Goal: Transaction & Acquisition: Purchase product/service

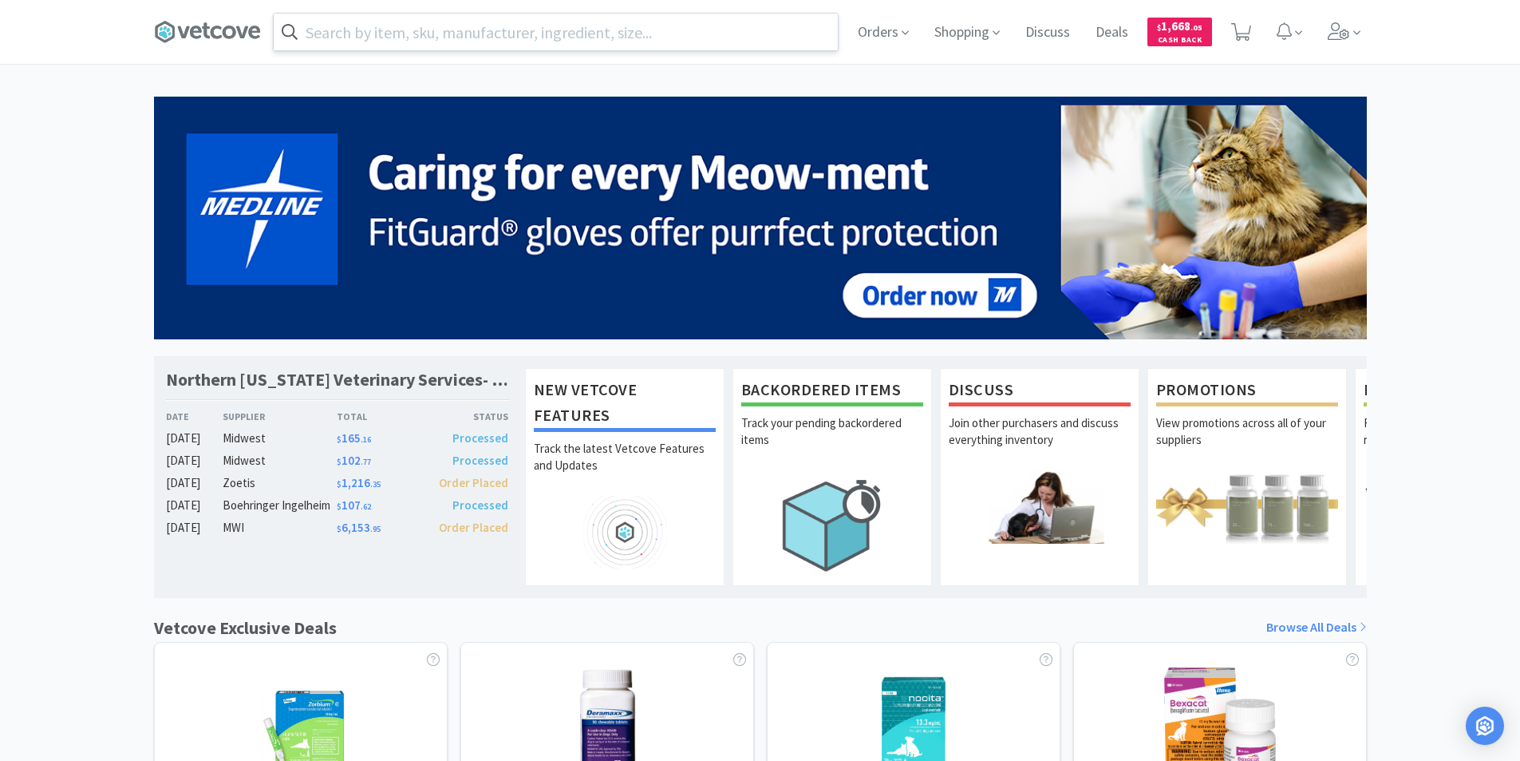
click at [419, 35] on input "text" at bounding box center [556, 32] width 564 height 37
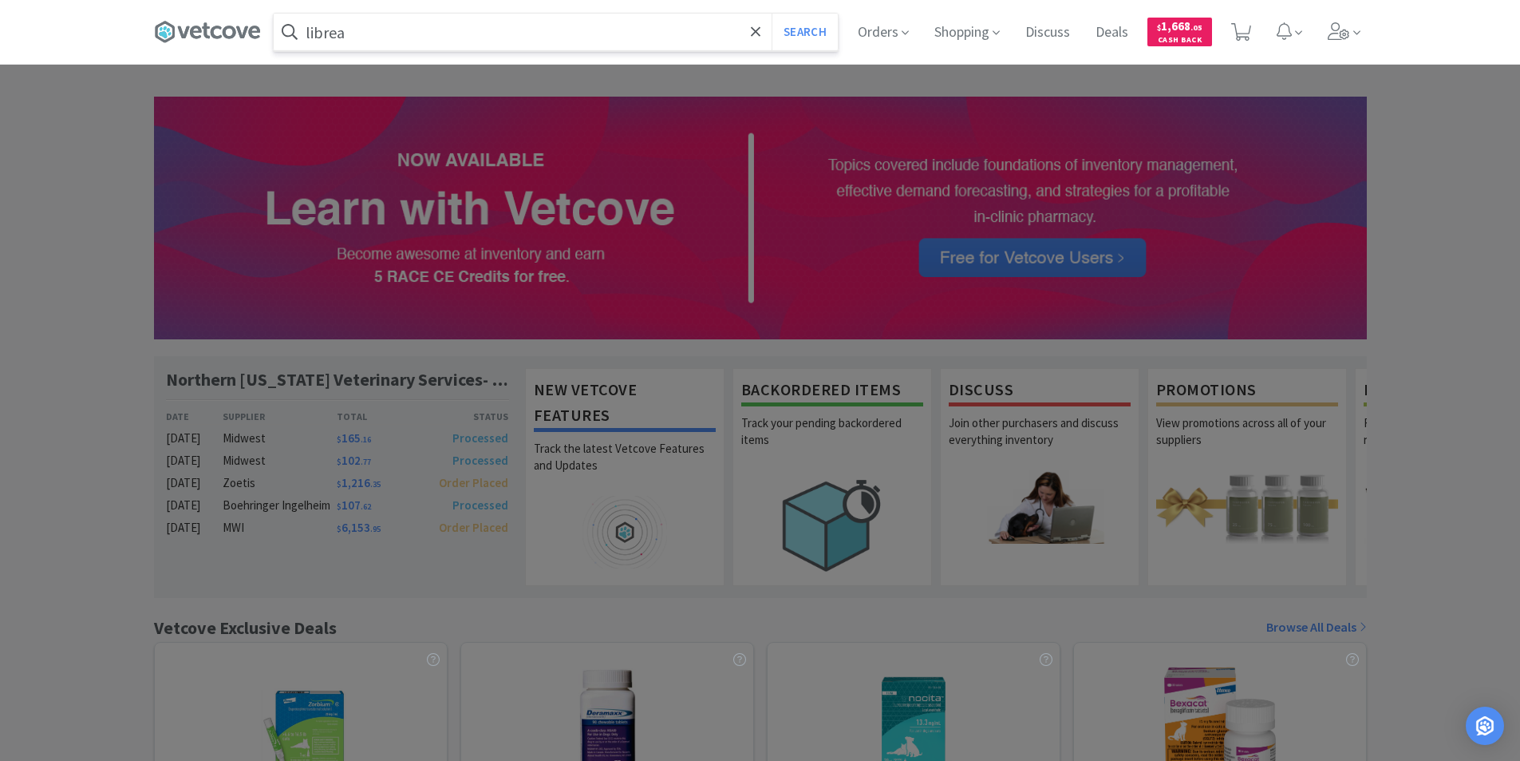
type input "librea"
click at [772, 14] on button "Search" at bounding box center [805, 32] width 66 height 37
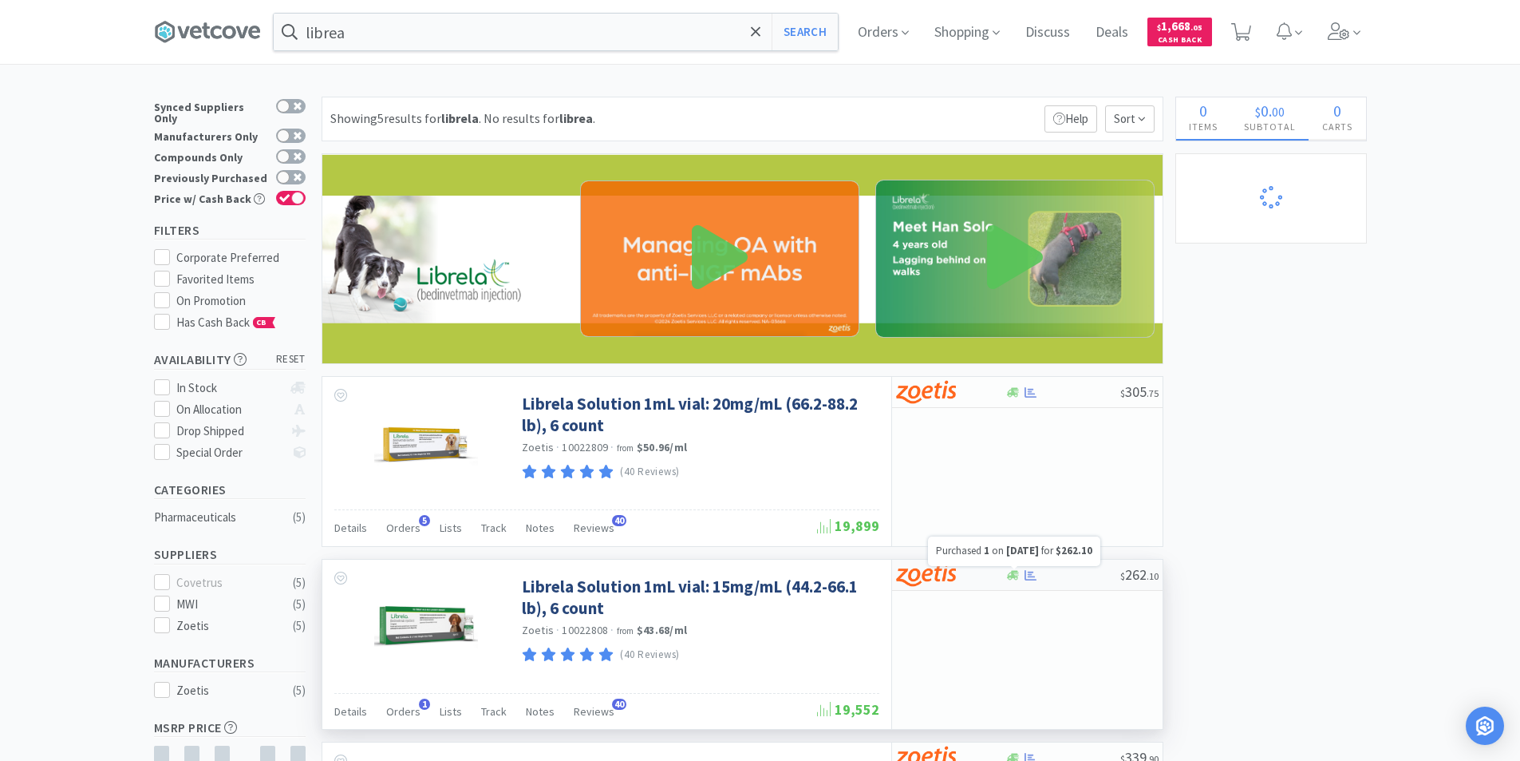
click at [1035, 576] on icon at bounding box center [1031, 575] width 12 height 10
select select "1"
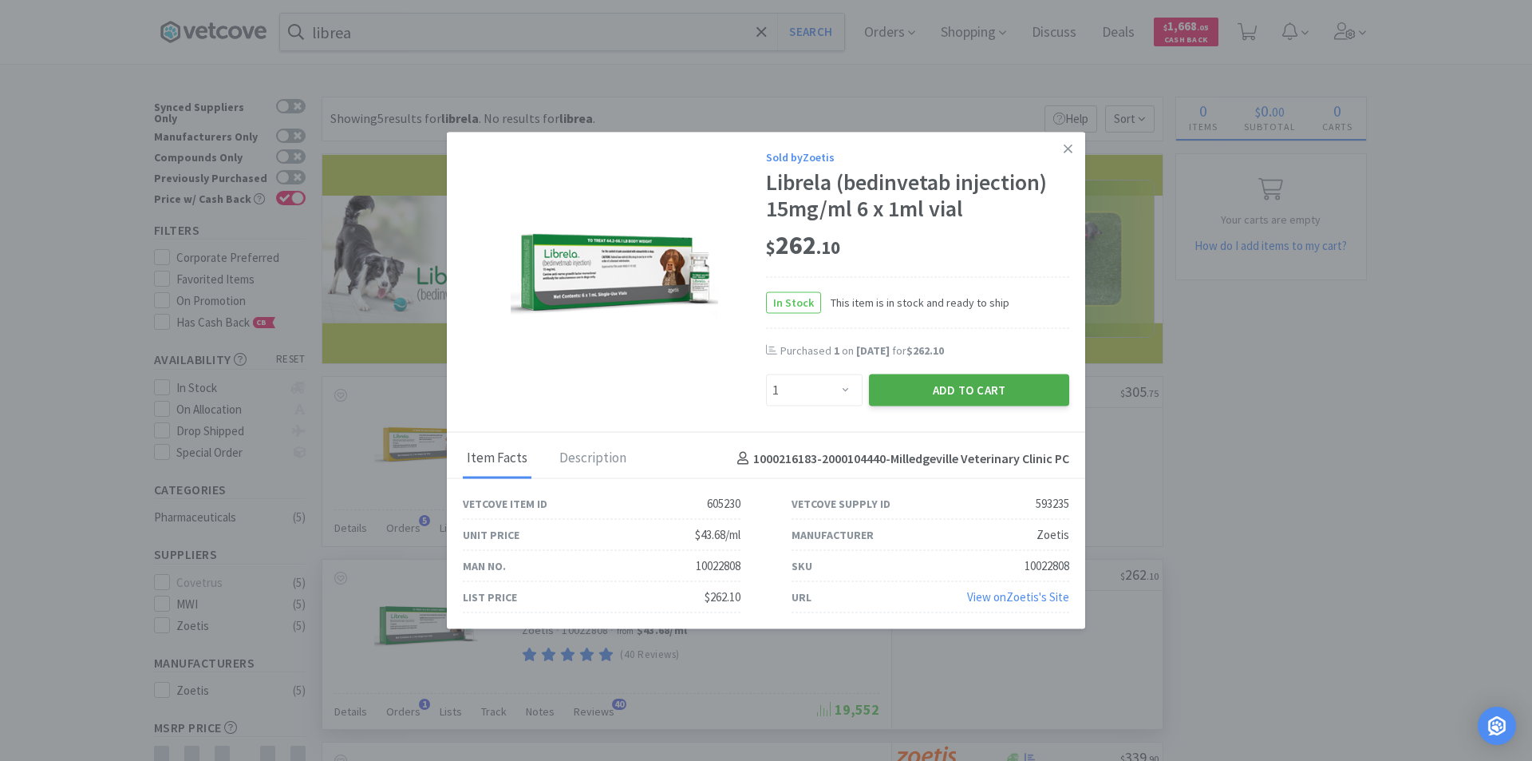
click at [955, 392] on button "Add to Cart" at bounding box center [969, 390] width 200 height 32
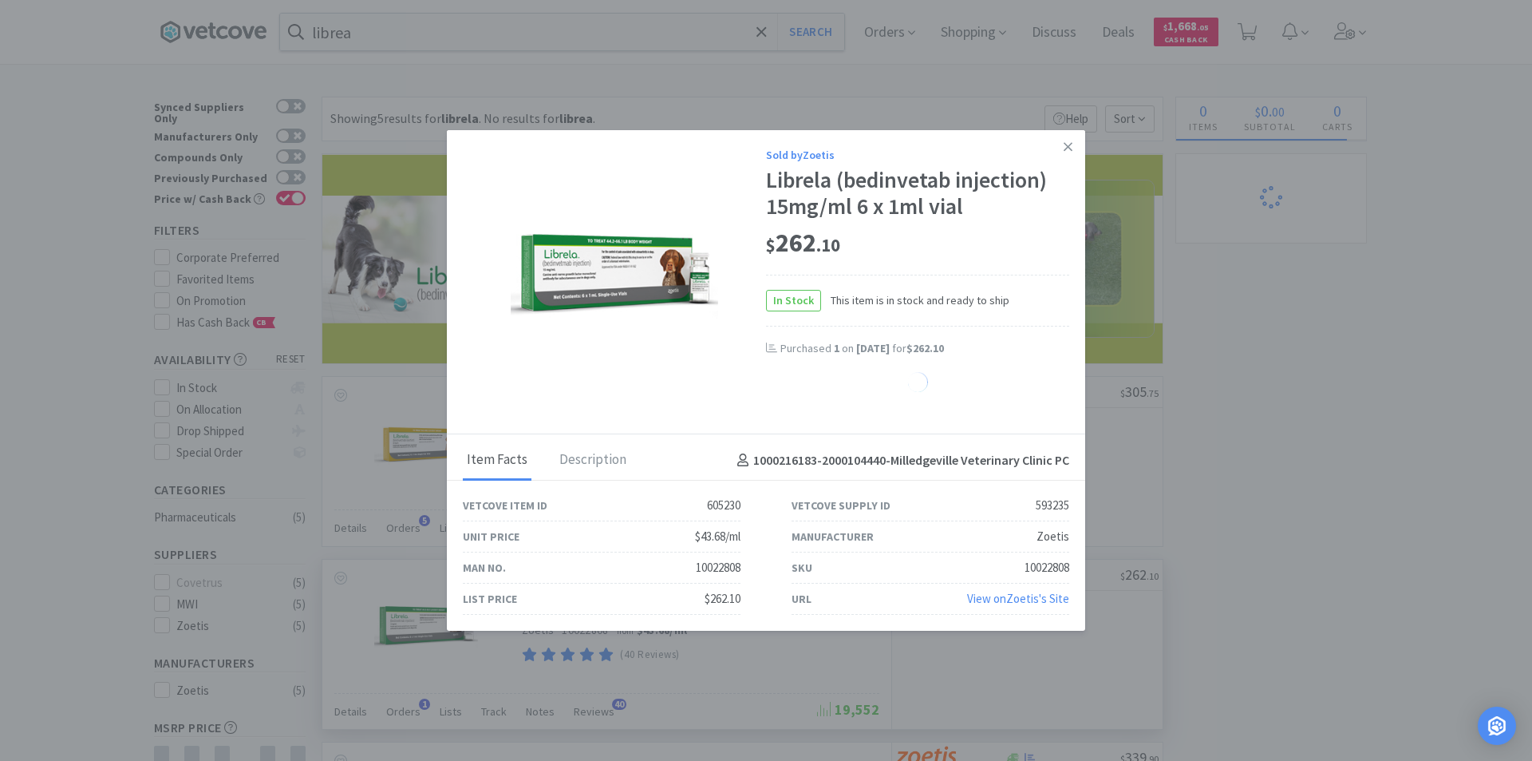
select select "1"
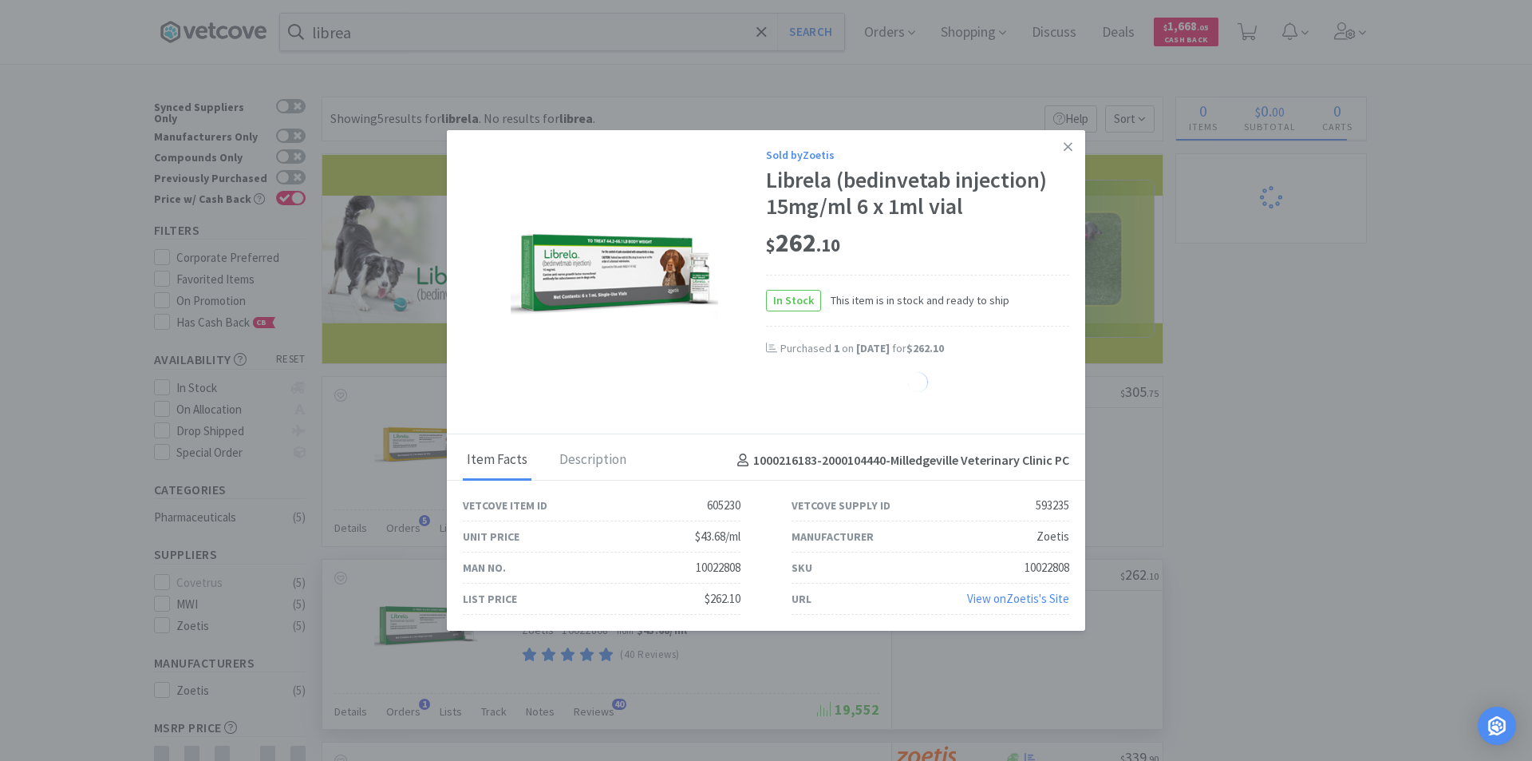
select select "1"
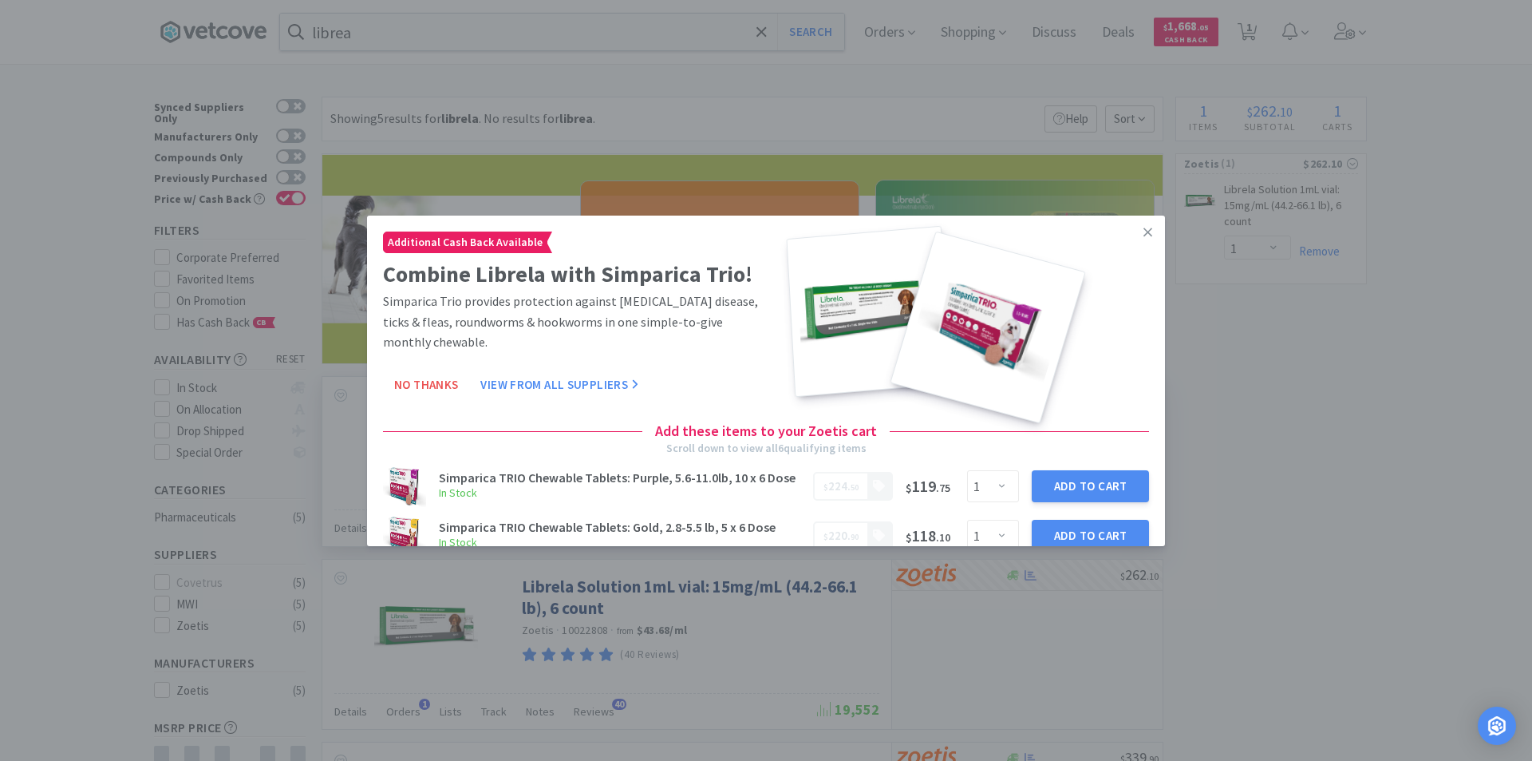
click at [436, 385] on button "No Thanks" at bounding box center [426, 385] width 86 height 32
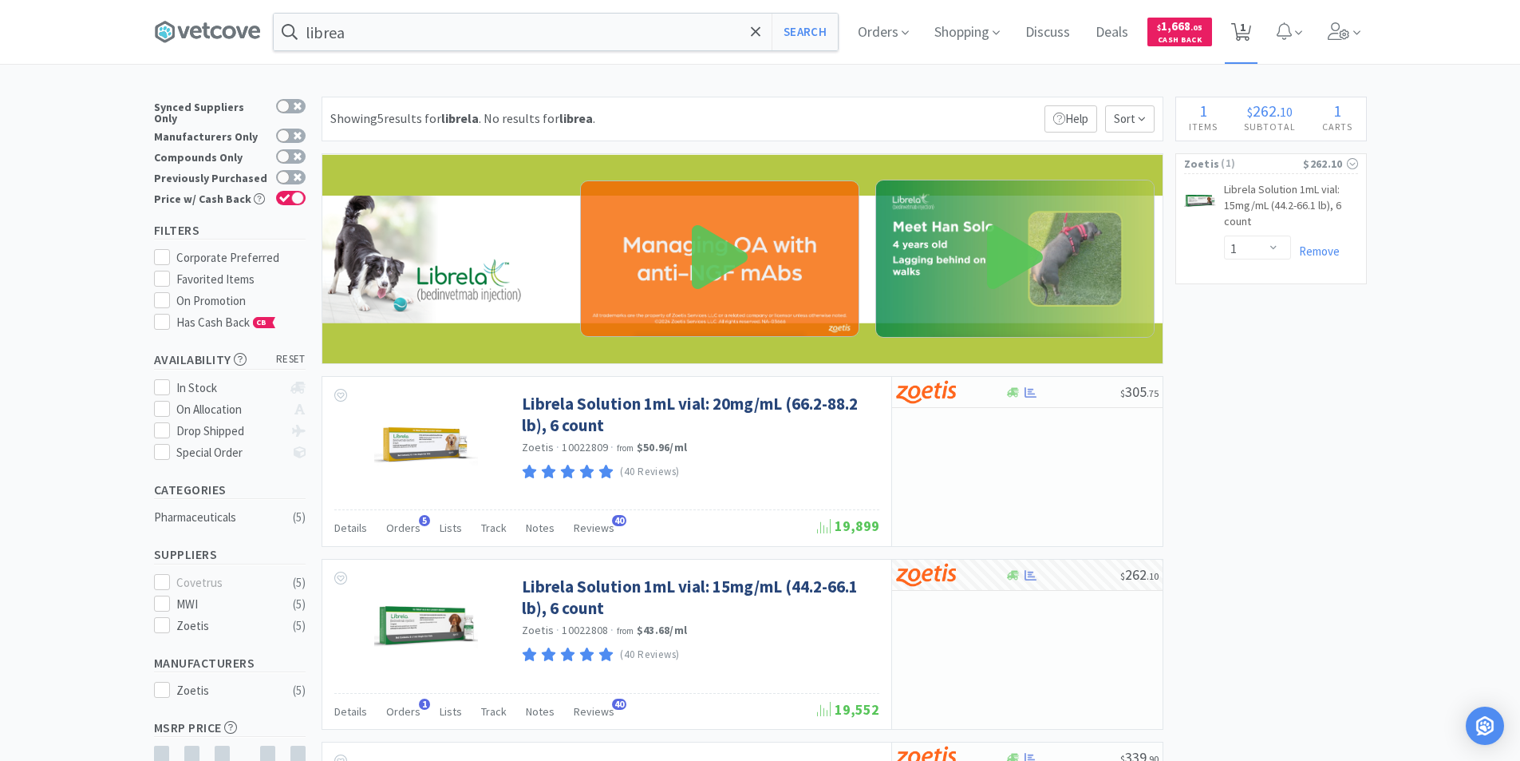
click at [1246, 41] on span "1" at bounding box center [1243, 27] width 6 height 64
select select "1"
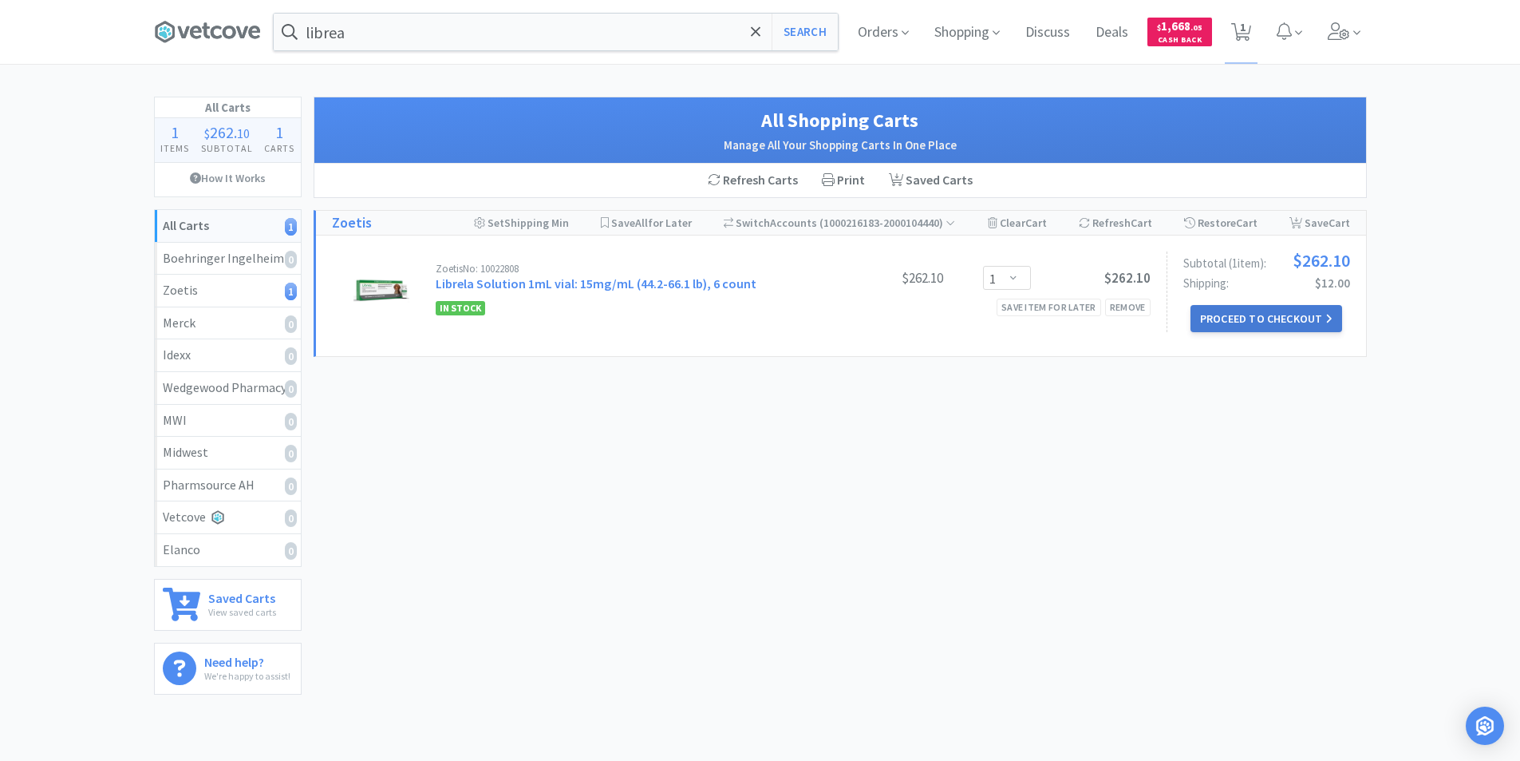
click at [1275, 319] on button "Proceed to Checkout" at bounding box center [1267, 318] width 152 height 27
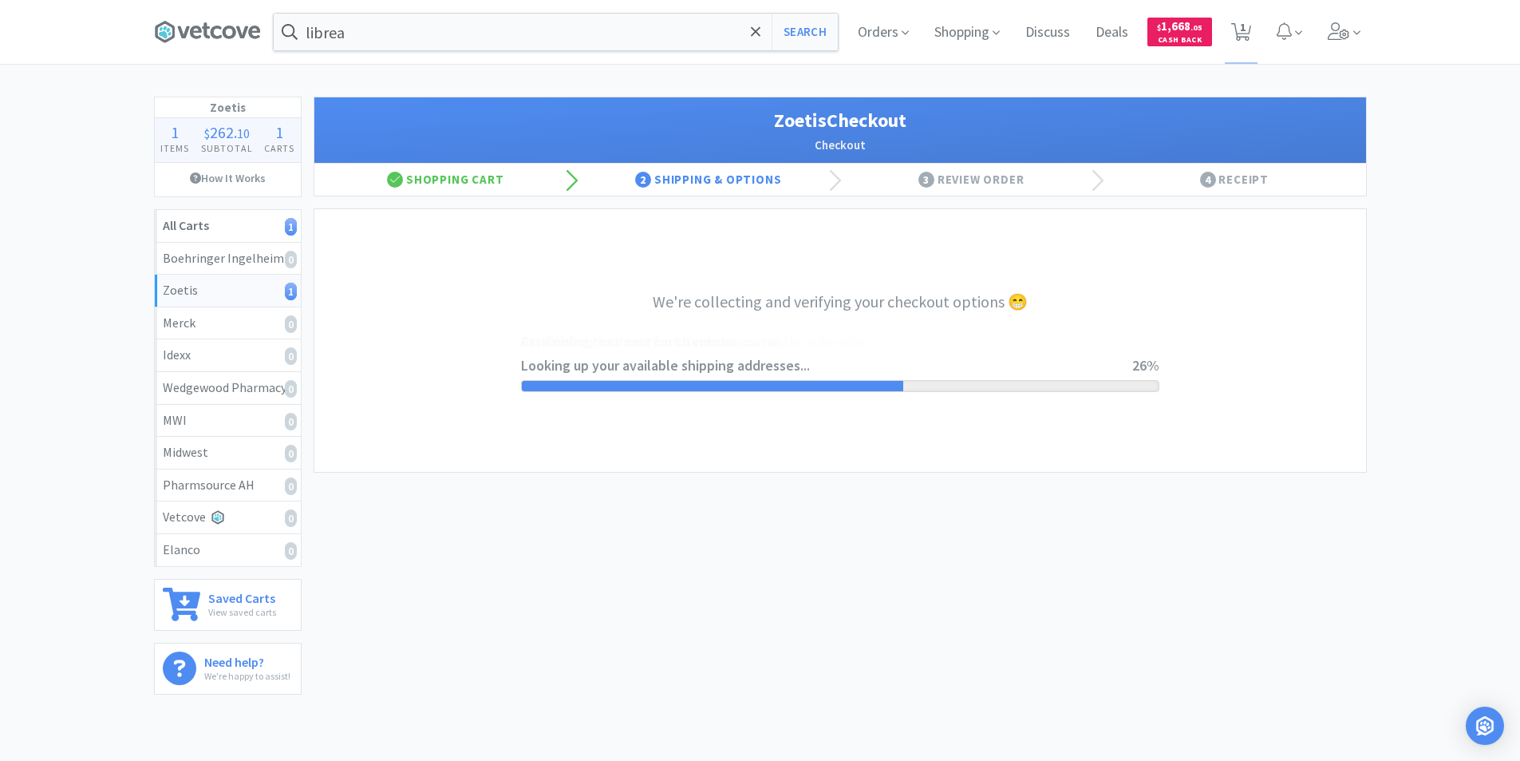
select select "invoice"
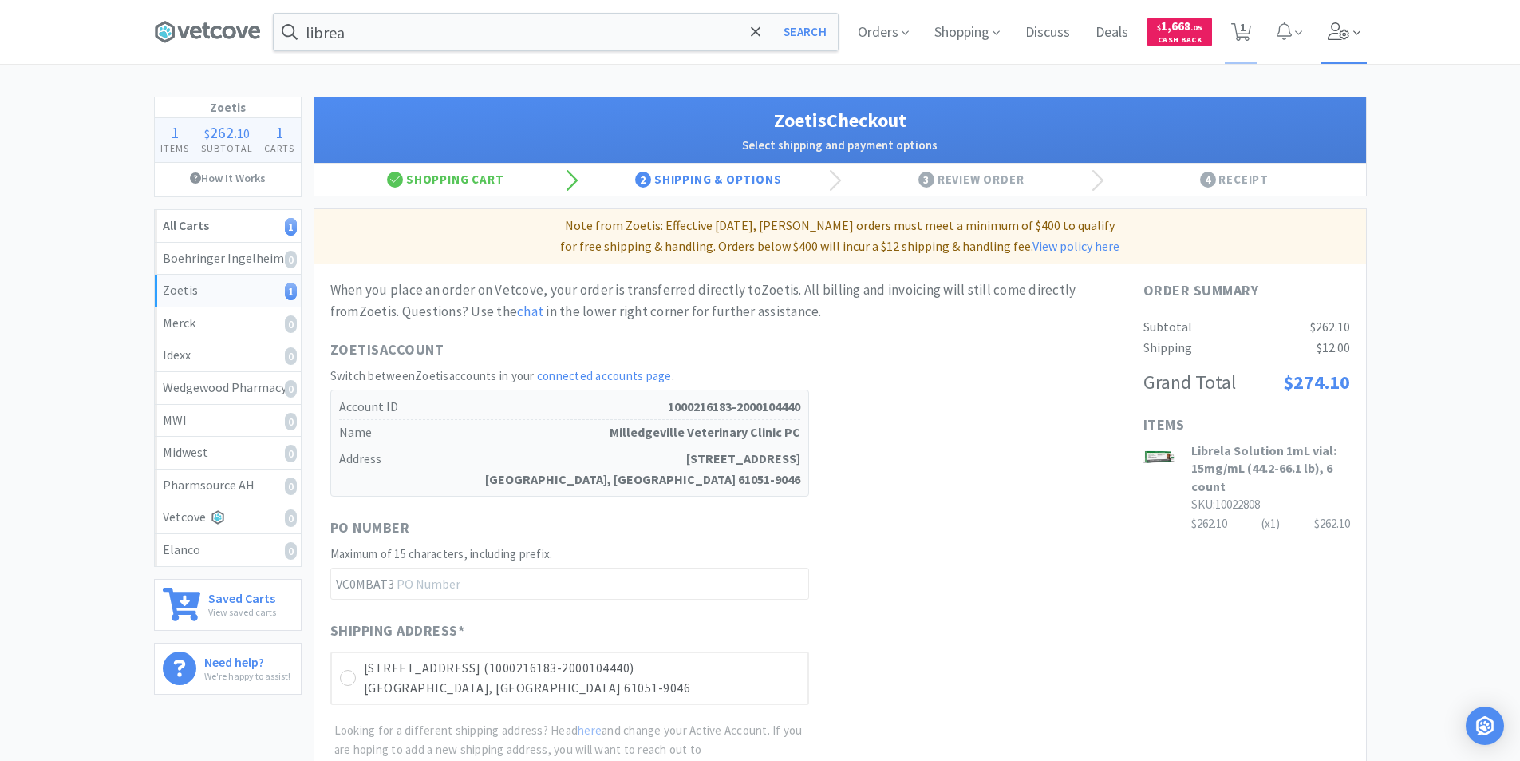
click at [1342, 33] on icon at bounding box center [1339, 31] width 22 height 18
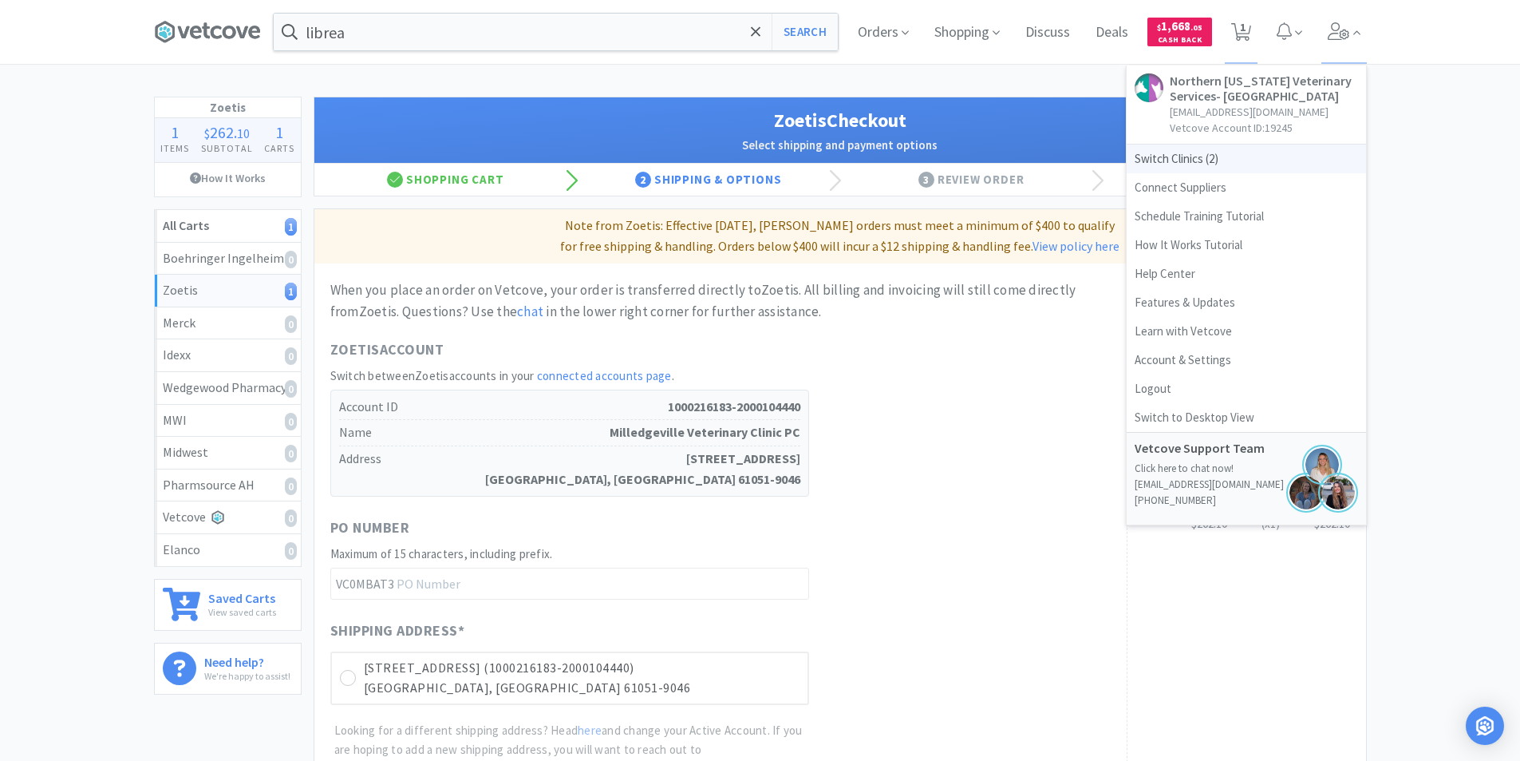
click at [1182, 159] on span "Switch Clinics ( 2 )" at bounding box center [1246, 158] width 239 height 29
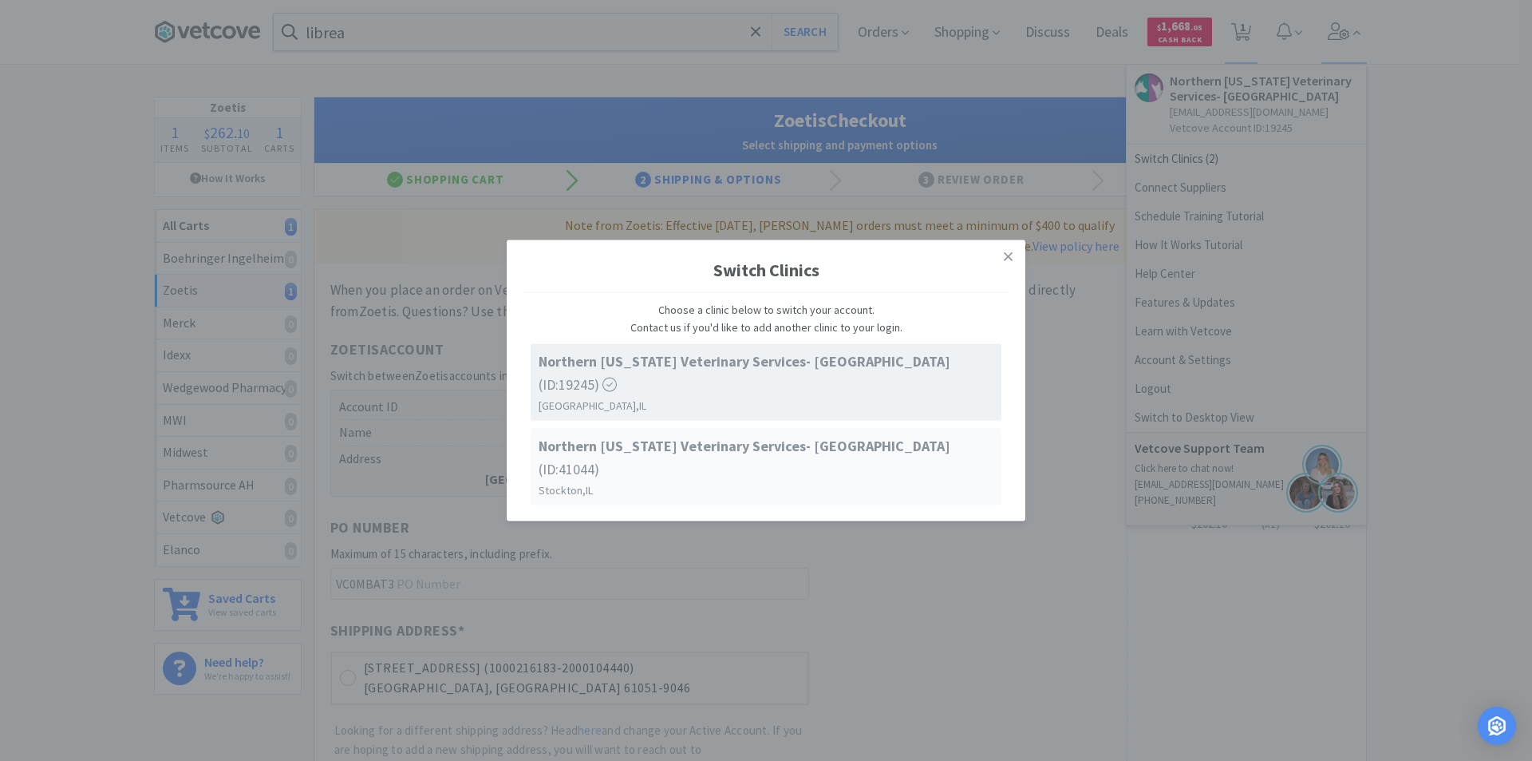
click at [843, 455] on span "Northern Illinois Veterinary Services- Stockton (ID: 41044 )" at bounding box center [766, 458] width 455 height 46
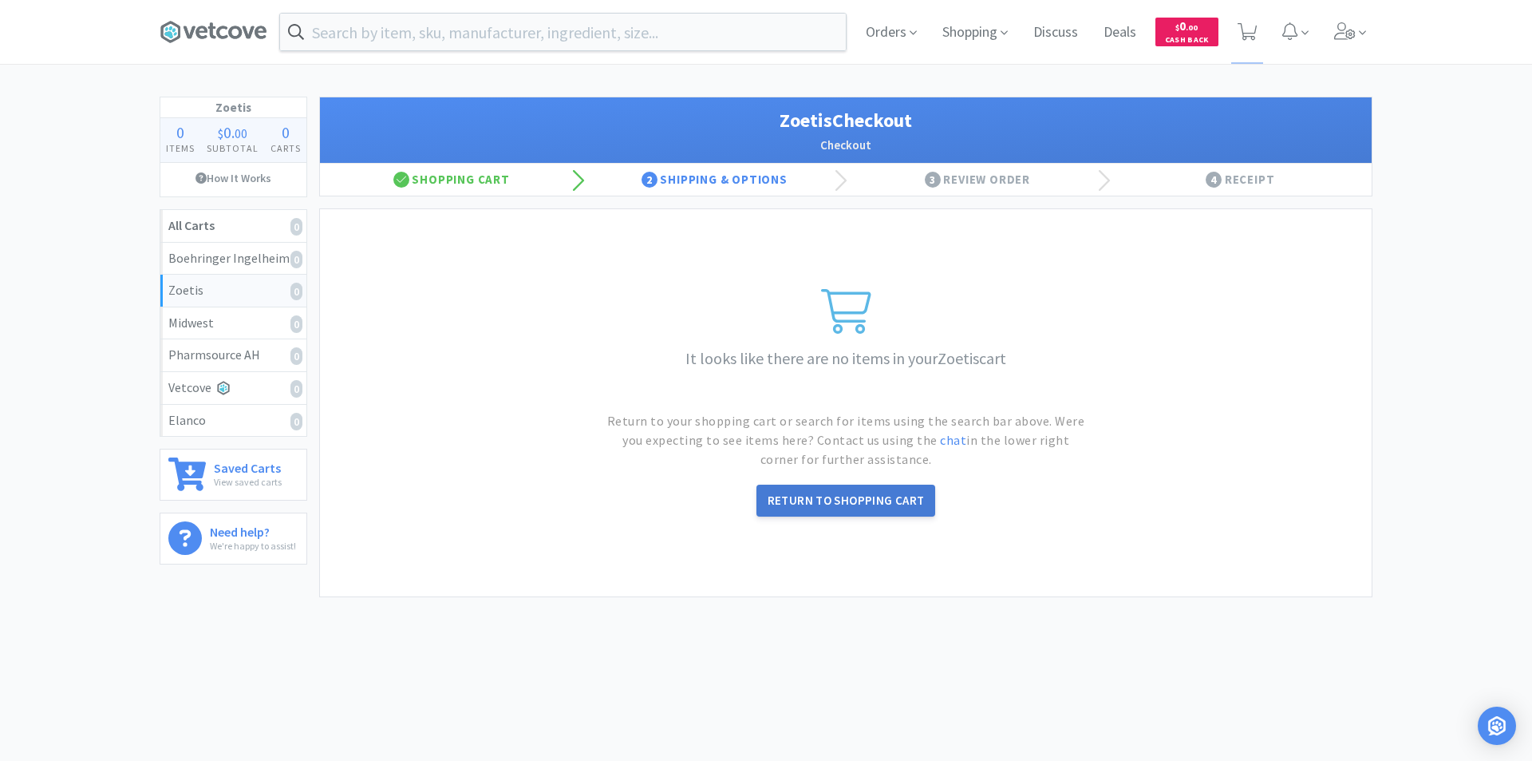
click at [870, 504] on link "Return to Shopping Cart" at bounding box center [847, 500] width 180 height 32
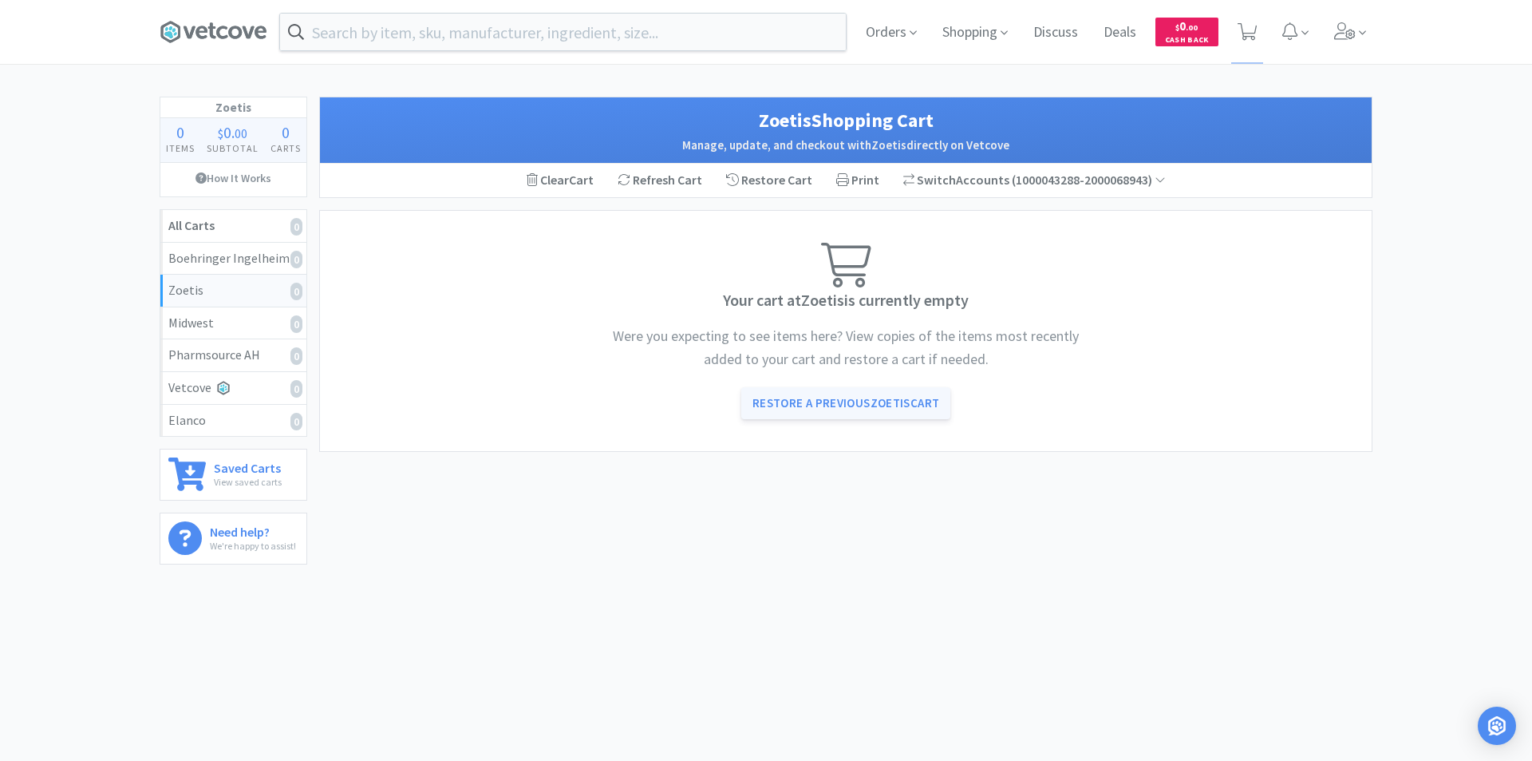
click at [855, 409] on link "Restore a Previous Zoetis Cart" at bounding box center [846, 403] width 210 height 32
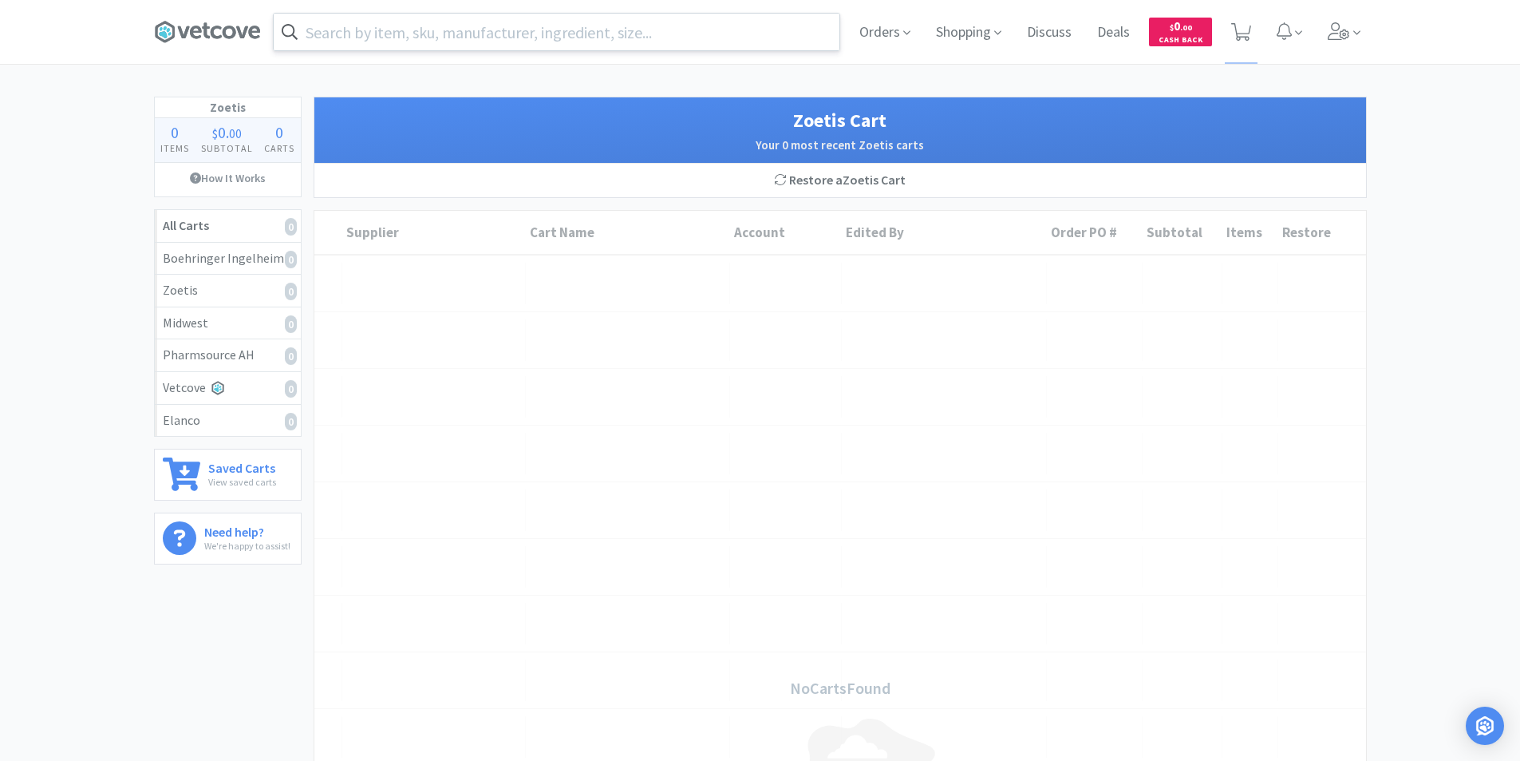
click at [444, 34] on input "text" at bounding box center [557, 32] width 566 height 37
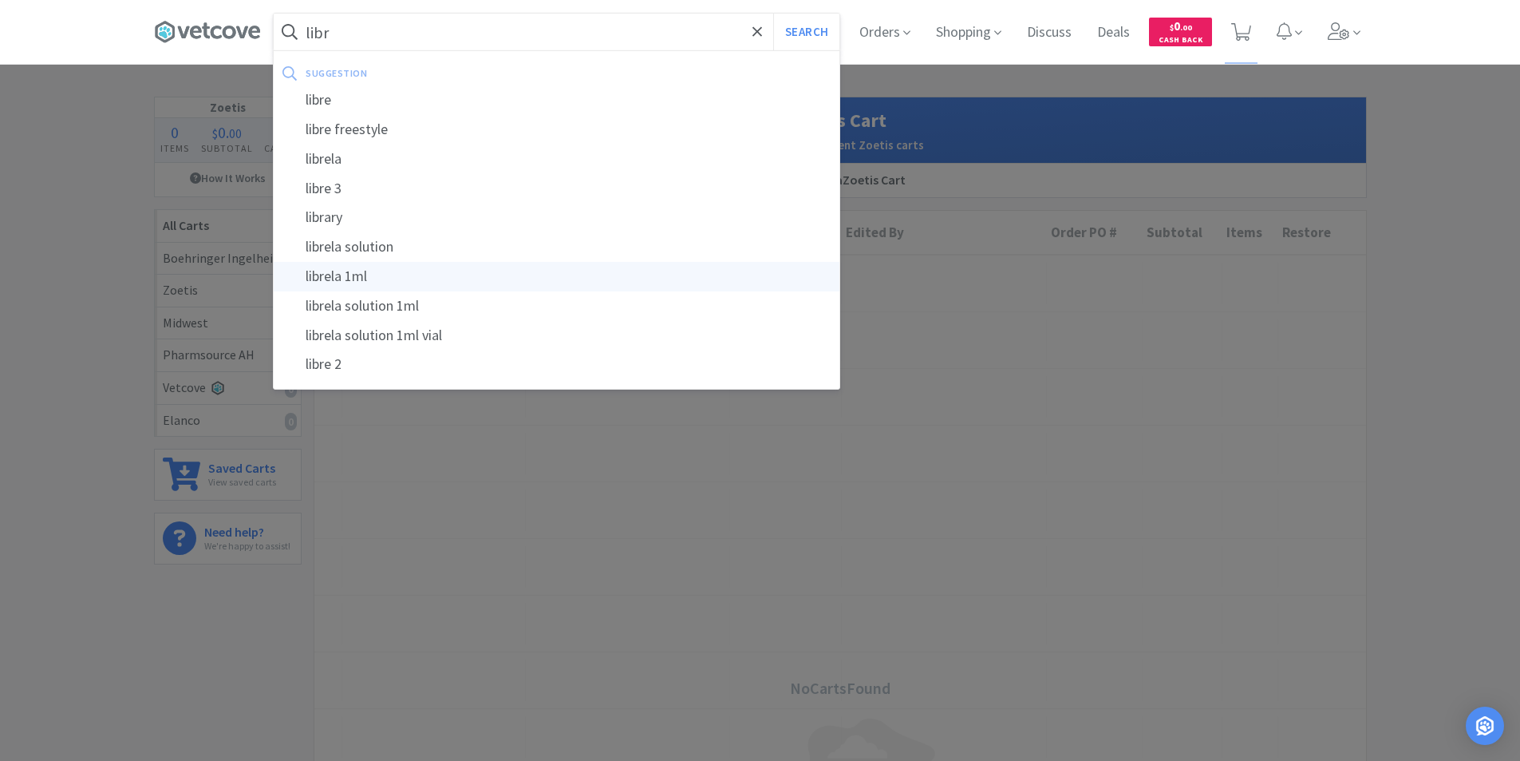
click at [381, 283] on div "librela 1ml" at bounding box center [557, 277] width 566 height 30
type input "librela 1ml"
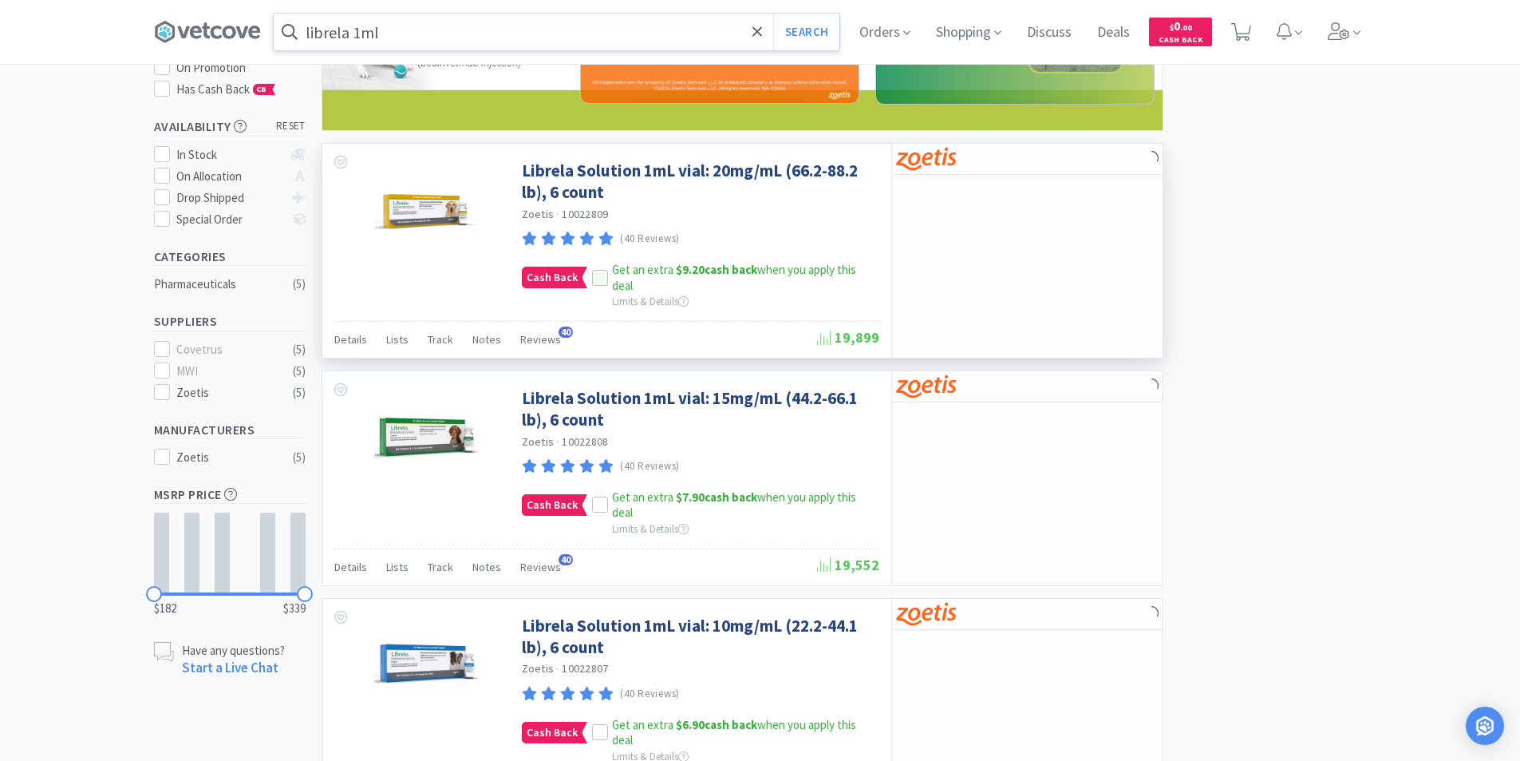
scroll to position [239, 0]
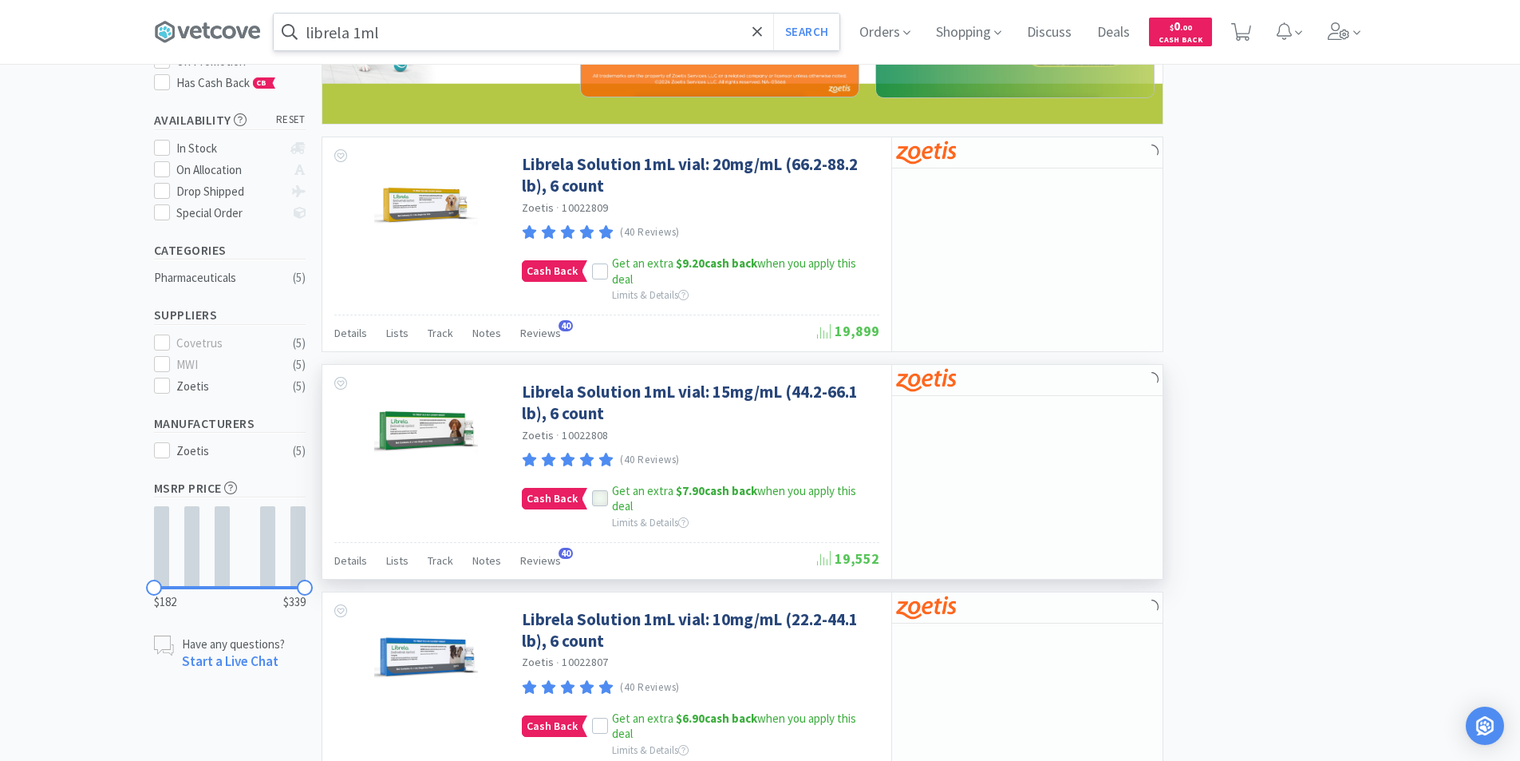
click at [595, 498] on icon at bounding box center [600, 498] width 11 height 11
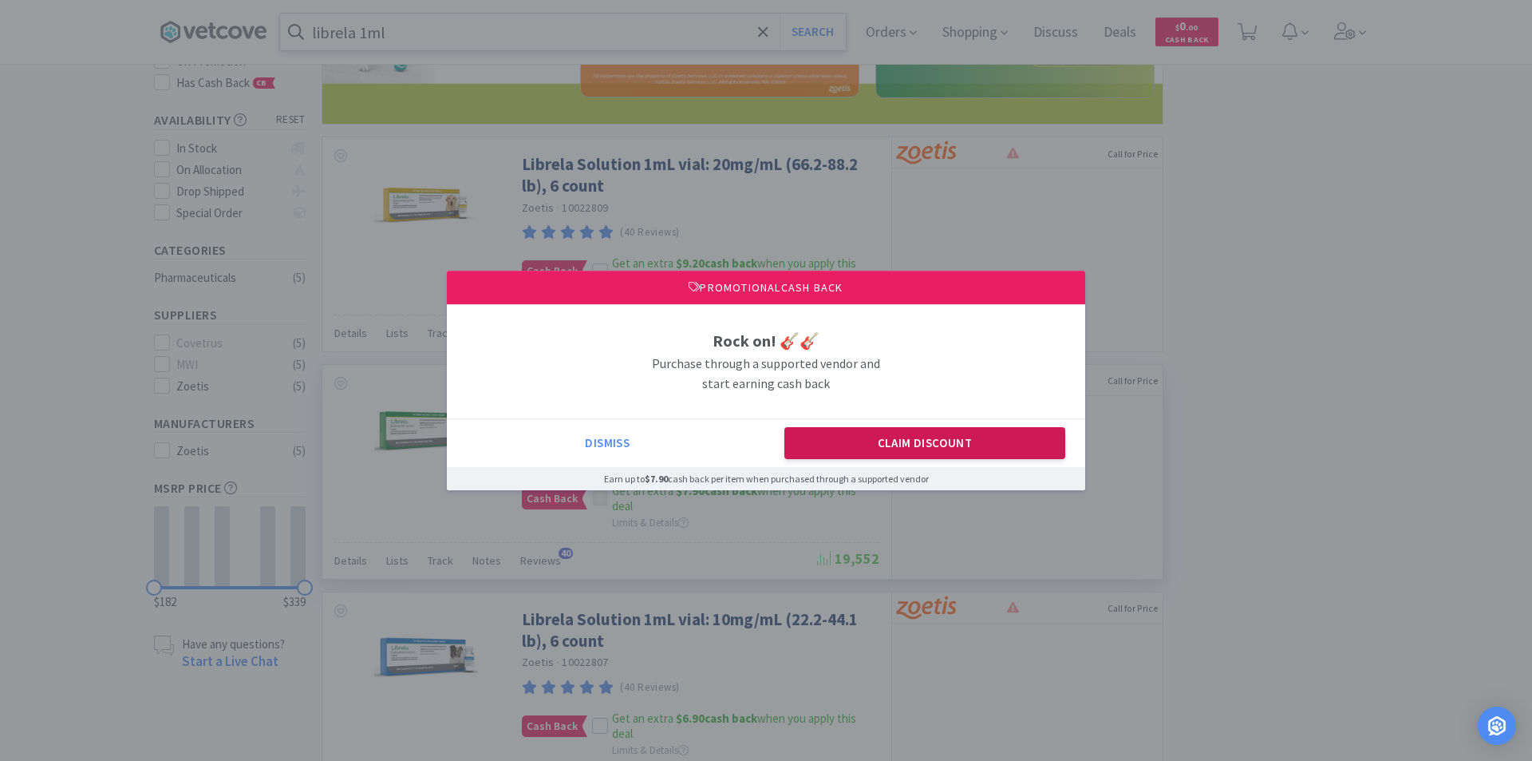
click at [911, 447] on button "Claim Discount" at bounding box center [926, 443] width 282 height 32
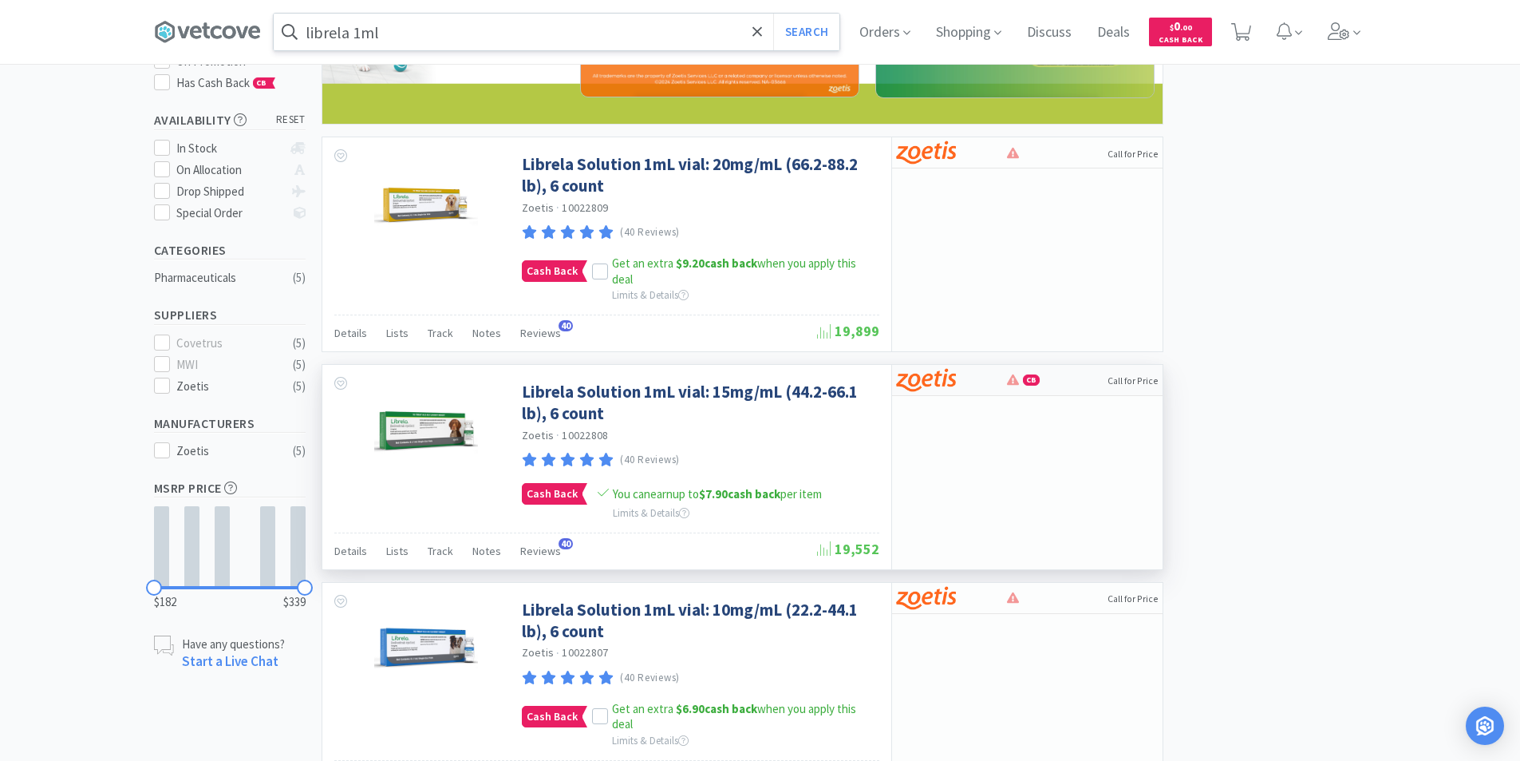
click at [931, 380] on img at bounding box center [926, 380] width 60 height 24
select select "1"
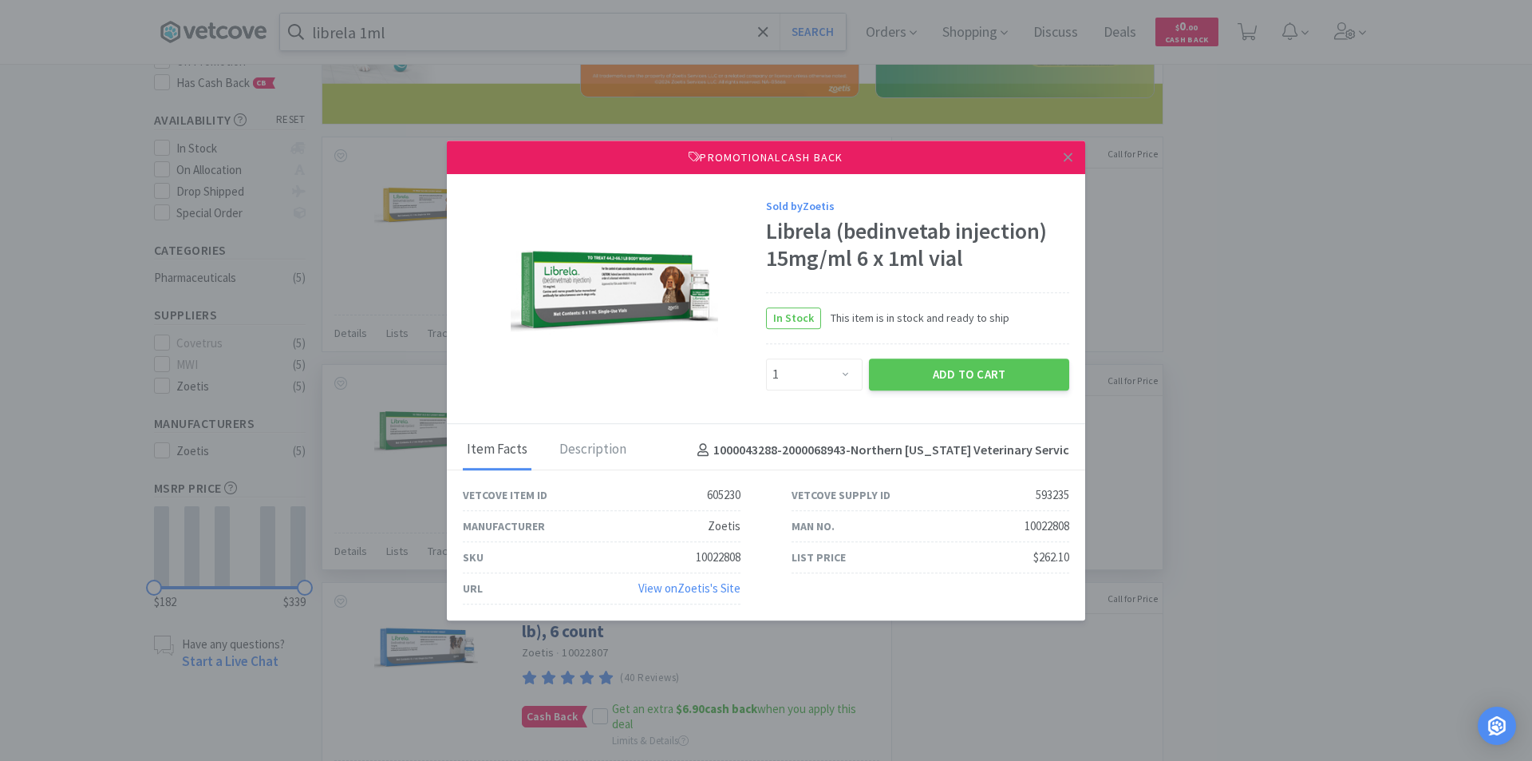
click at [930, 378] on button "Add to Cart" at bounding box center [969, 374] width 200 height 32
select select "1"
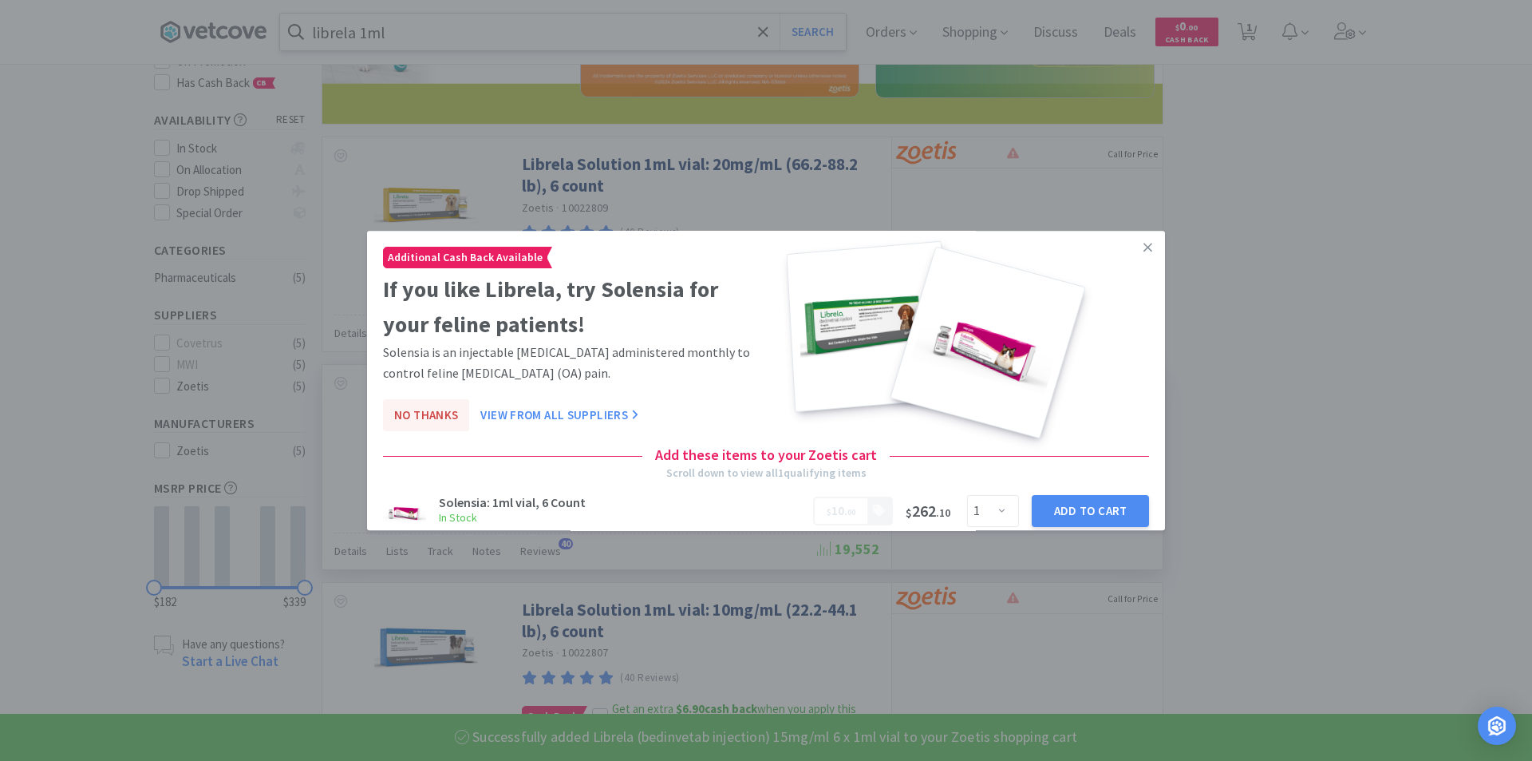
click at [427, 417] on button "No Thanks" at bounding box center [426, 416] width 86 height 32
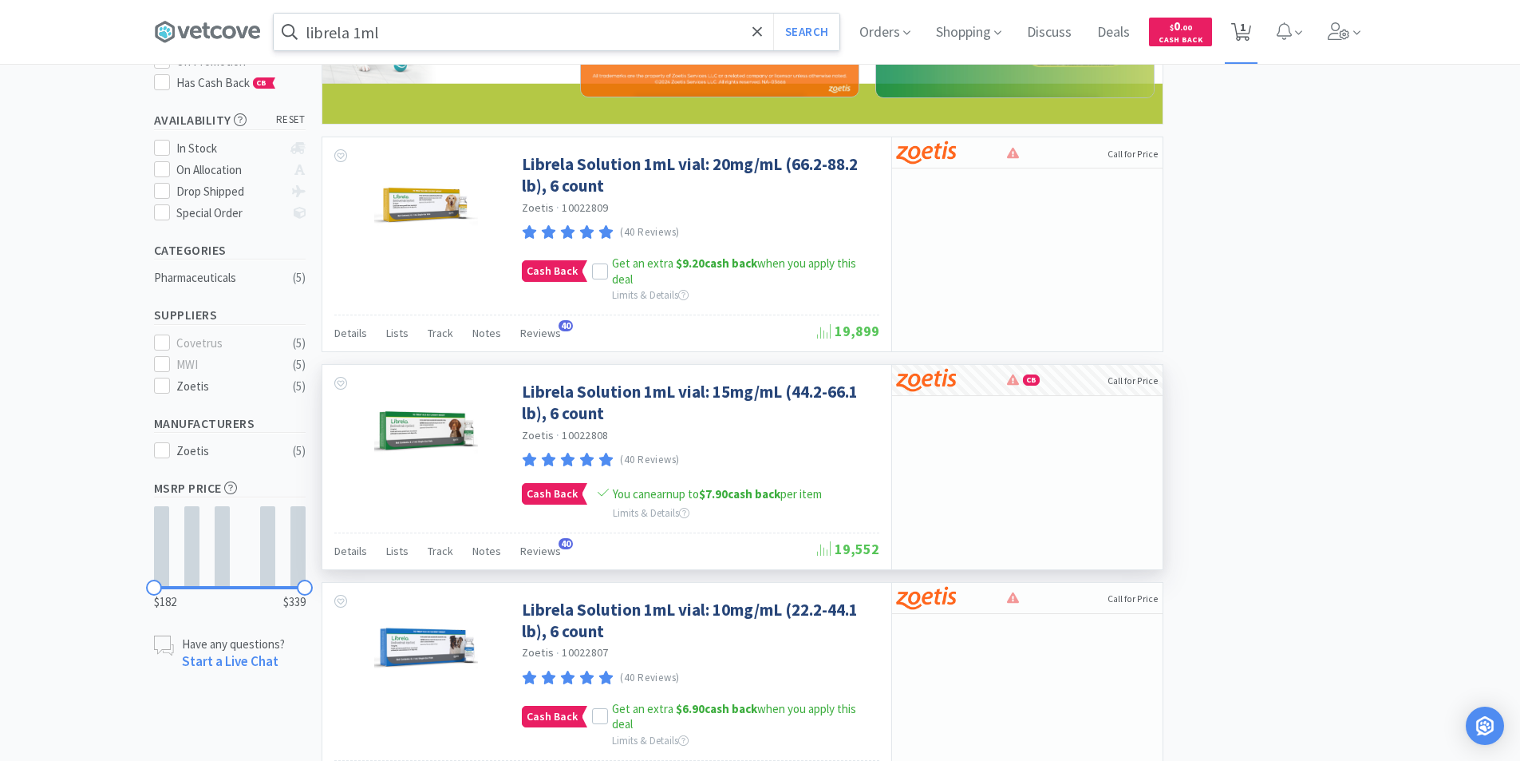
click at [1246, 33] on span "1" at bounding box center [1243, 27] width 6 height 64
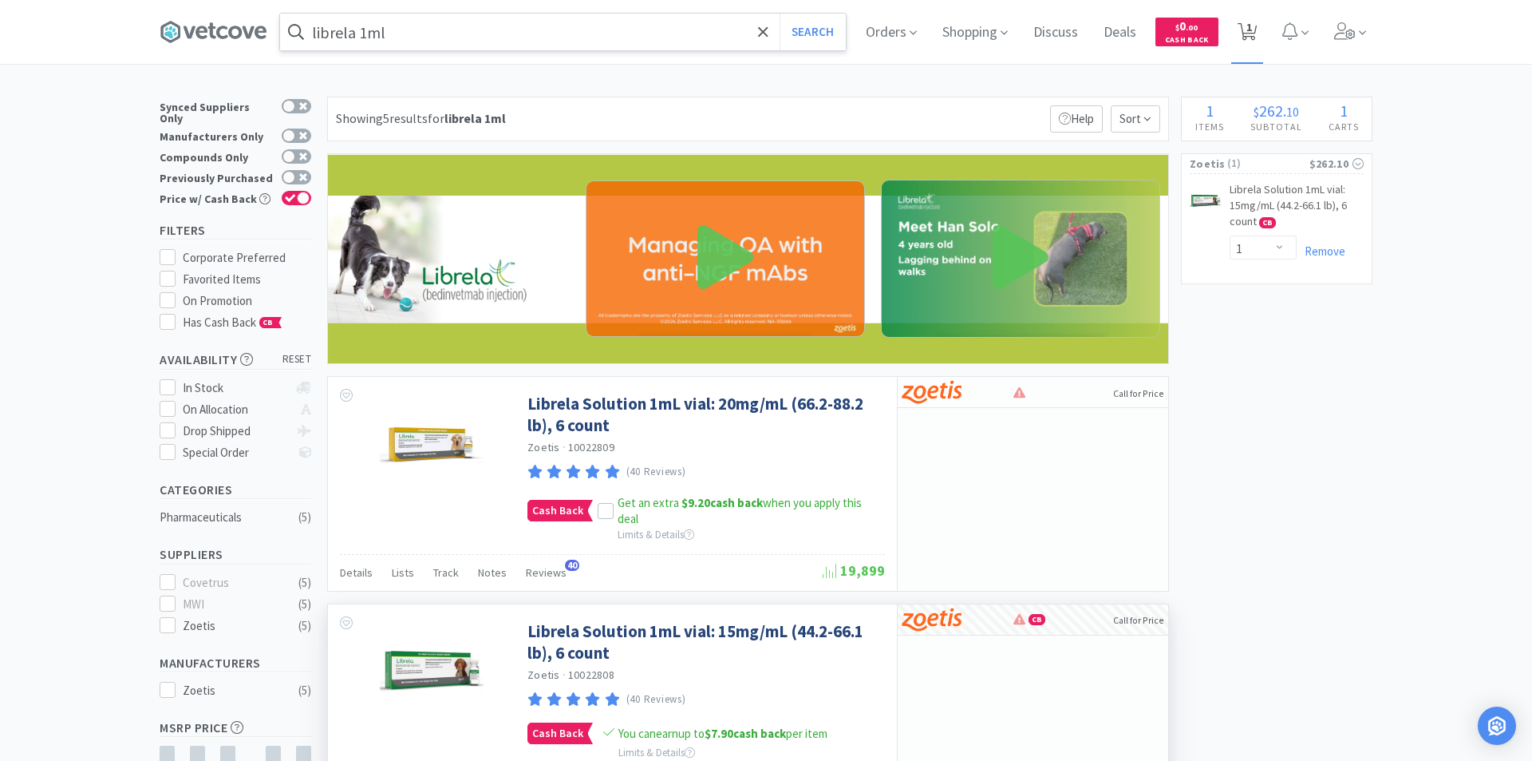
select select "1"
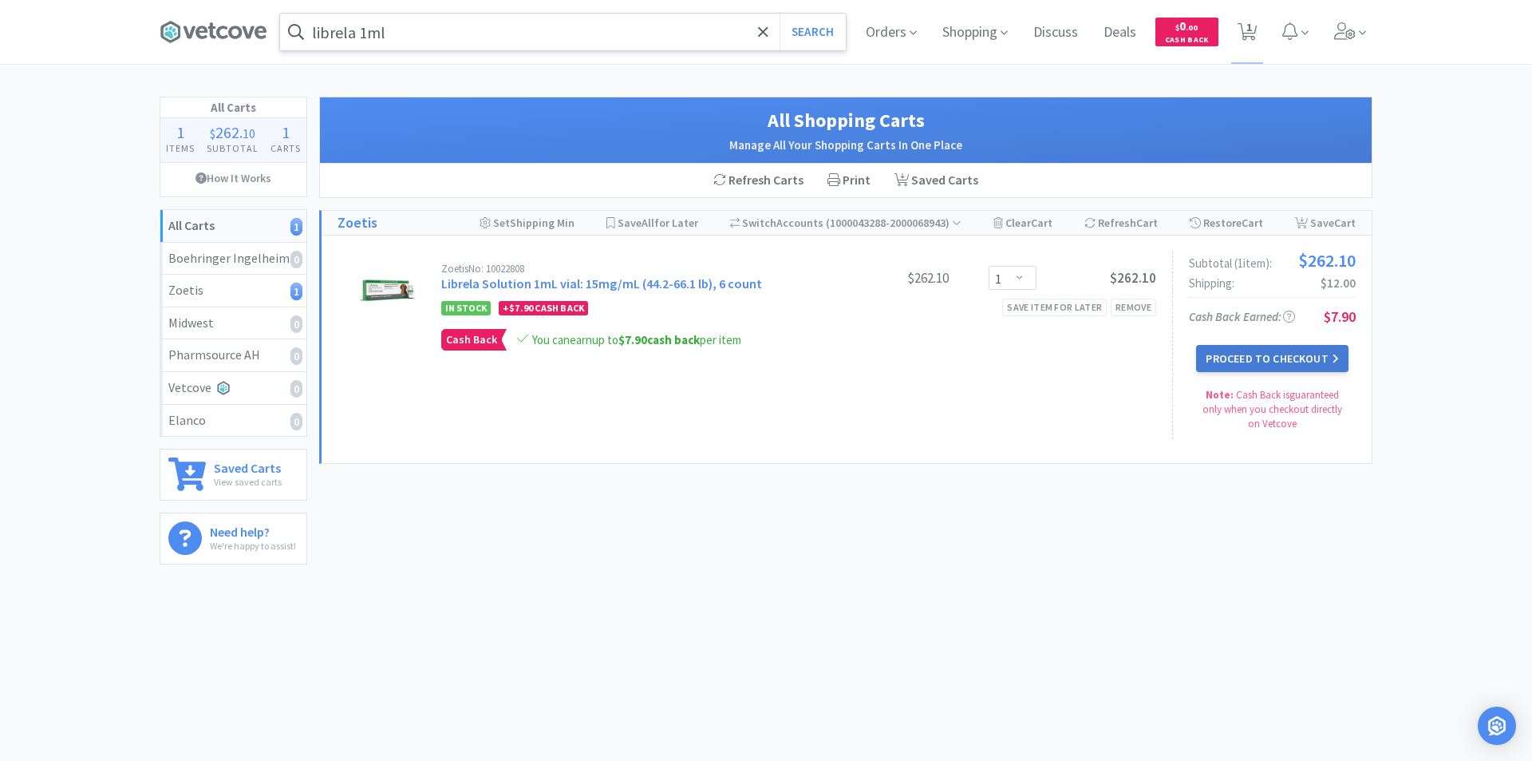
click at [1274, 362] on button "Proceed to Checkout" at bounding box center [1272, 358] width 152 height 27
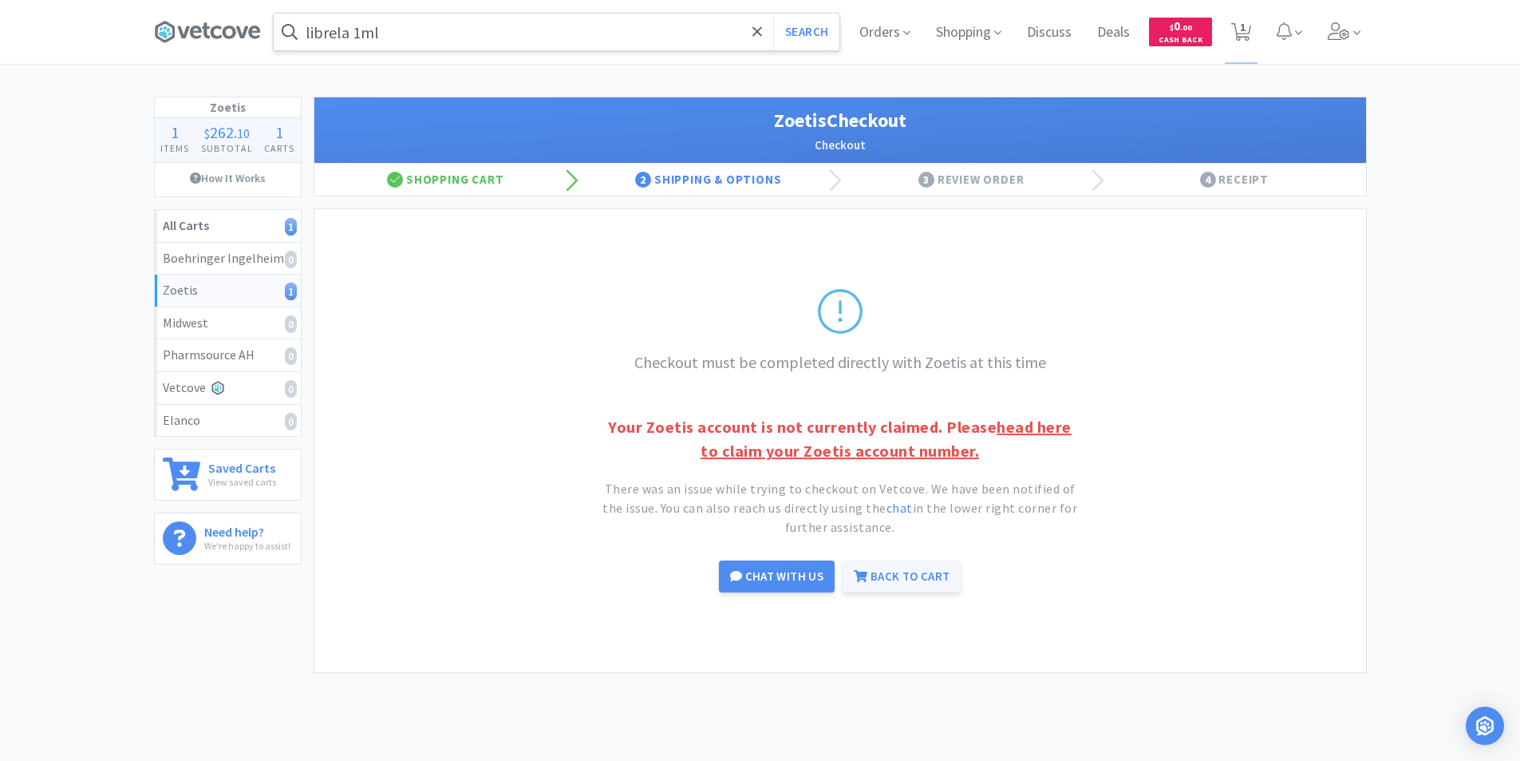
click at [892, 580] on link "Back to Cart" at bounding box center [902, 576] width 118 height 32
select select "1"
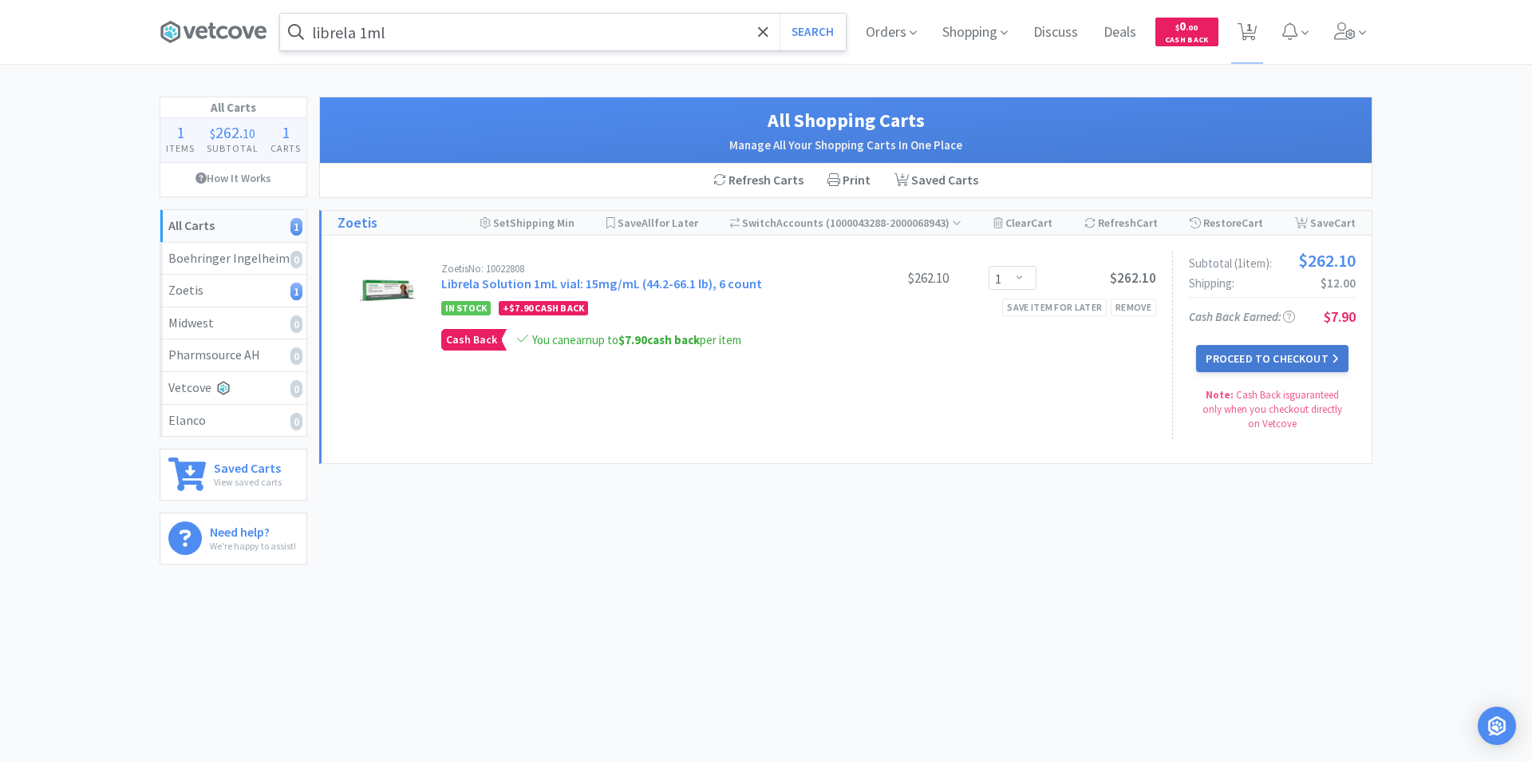
click at [1316, 350] on button "Proceed to Checkout" at bounding box center [1272, 358] width 152 height 27
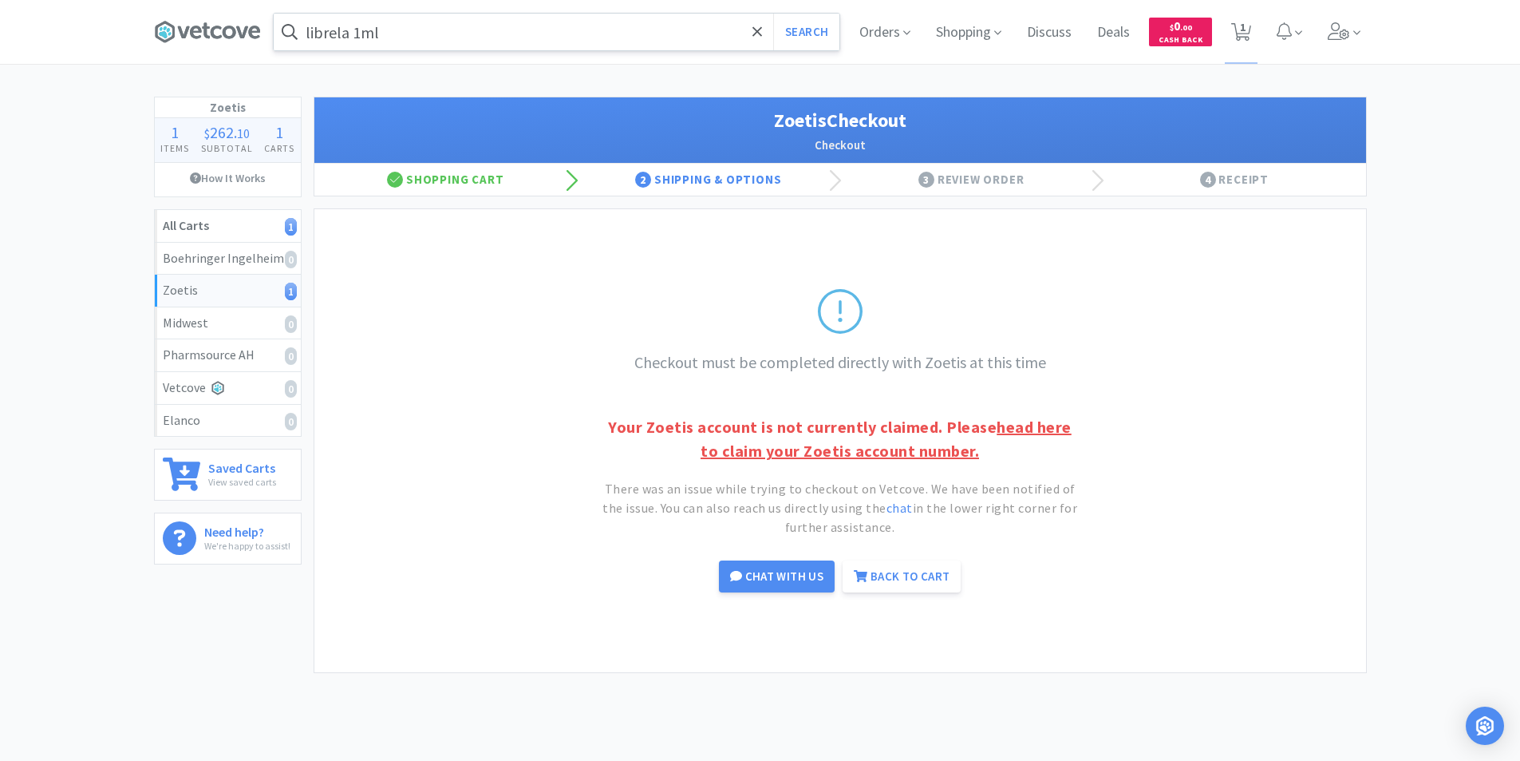
click at [931, 455] on link "head here to claim your Zoetis account number." at bounding box center [886, 439] width 371 height 44
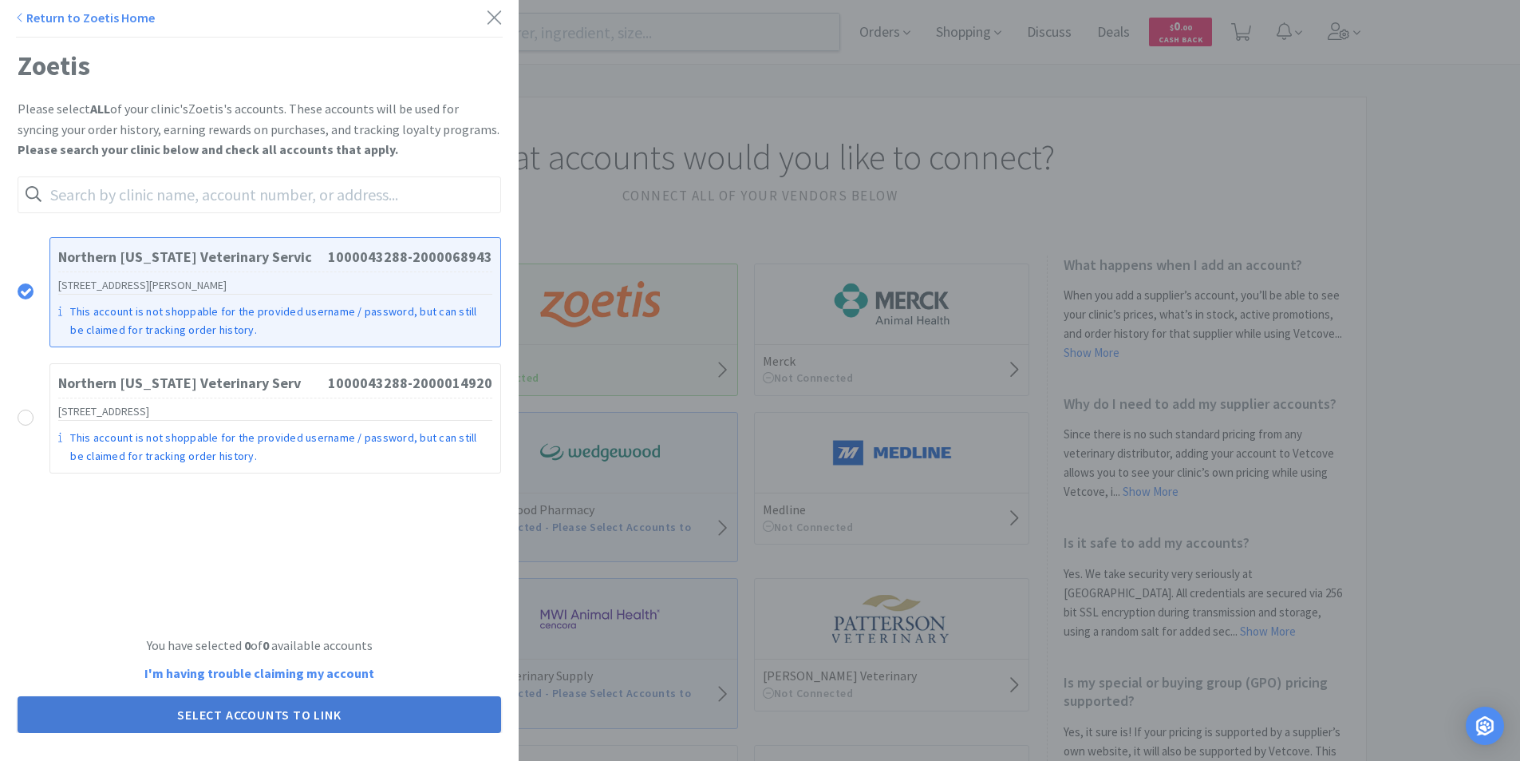
click at [302, 718] on button "Select Accounts to Link" at bounding box center [260, 714] width 484 height 37
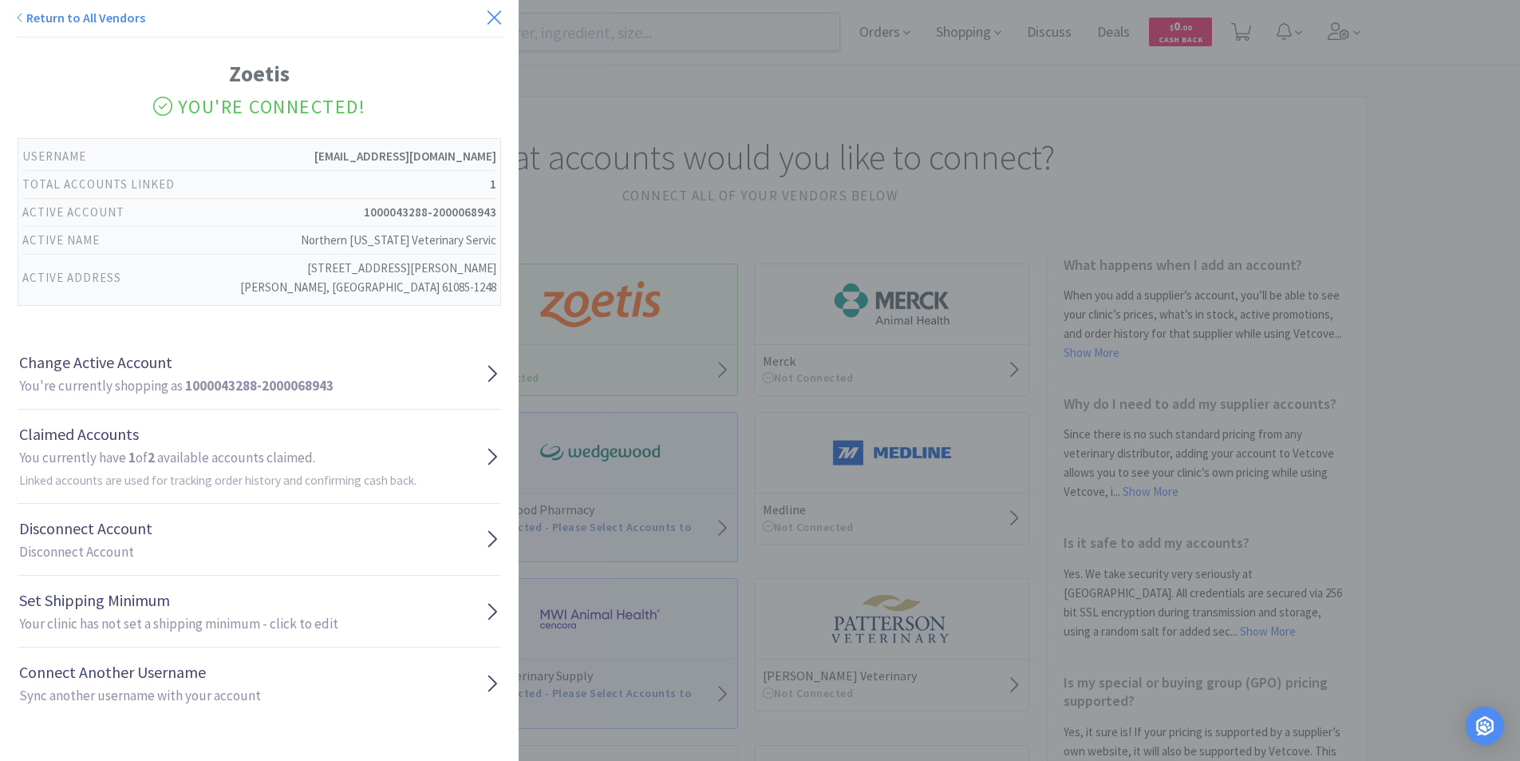
click at [488, 19] on icon at bounding box center [495, 17] width 14 height 14
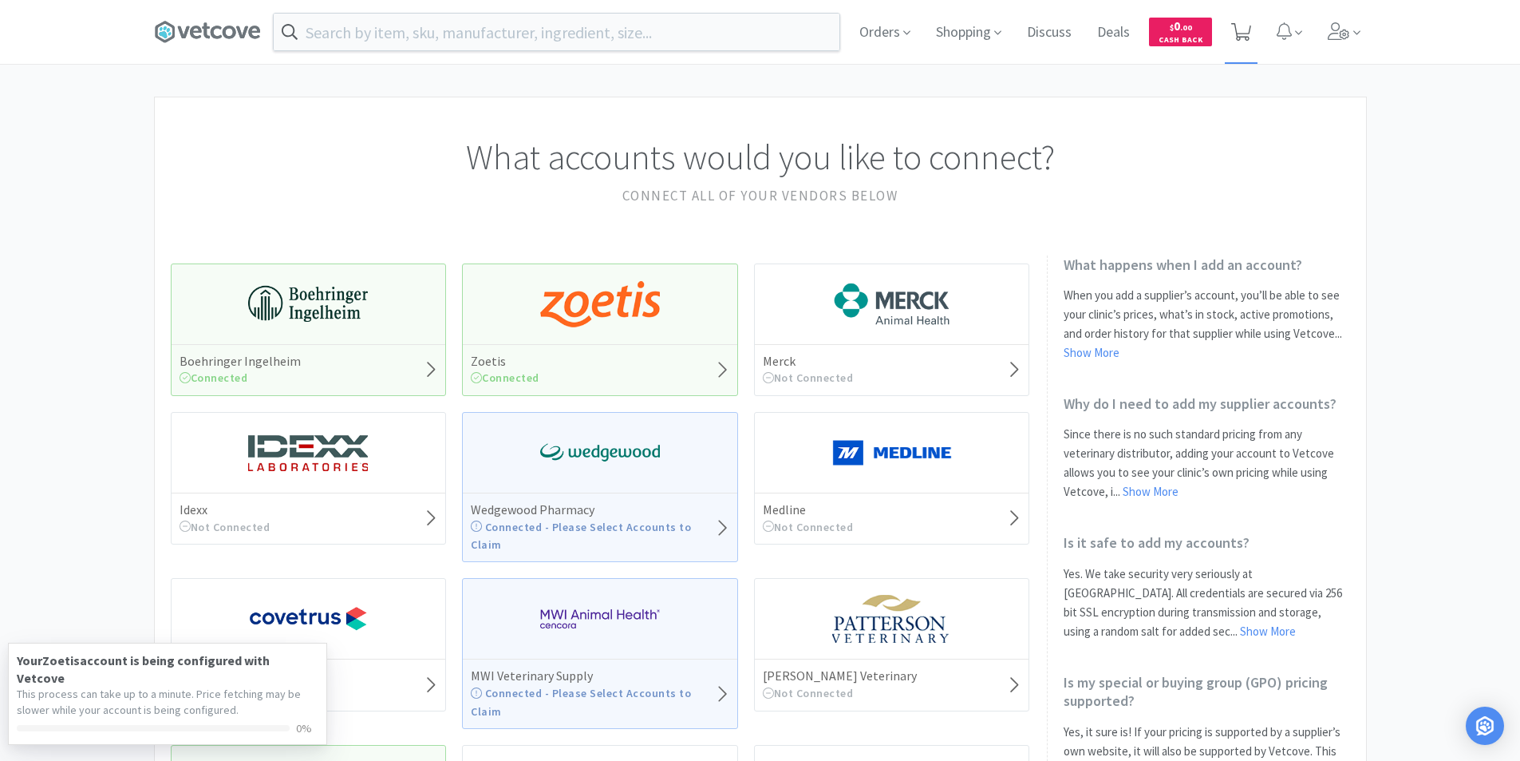
click at [1237, 40] on span at bounding box center [1241, 32] width 20 height 22
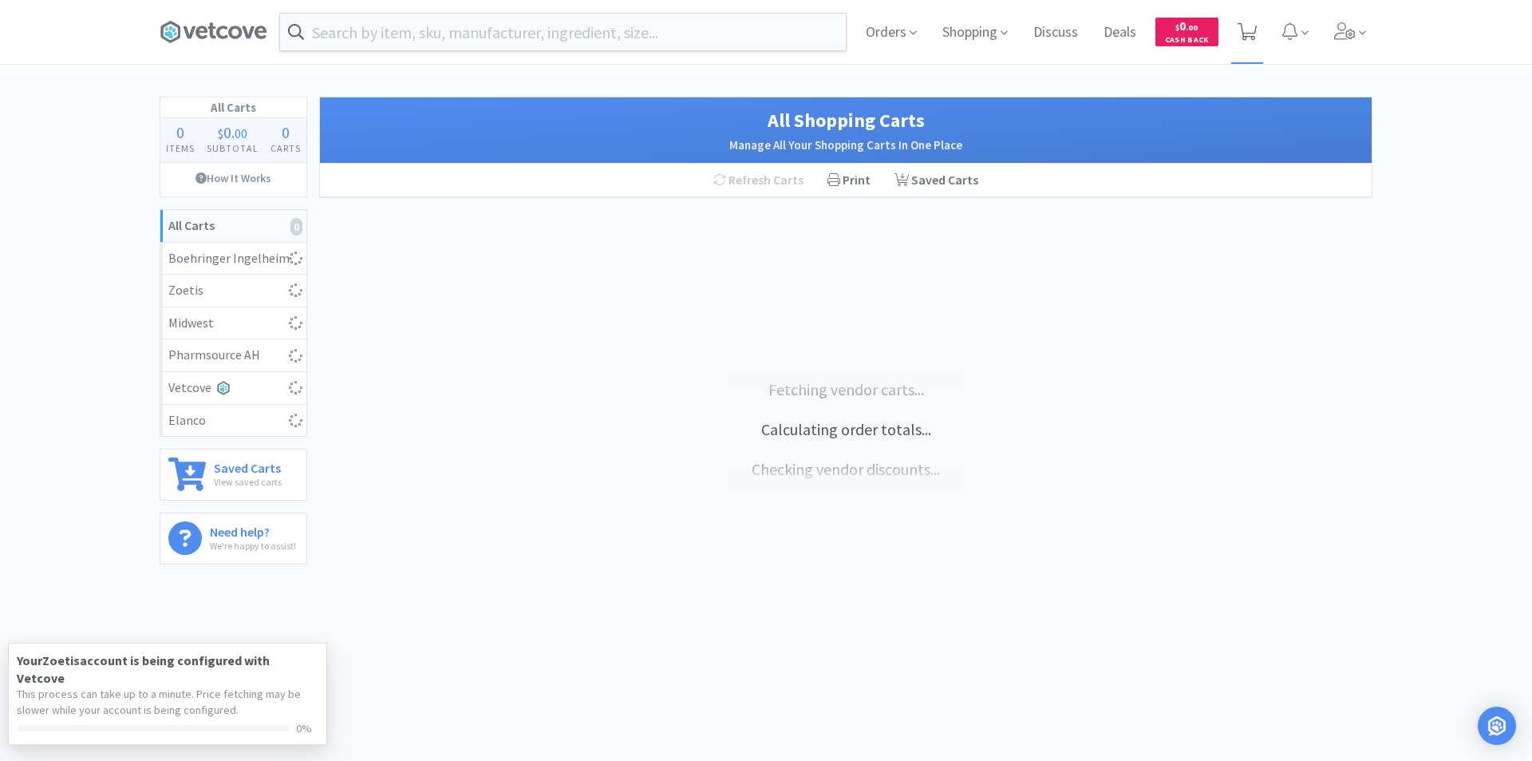
select select "1"
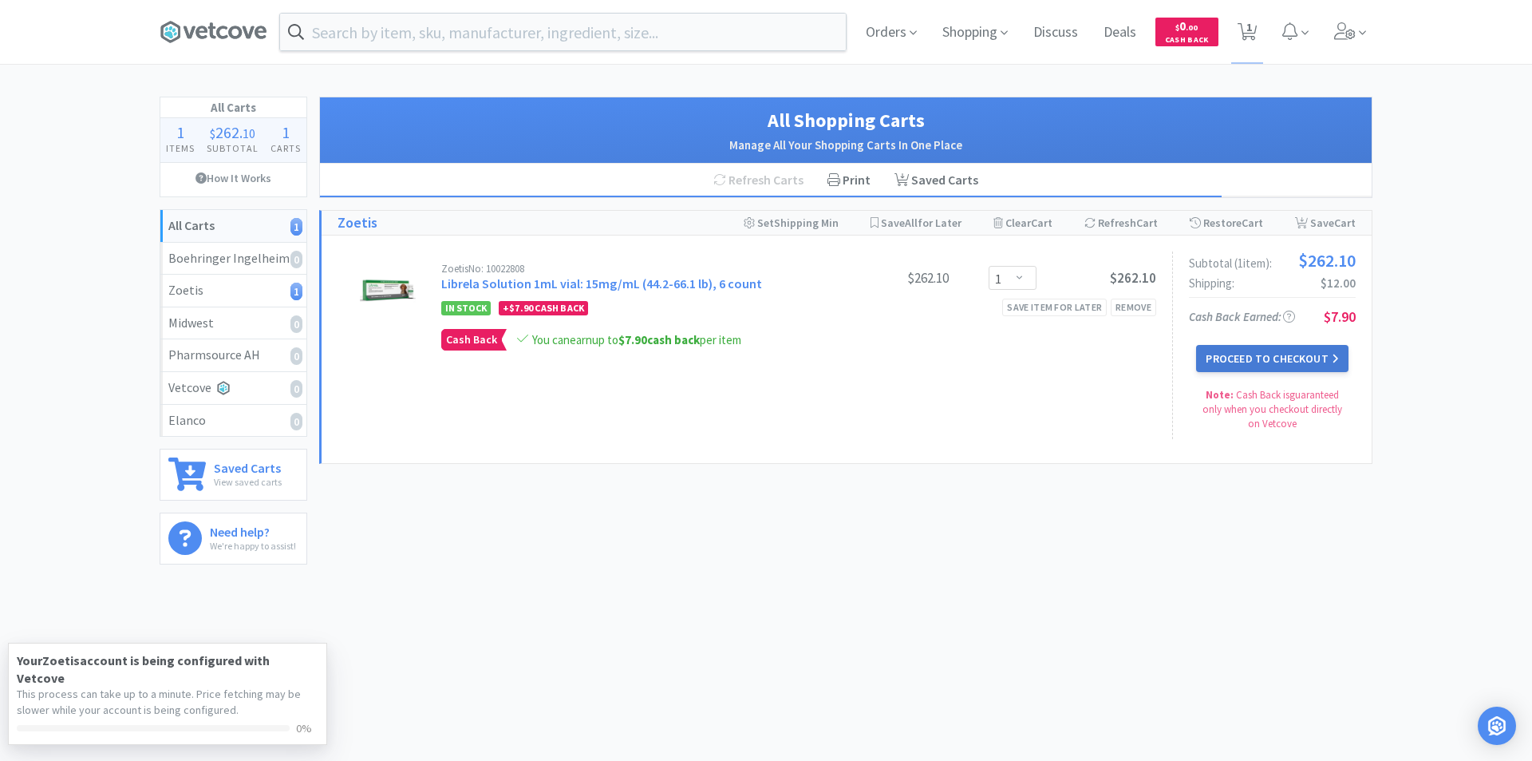
click at [1266, 360] on button "Proceed to Checkout" at bounding box center [1272, 358] width 152 height 27
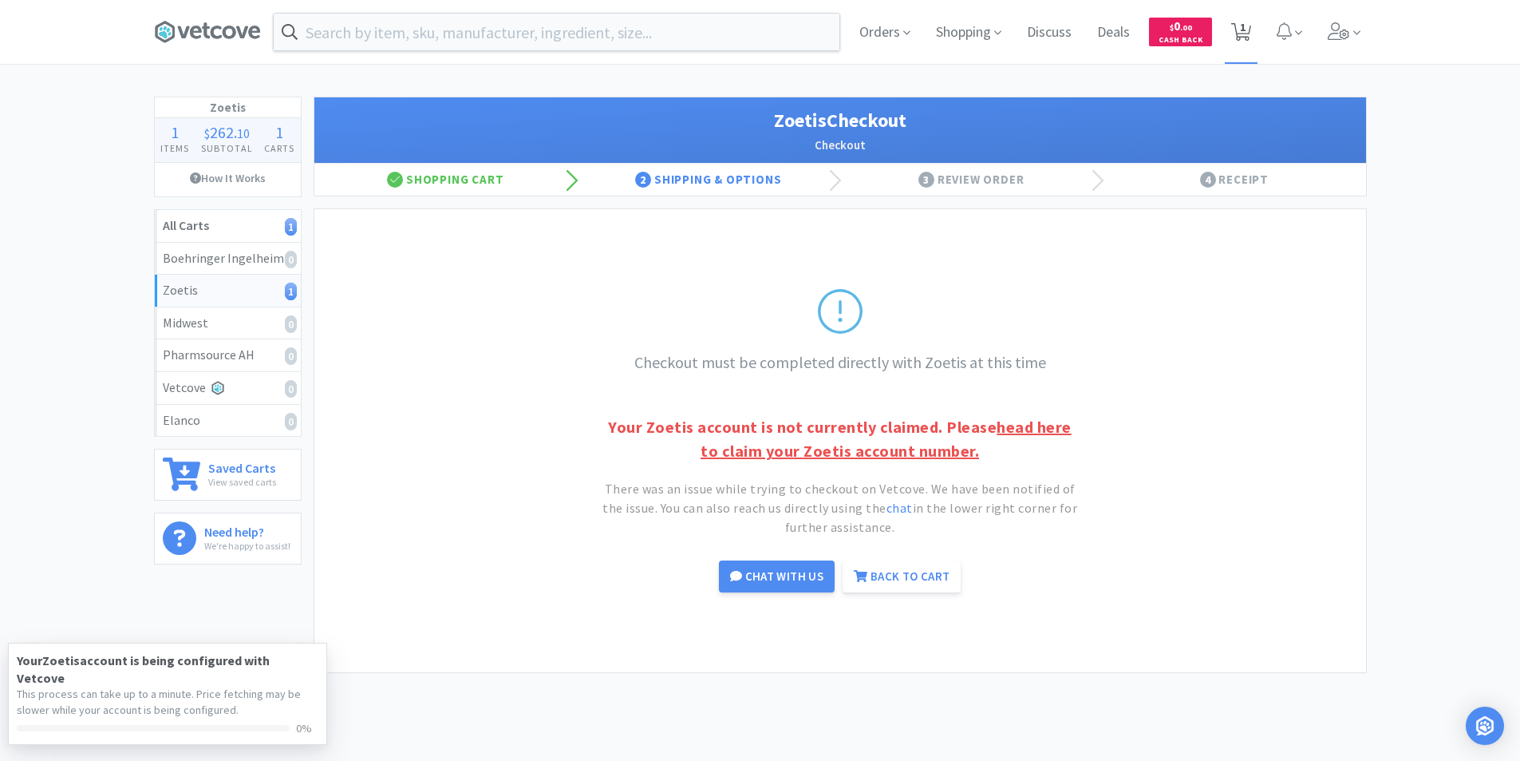
click at [1244, 38] on span "1" at bounding box center [1243, 27] width 6 height 64
select select "1"
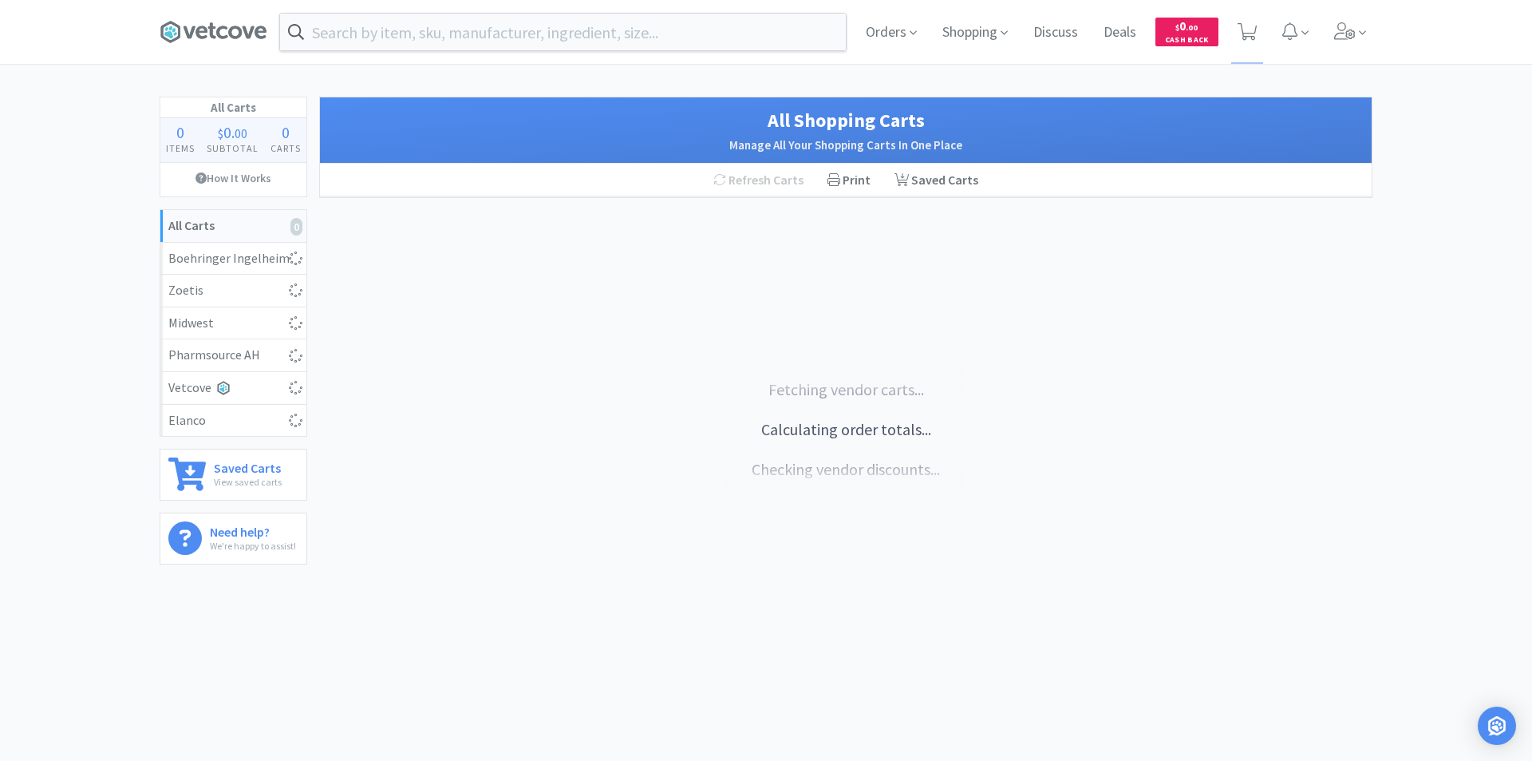
select select "1"
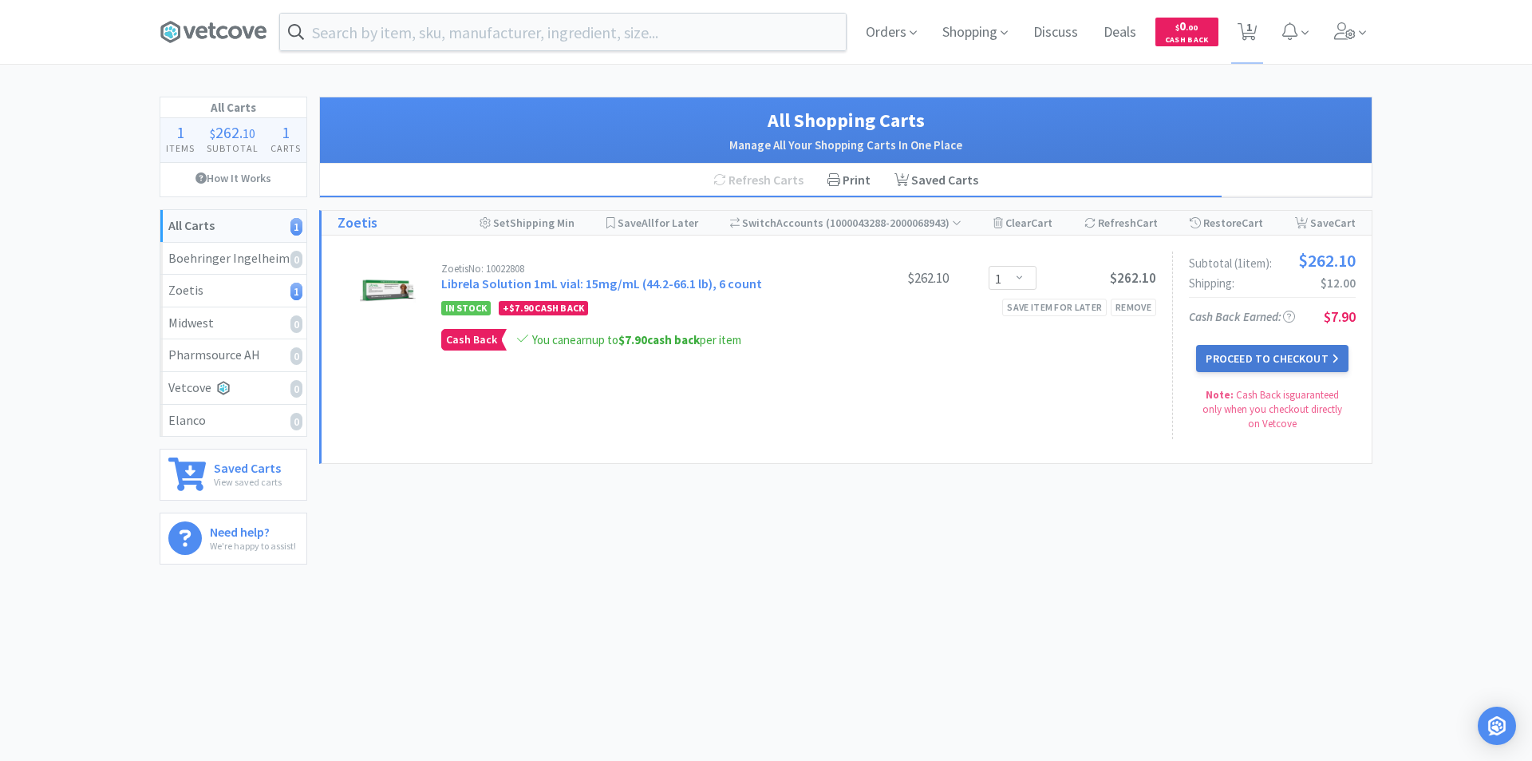
click at [1277, 362] on button "Proceed to Checkout" at bounding box center [1272, 358] width 152 height 27
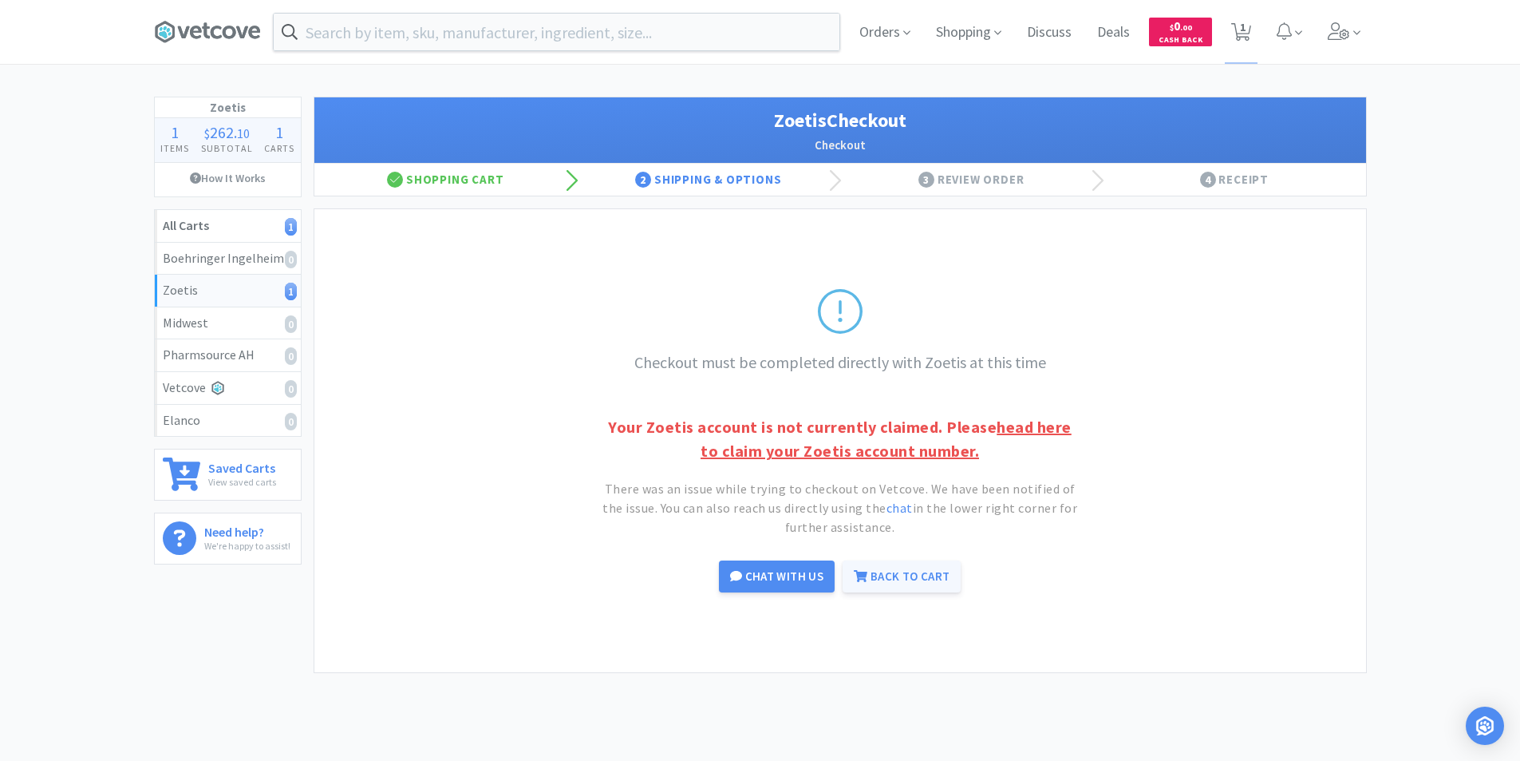
click at [891, 577] on link "Back to Cart" at bounding box center [902, 576] width 118 height 32
select select "1"
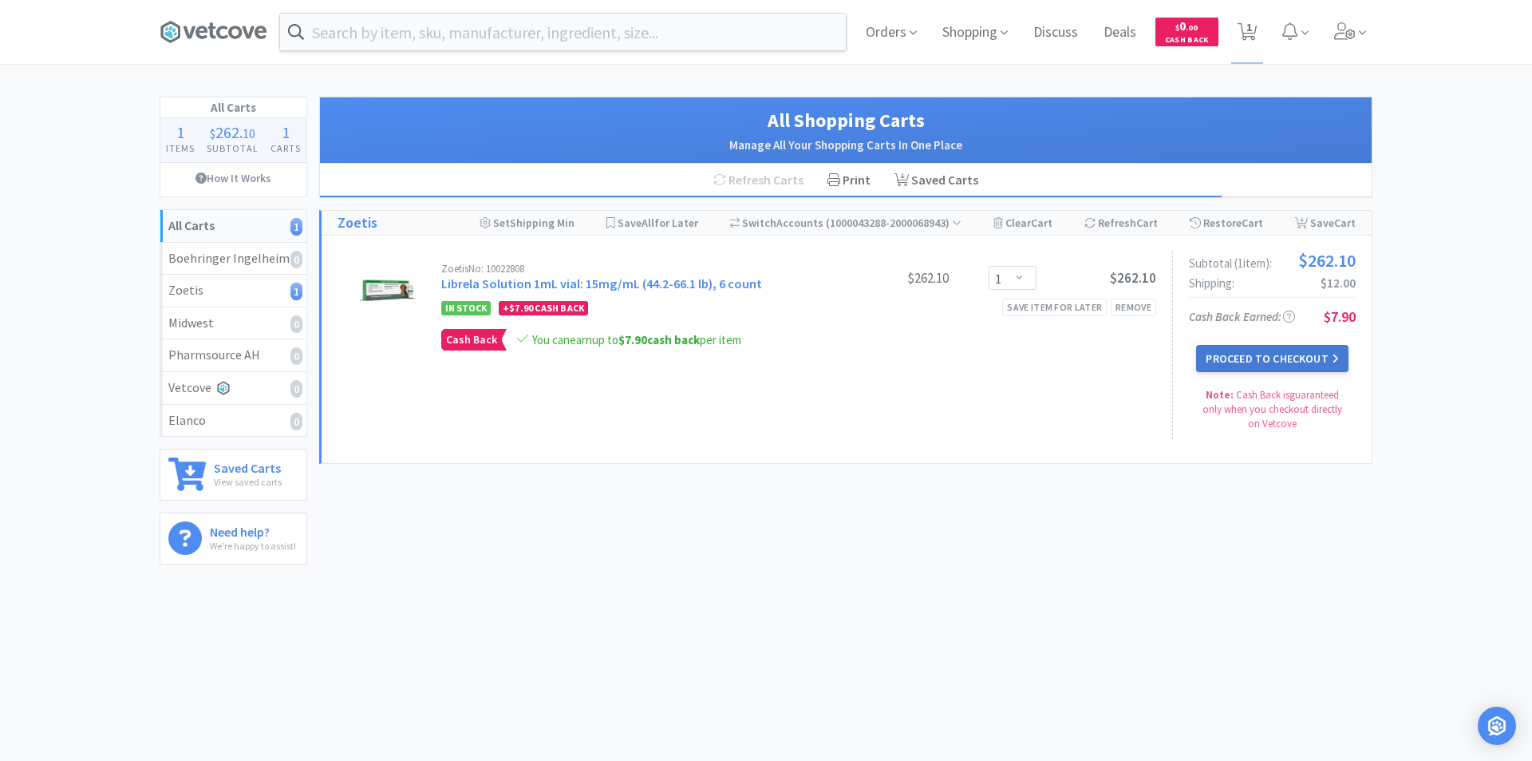
click at [1269, 359] on button "Proceed to Checkout" at bounding box center [1272, 358] width 152 height 27
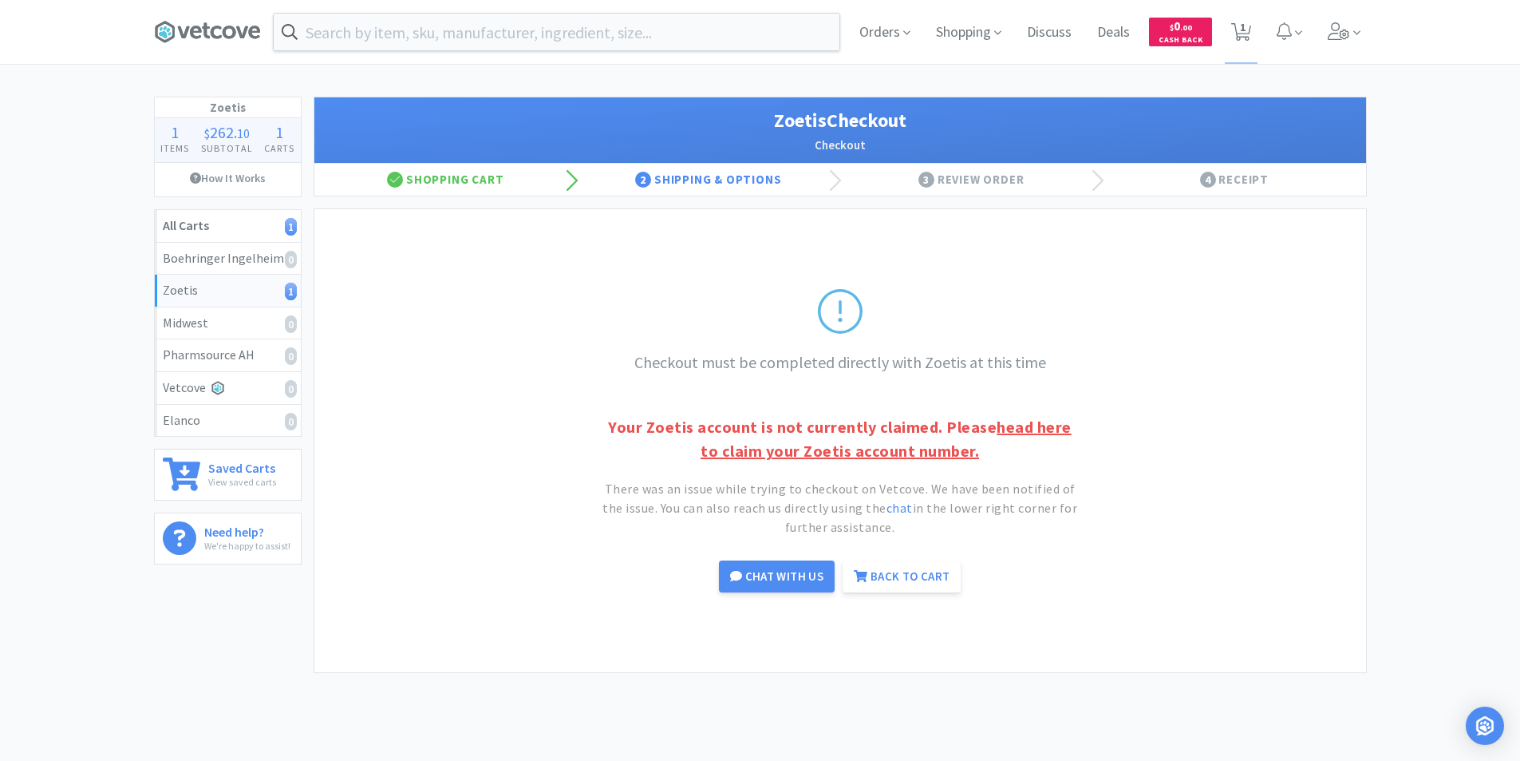
click at [1048, 427] on link "head here to claim your Zoetis account number." at bounding box center [886, 439] width 371 height 44
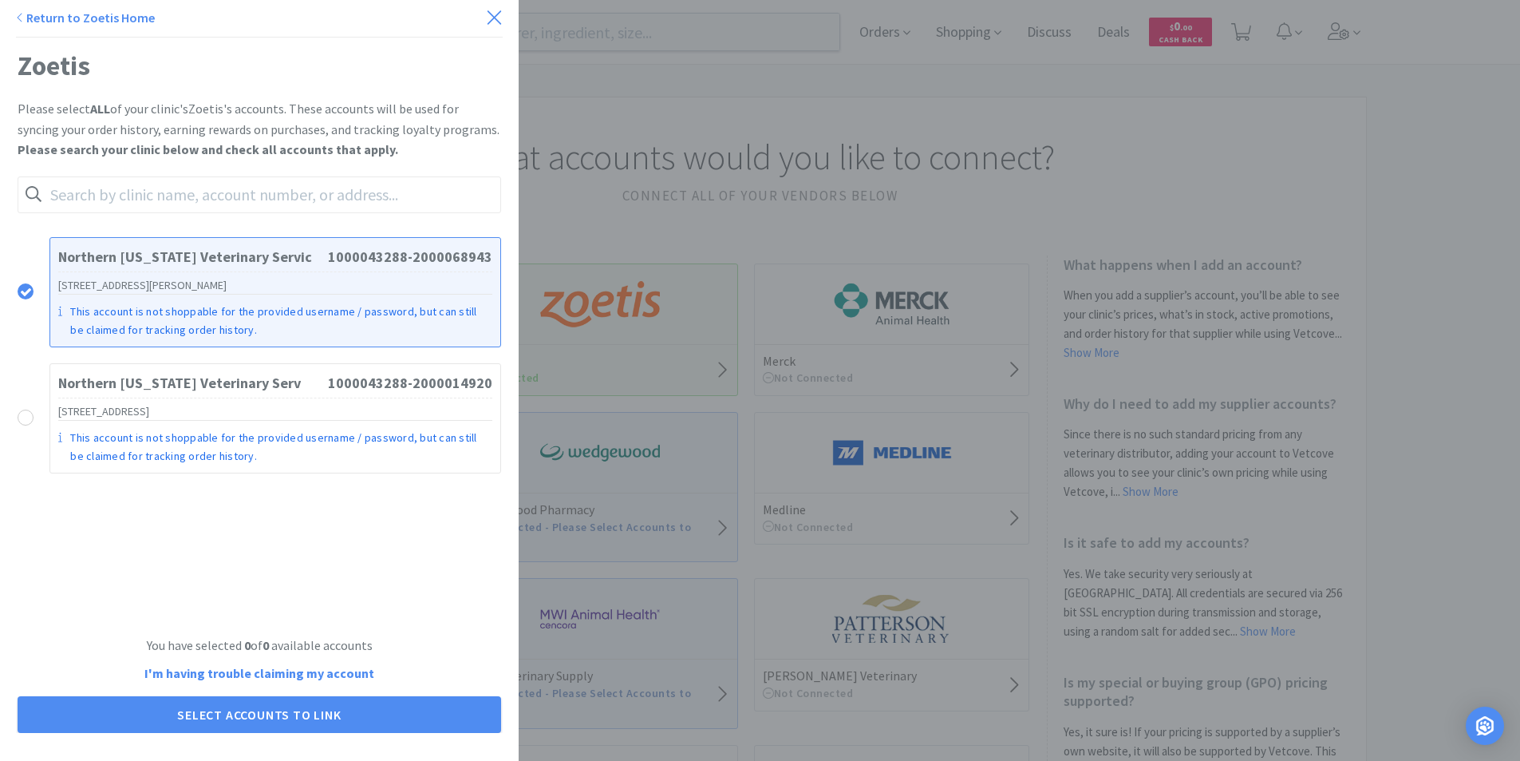
click at [487, 20] on icon at bounding box center [494, 17] width 17 height 22
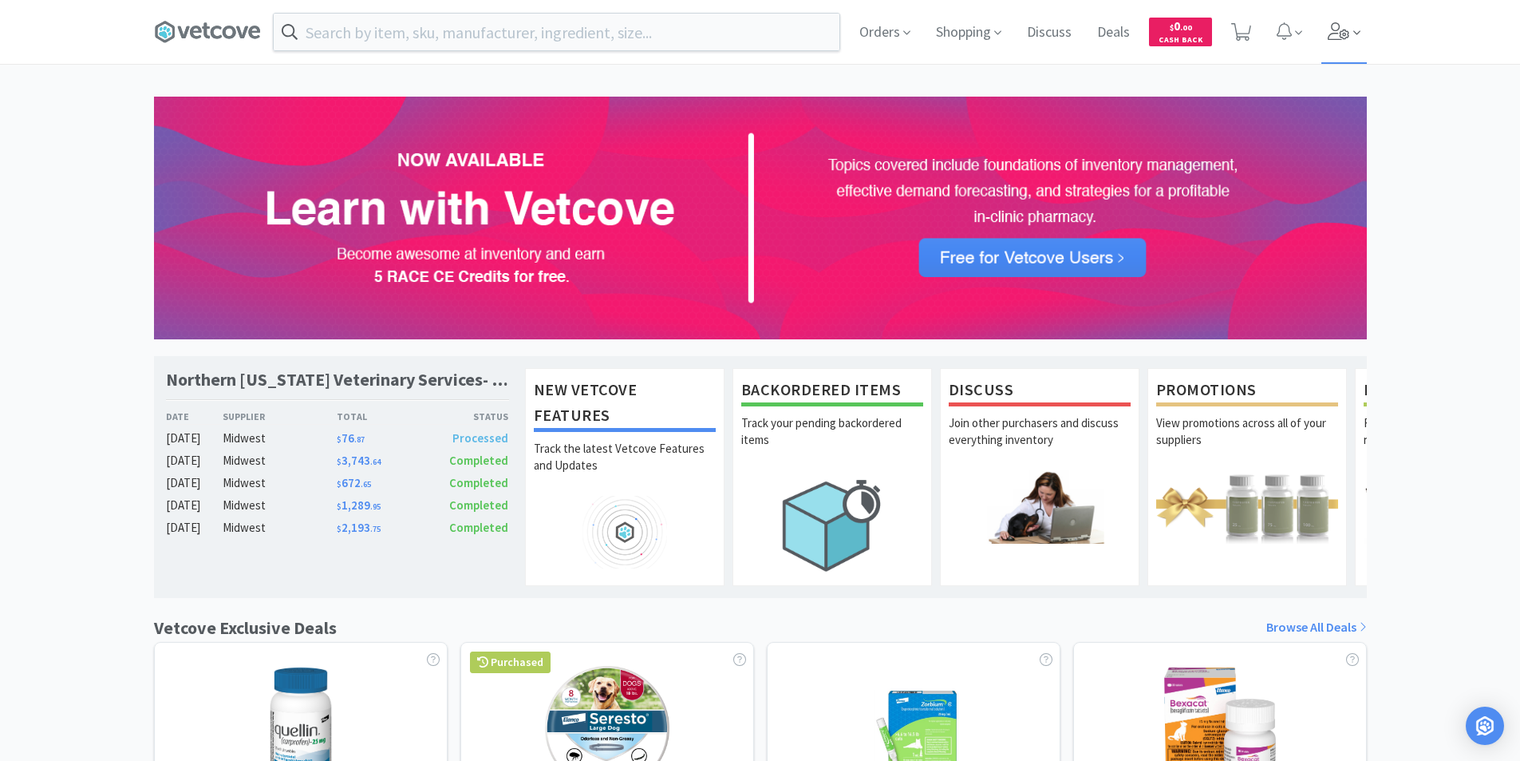
click at [1343, 42] on span at bounding box center [1344, 32] width 45 height 64
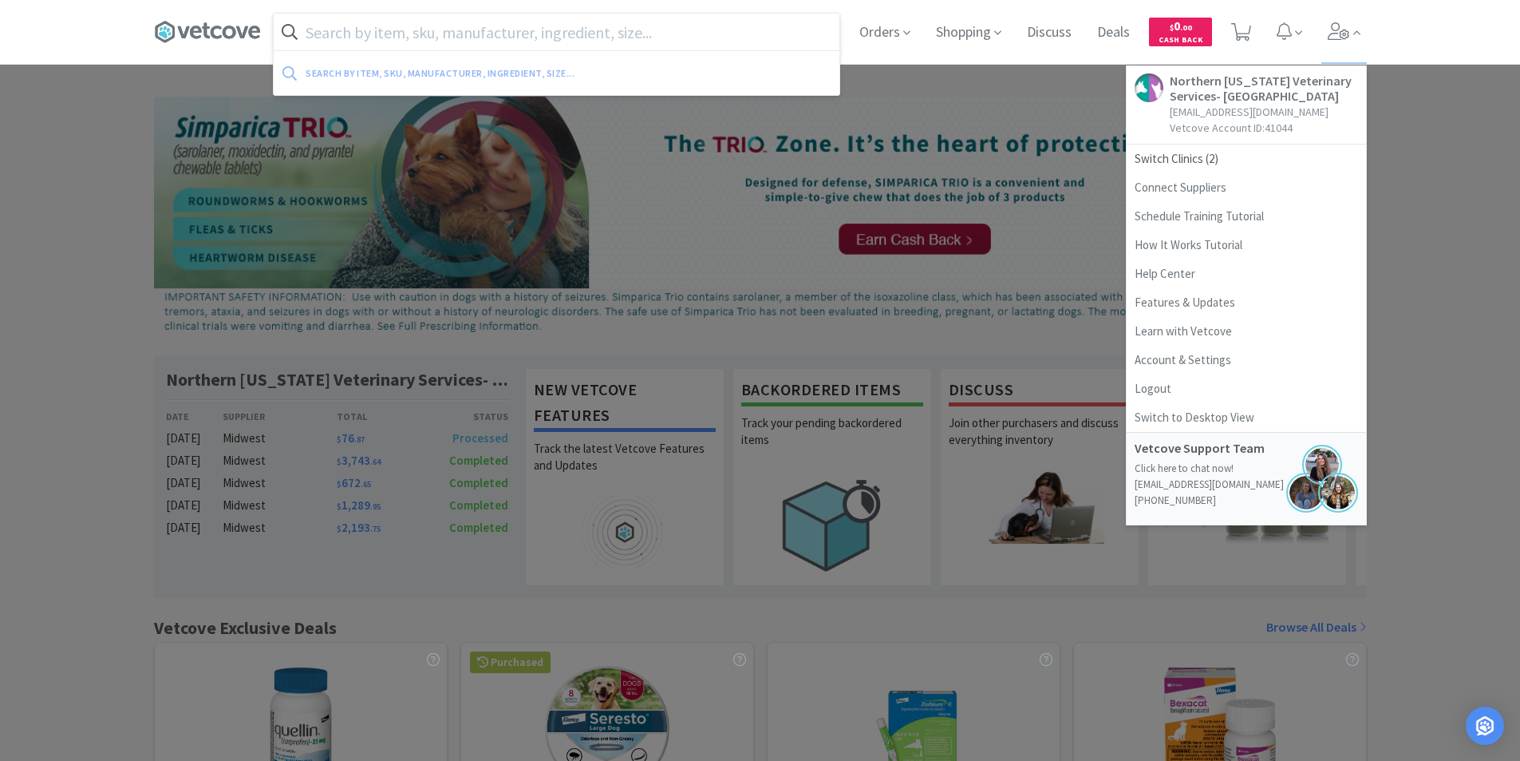
click at [369, 34] on input "text" at bounding box center [557, 32] width 566 height 37
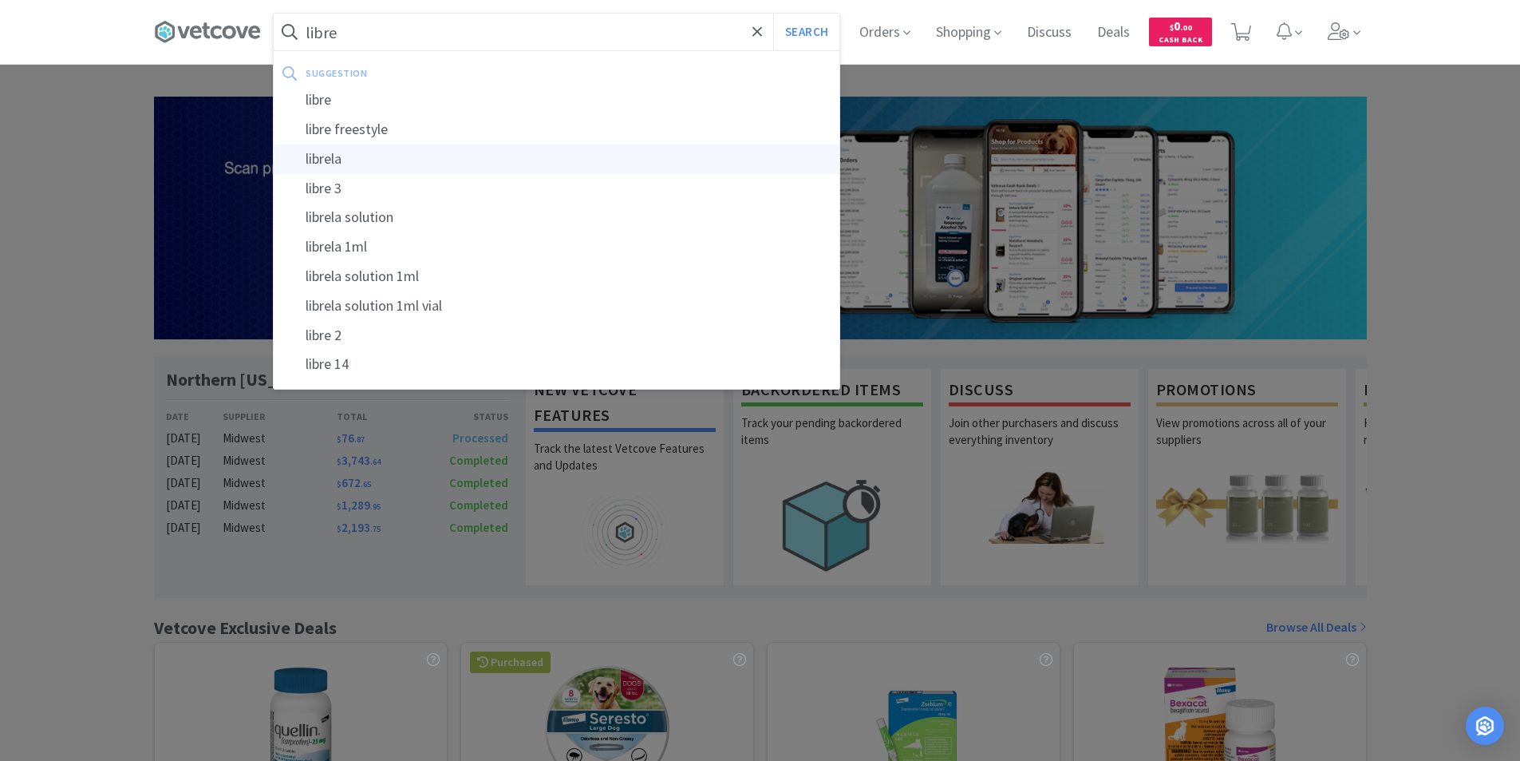
click at [346, 163] on div "librela" at bounding box center [557, 159] width 566 height 30
type input "librela"
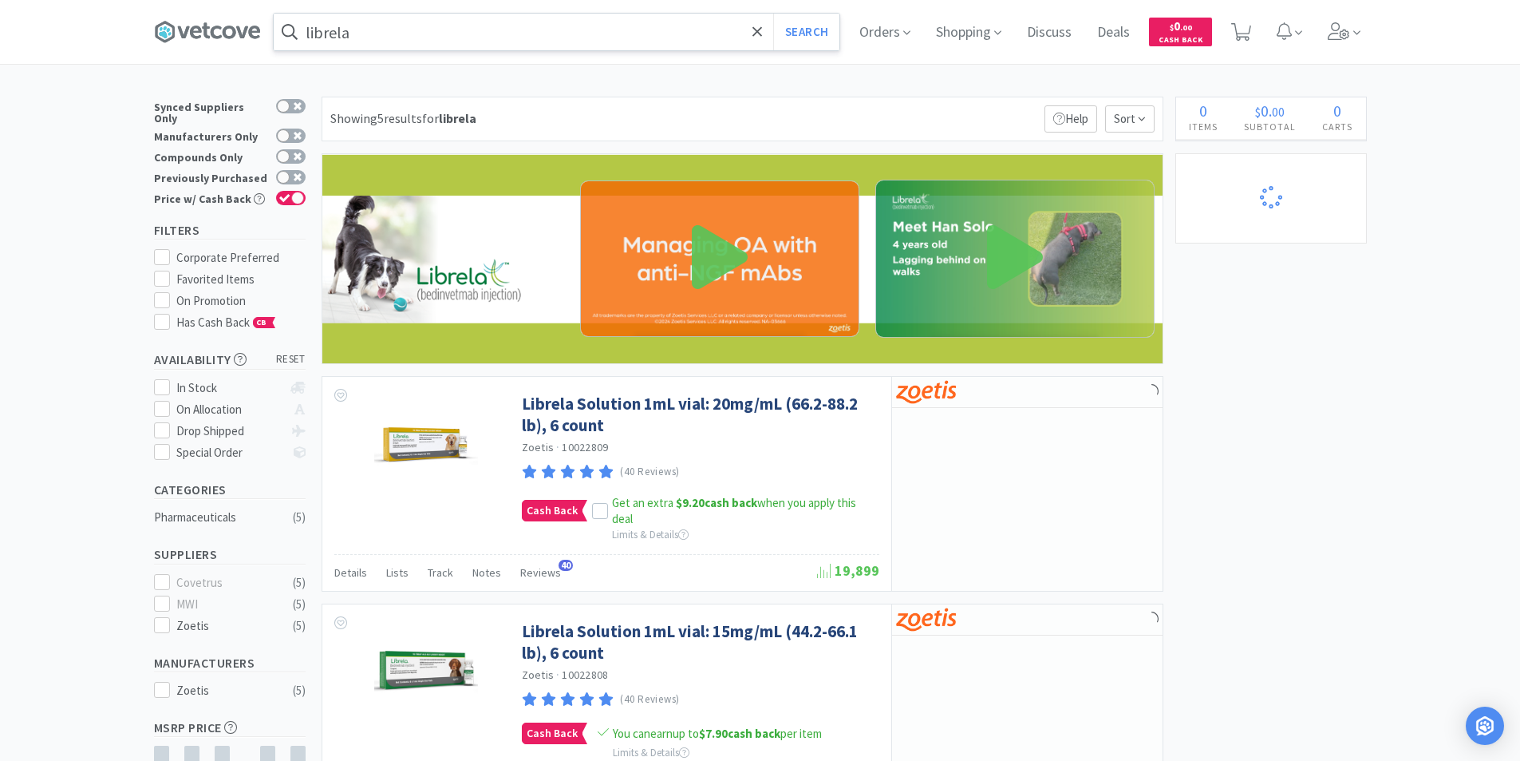
select select "1"
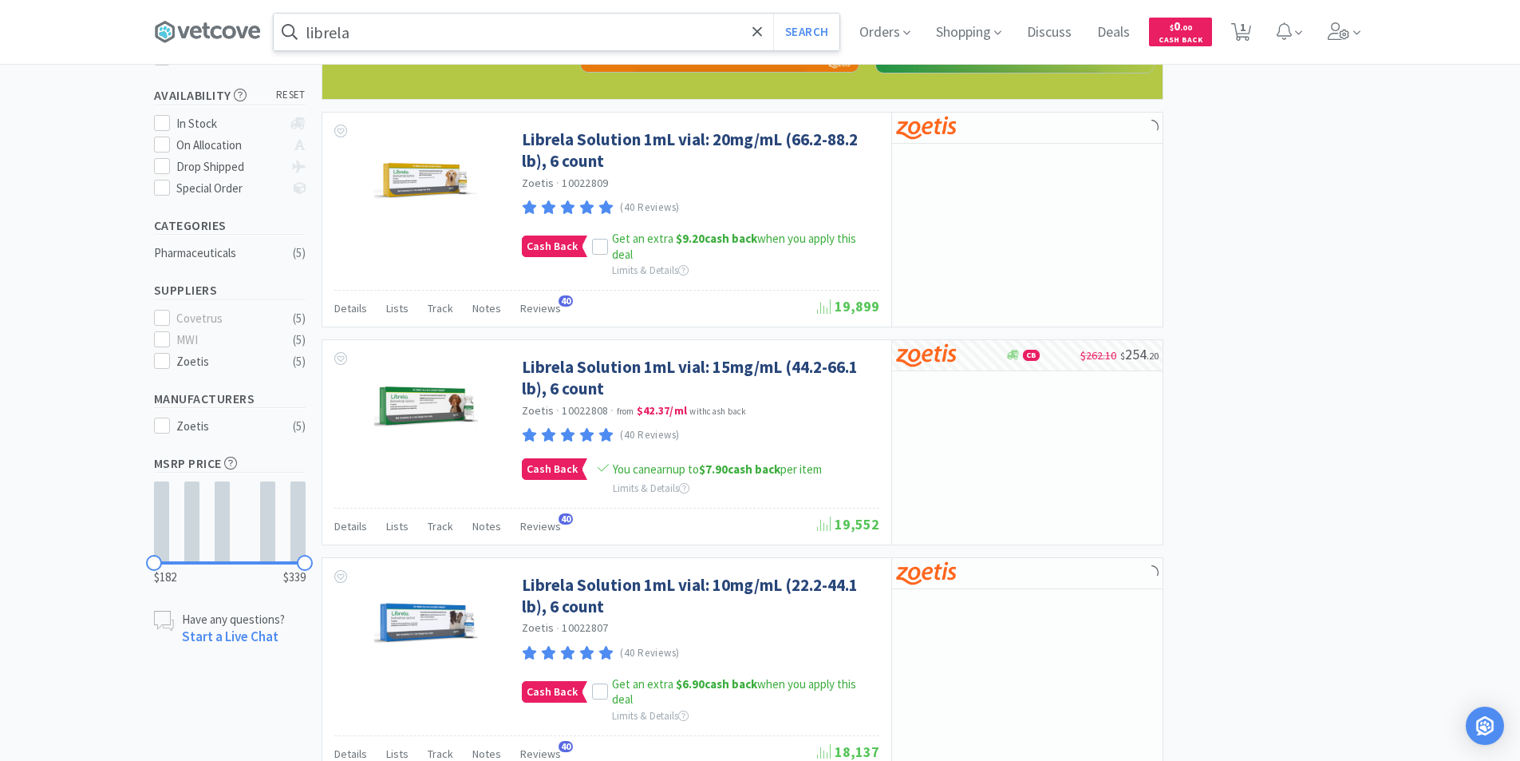
scroll to position [319, 0]
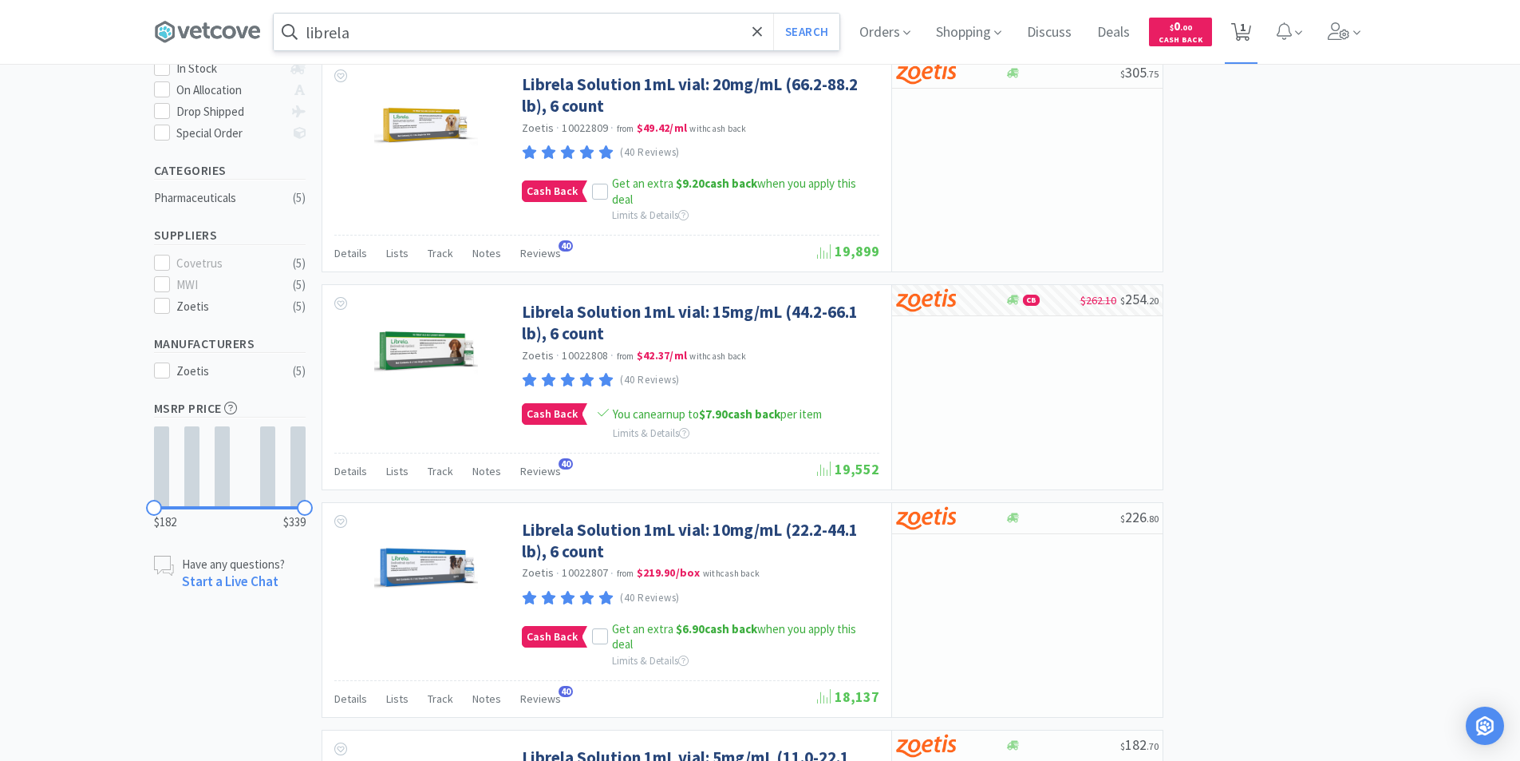
click at [1251, 34] on icon at bounding box center [1241, 32] width 20 height 18
select select "1"
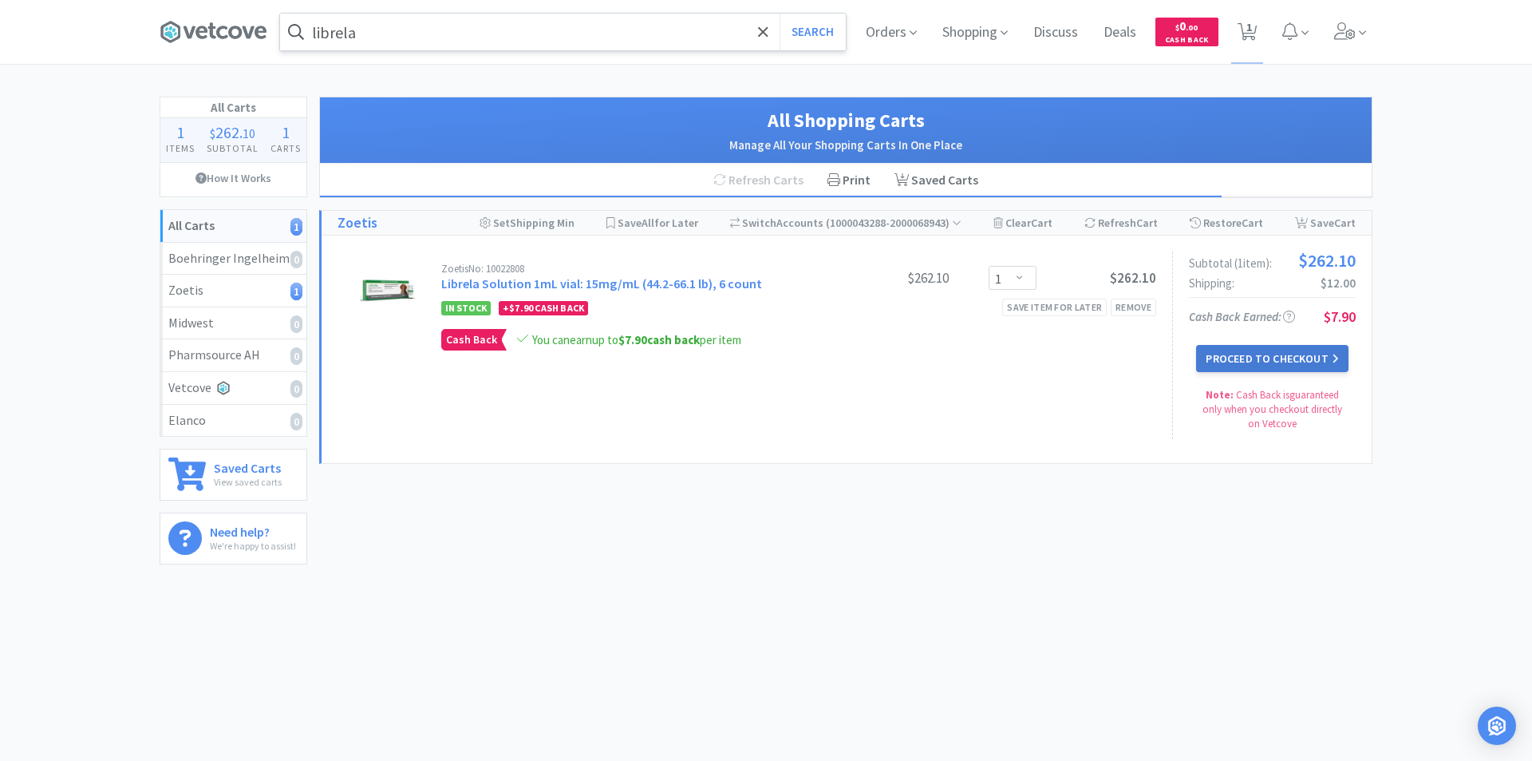
click at [1274, 359] on button "Proceed to Checkout" at bounding box center [1272, 358] width 152 height 27
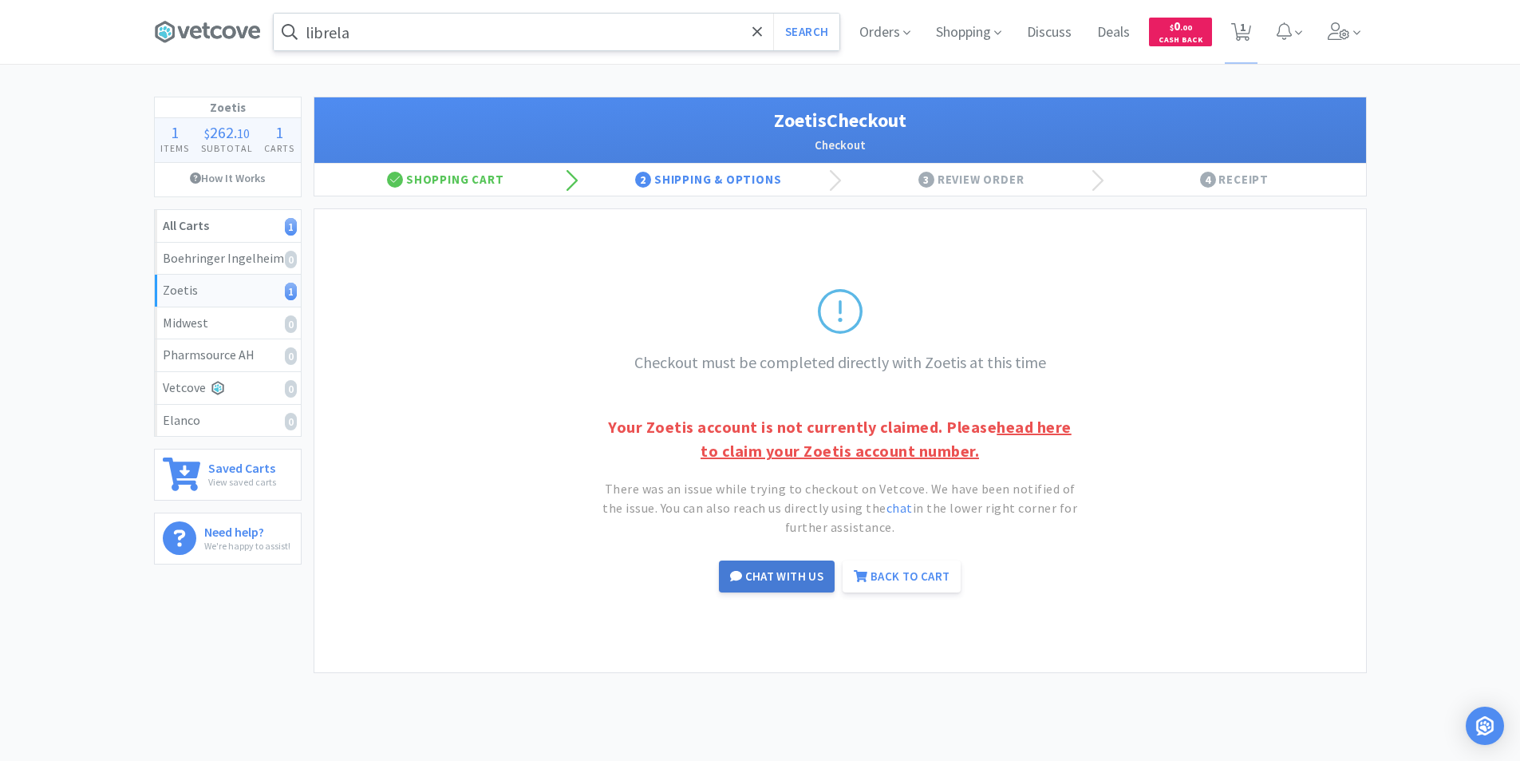
click at [784, 575] on button "Chat with Us" at bounding box center [777, 576] width 117 height 32
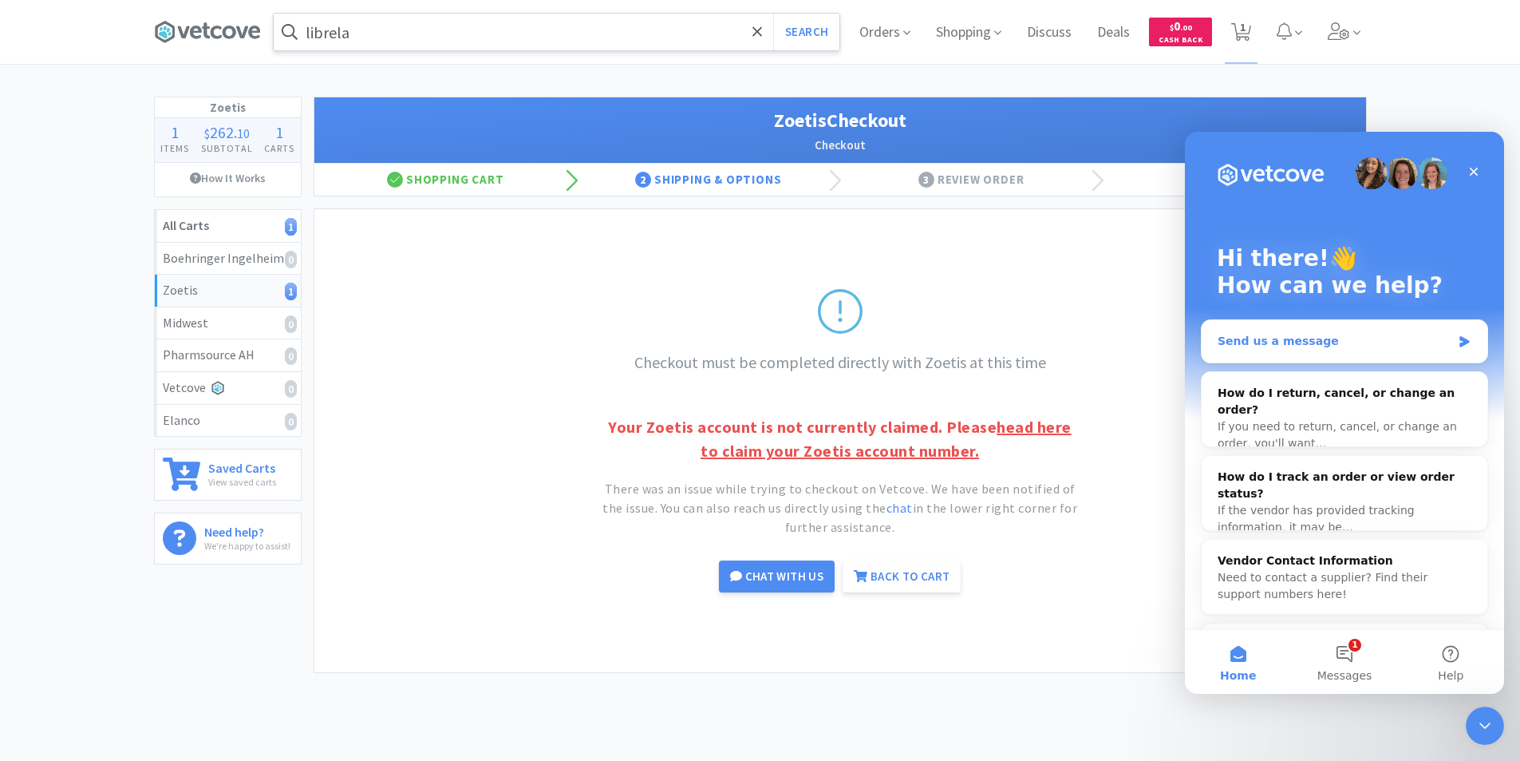
click at [1338, 341] on div "Send us a message" at bounding box center [1335, 341] width 234 height 17
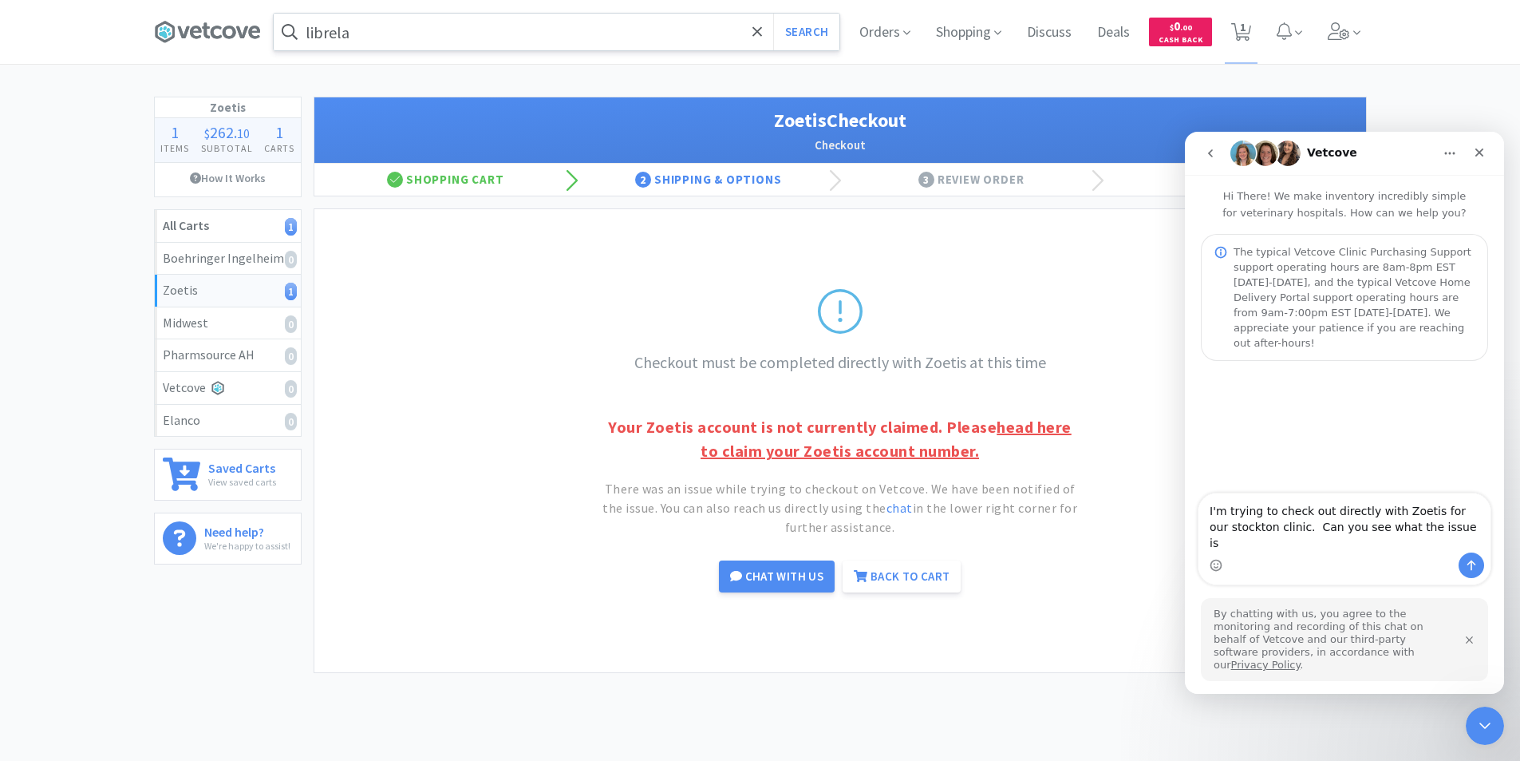
type textarea "I'm trying to check out directly with Zoetis for our stockton clinic. Can you s…"
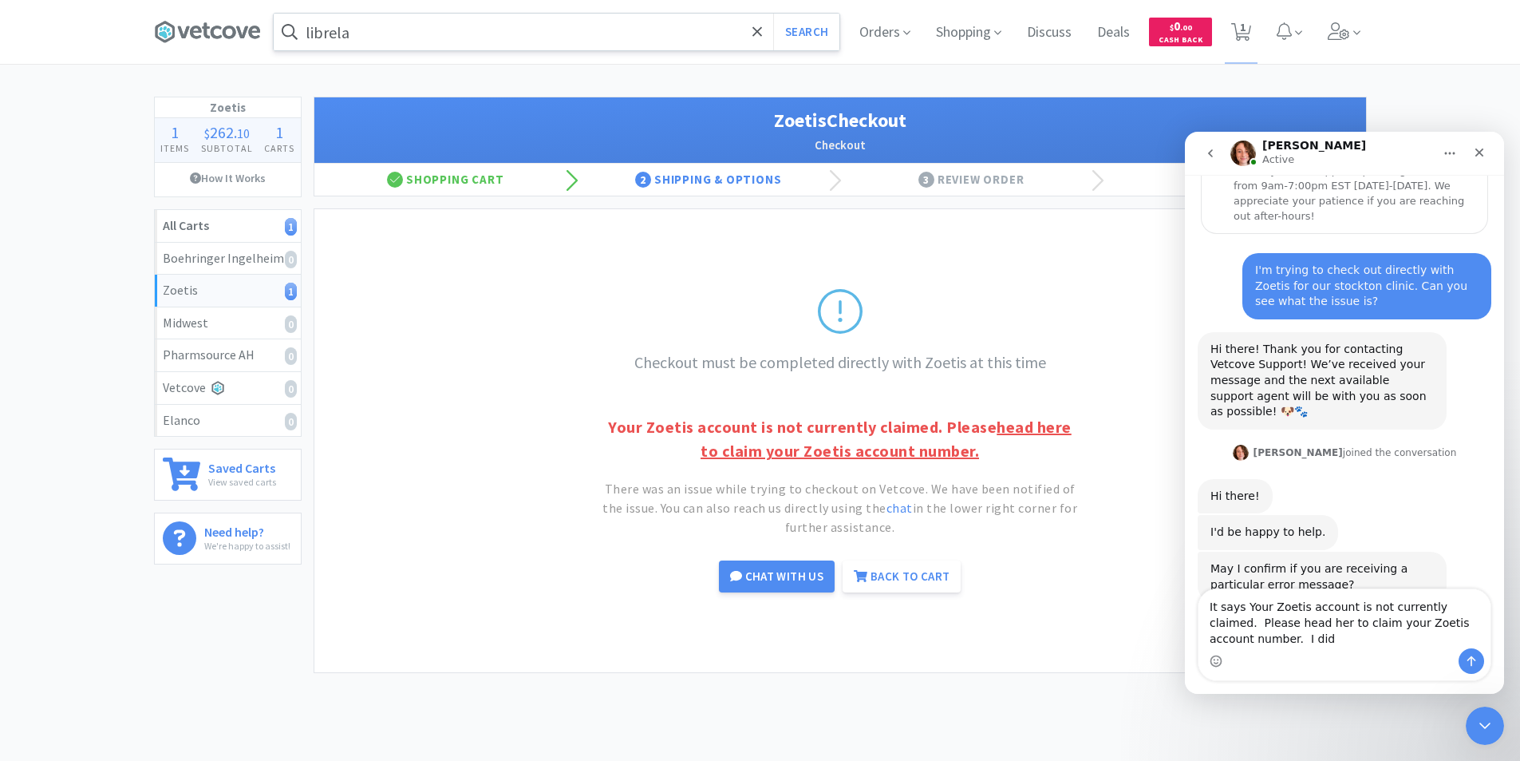
scroll to position [143, 0]
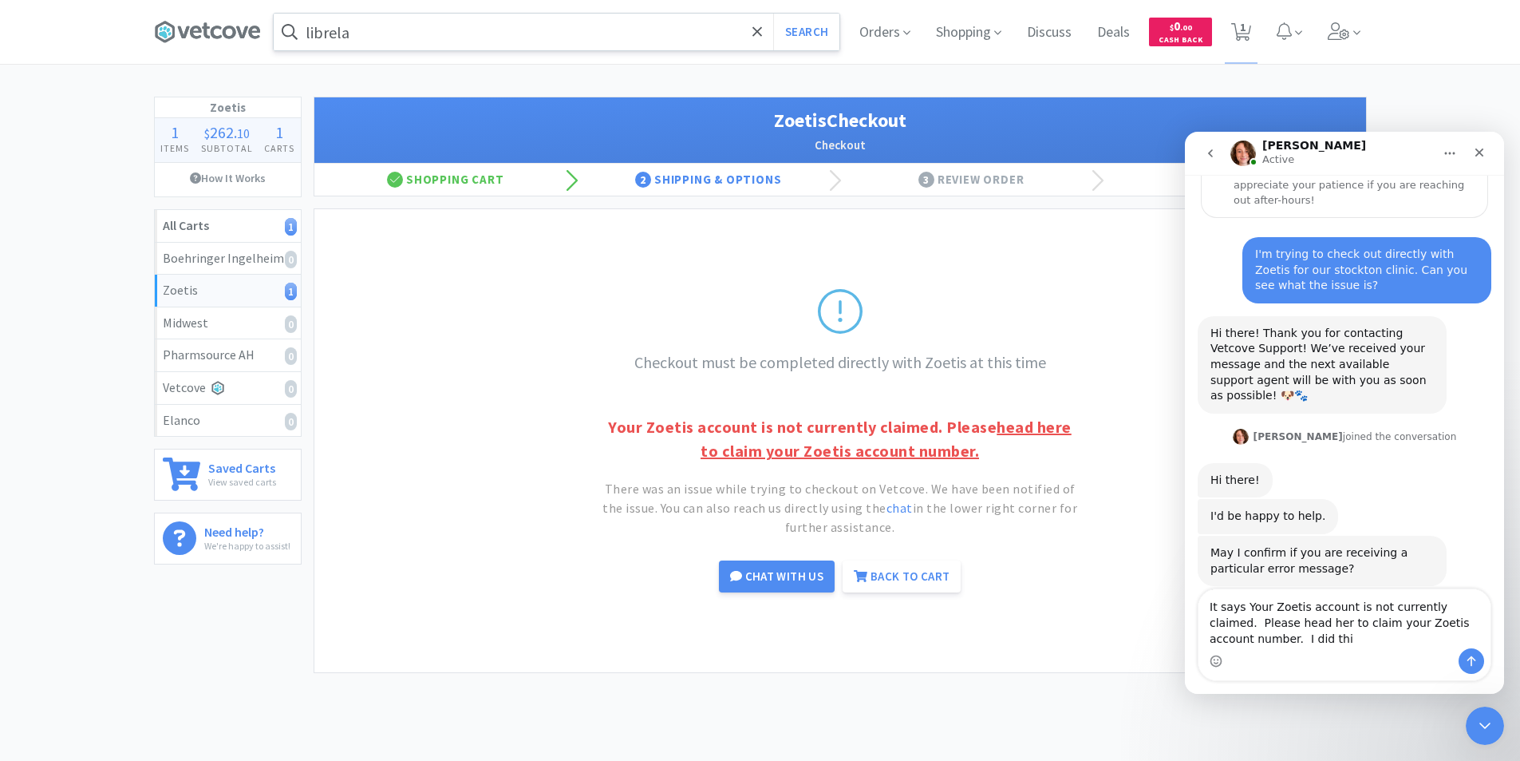
type textarea "It says Your Zoetis account is not currently claimed. Please head her to claim …"
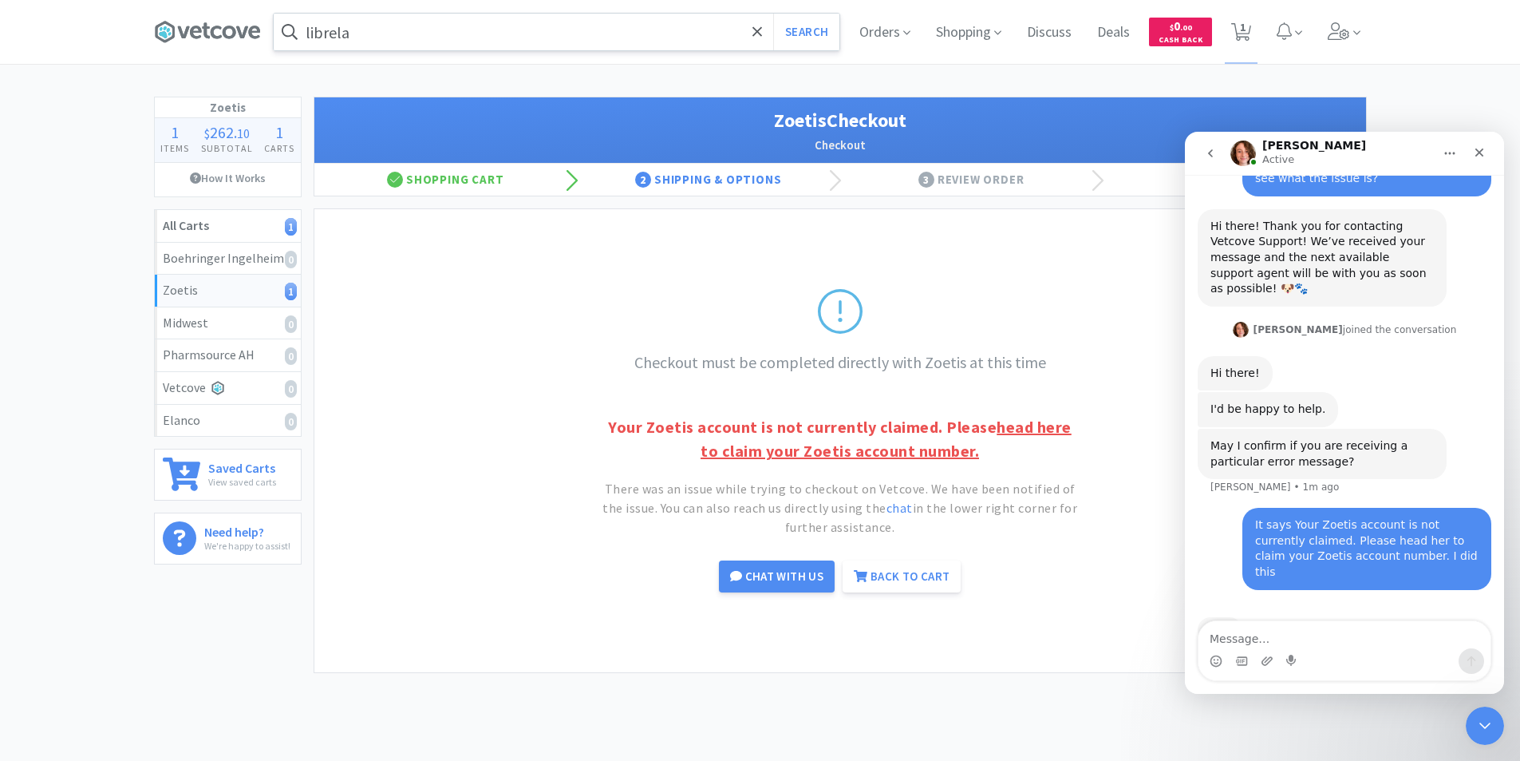
scroll to position [251, 0]
click at [932, 456] on link "head here to claim your Zoetis account number." at bounding box center [886, 439] width 371 height 44
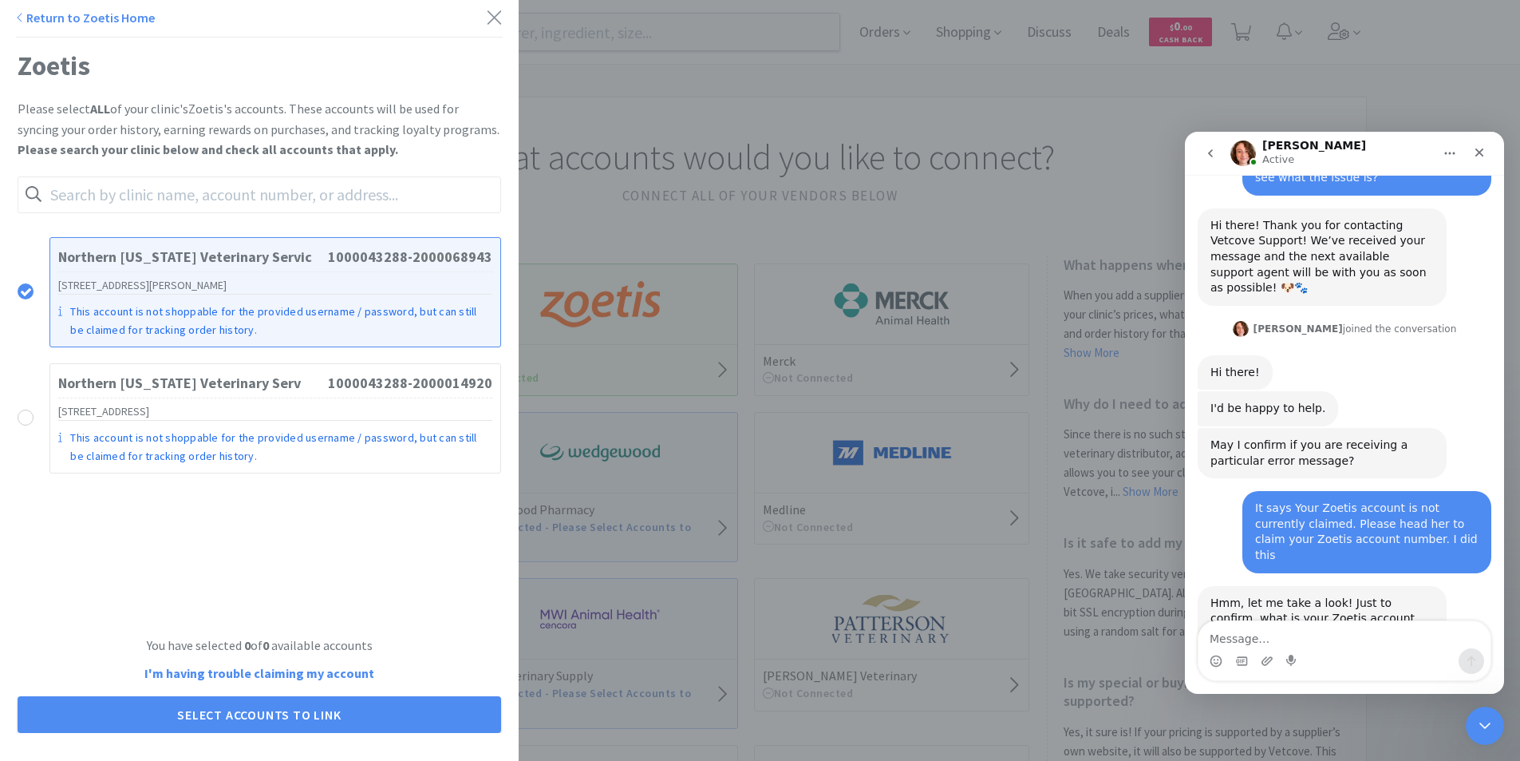
scroll to position [253, 0]
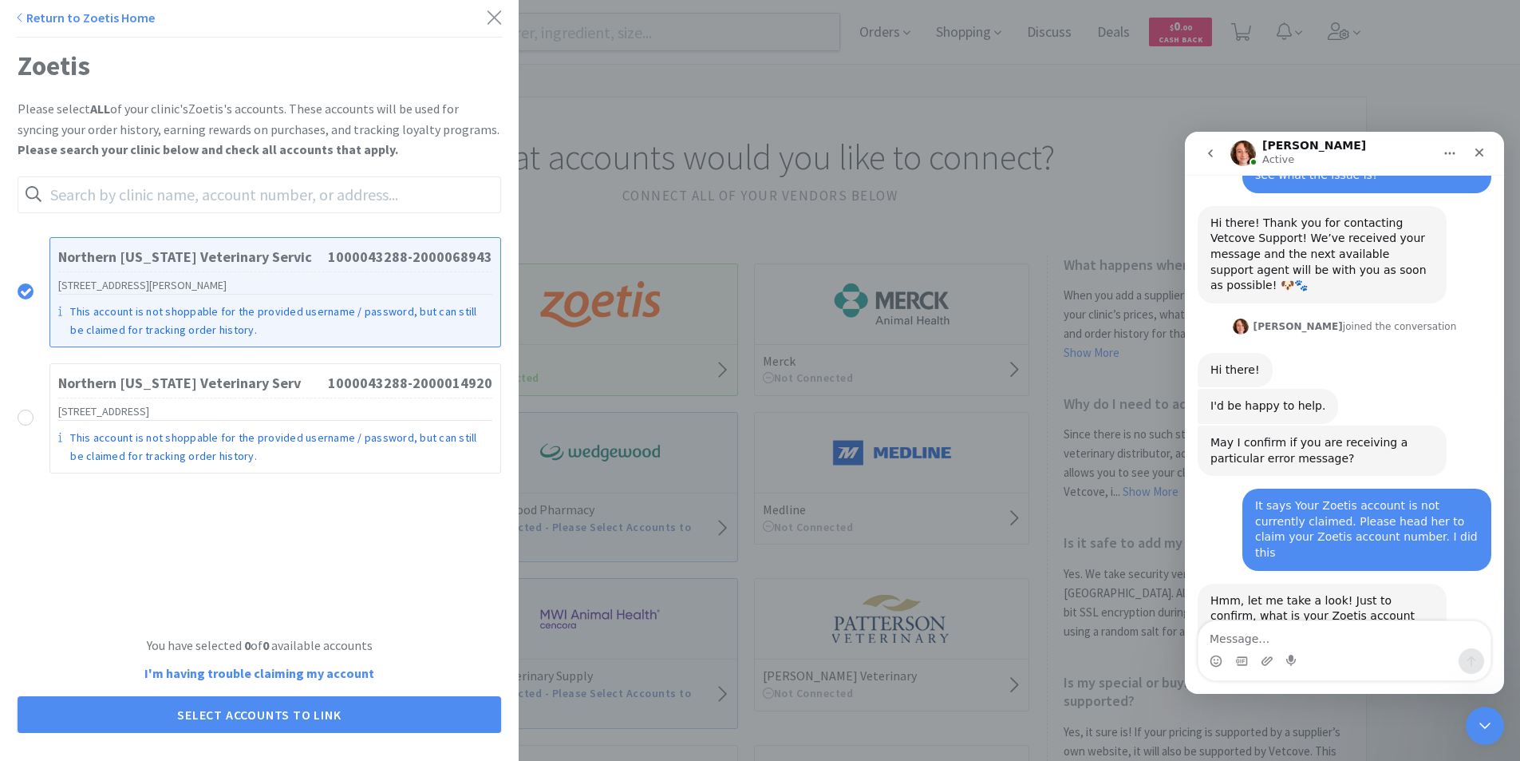
click at [1306, 646] on textarea "Message…" at bounding box center [1345, 634] width 292 height 27
type textarea "1000043288-2000068943"
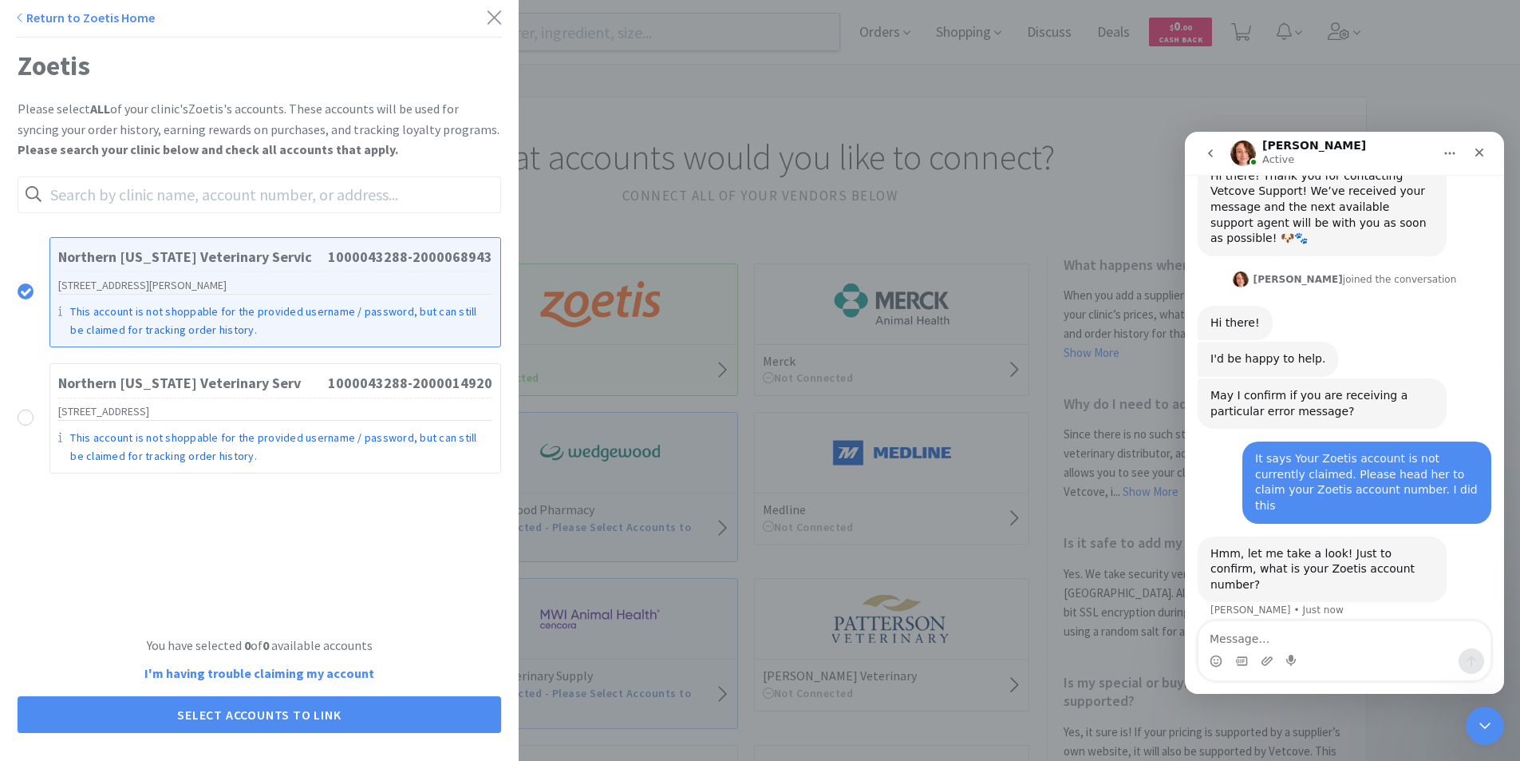
click at [339, 676] on strong "I'm having trouble claiming my account" at bounding box center [259, 673] width 230 height 16
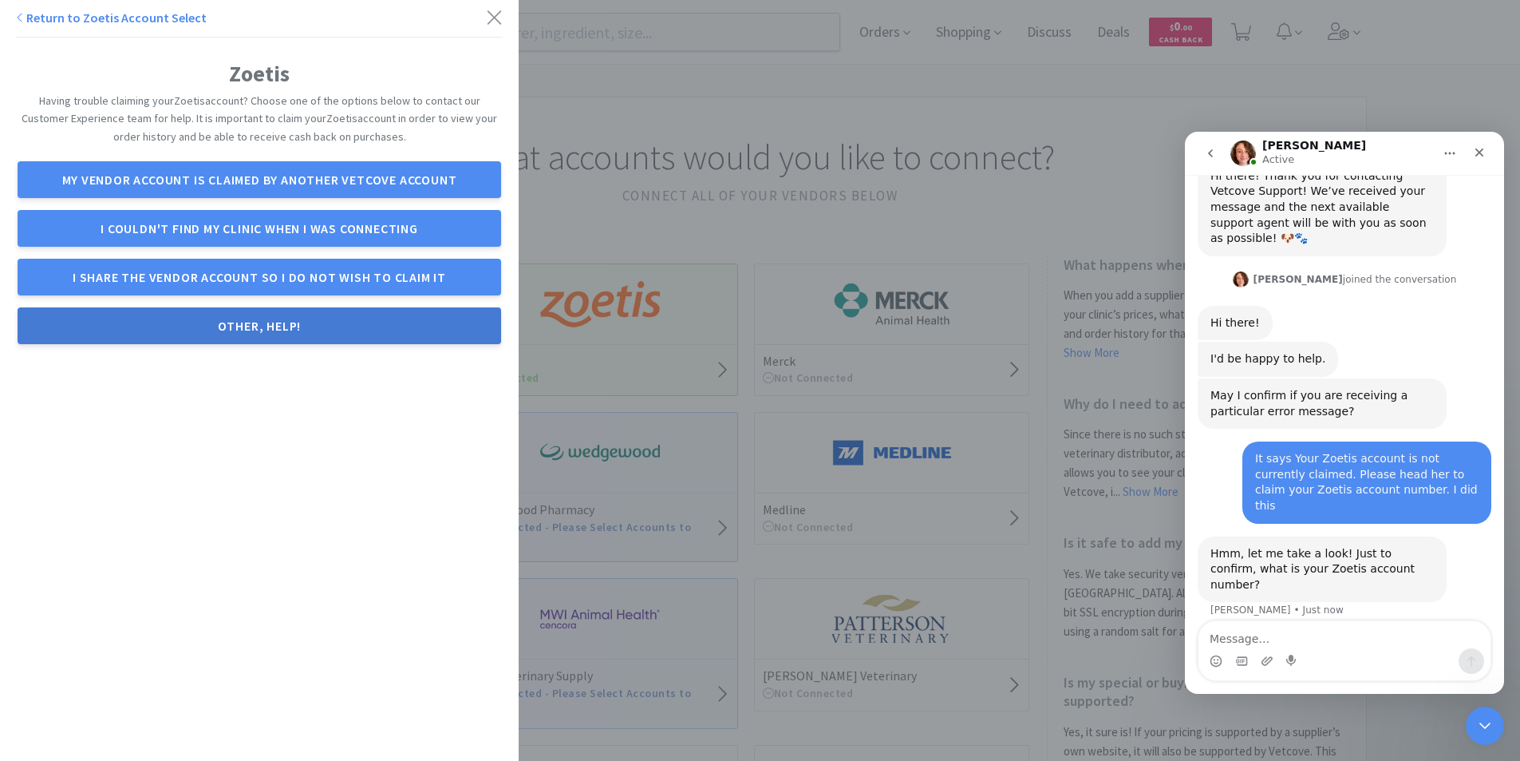
click at [255, 326] on button "Other, help!" at bounding box center [260, 325] width 484 height 37
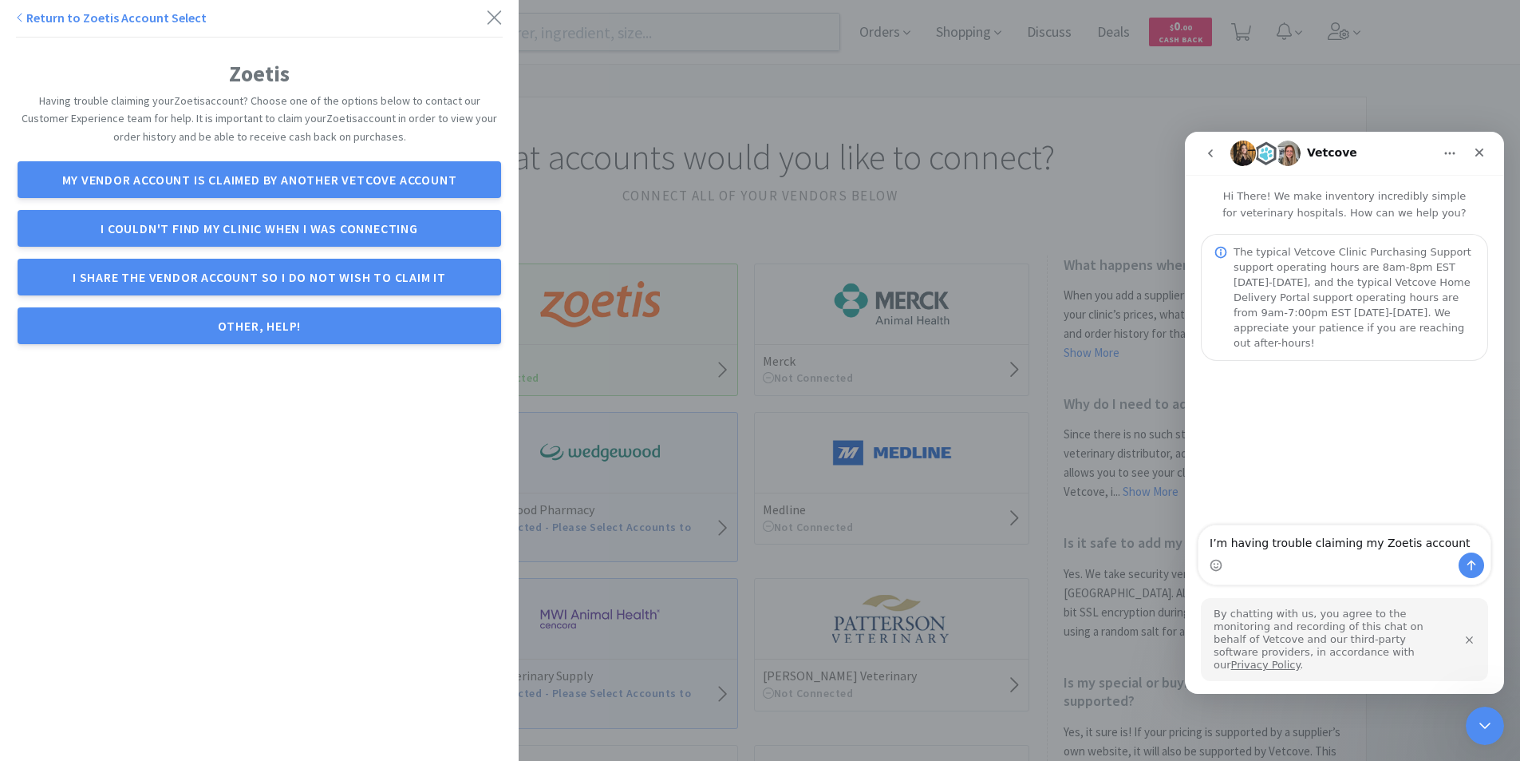
click at [1212, 153] on icon "go back" at bounding box center [1210, 153] width 13 height 13
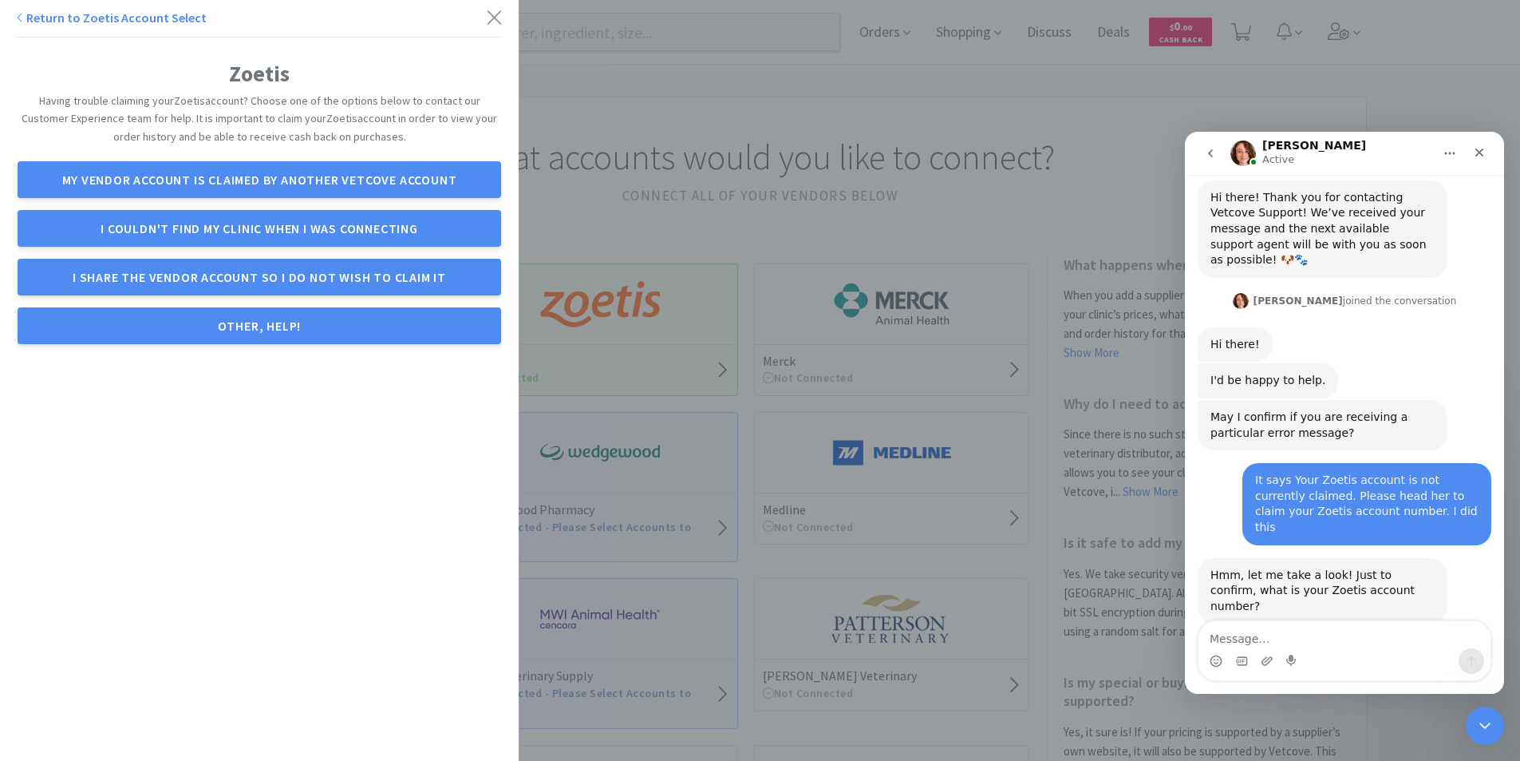
scroll to position [300, 0]
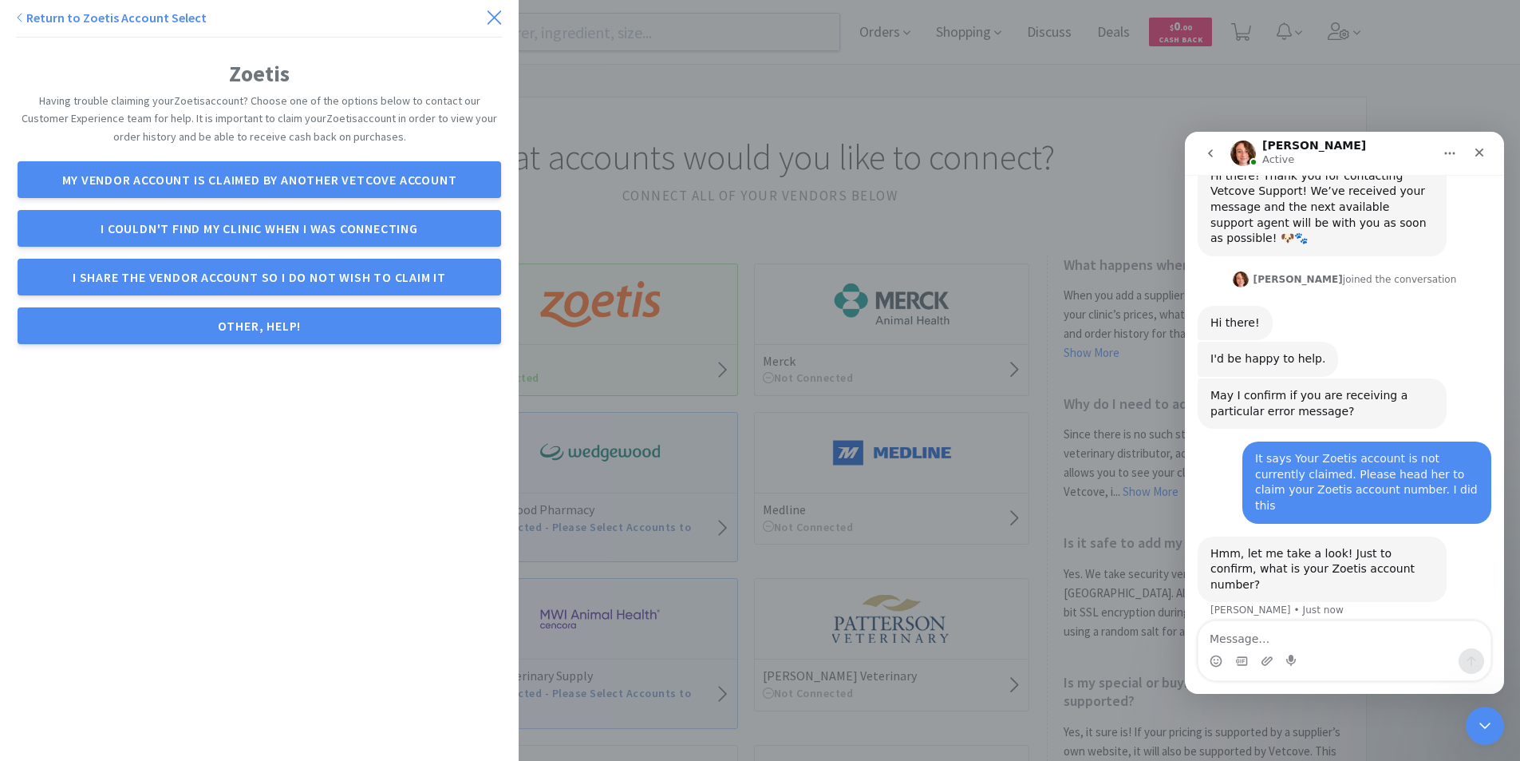
click at [488, 14] on icon at bounding box center [495, 17] width 14 height 14
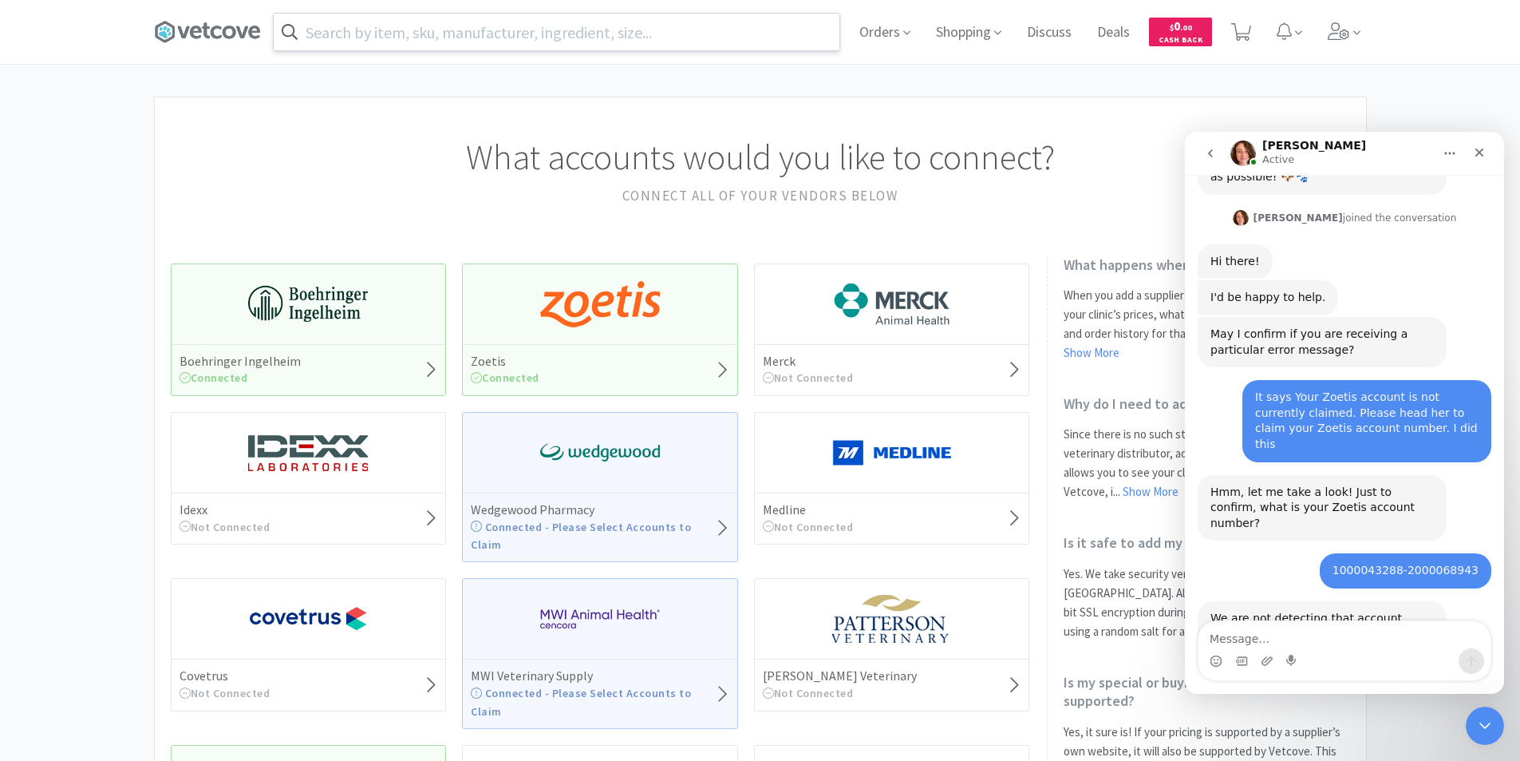
scroll to position [441, 0]
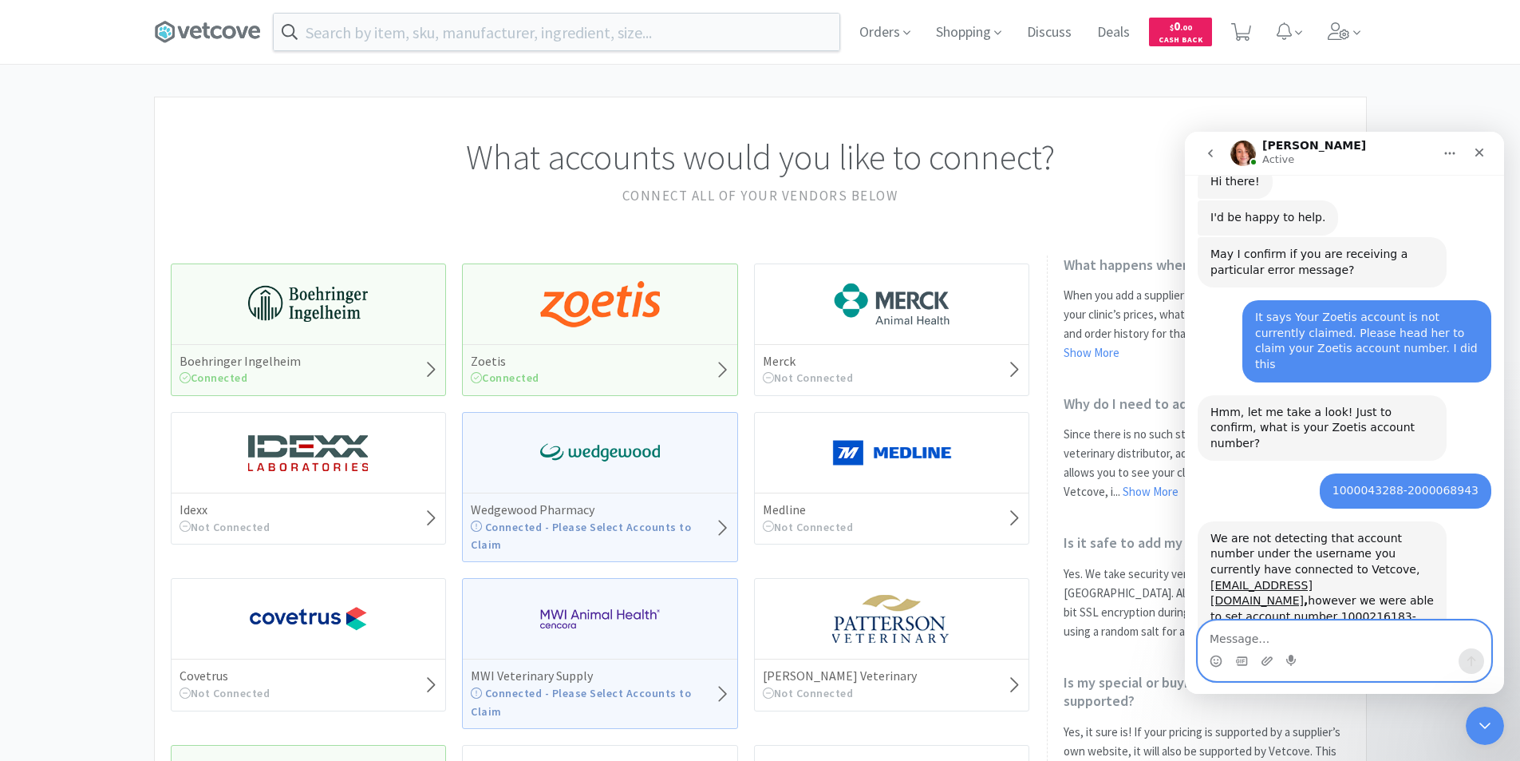
click at [1280, 646] on textarea "Message…" at bounding box center [1345, 634] width 292 height 27
type textarea "I literally pulled the number off of vetcove"
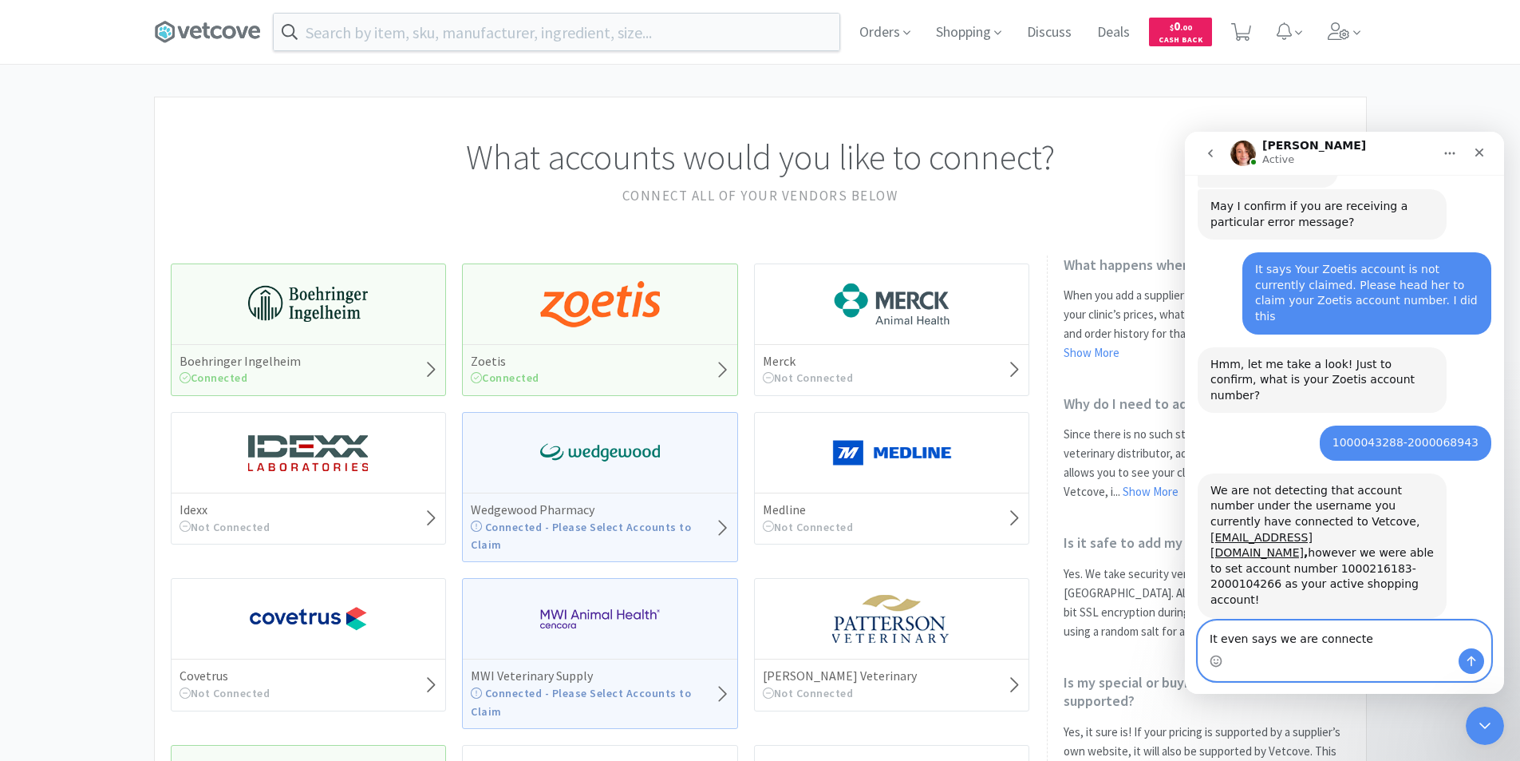
type textarea "It even says we are connected"
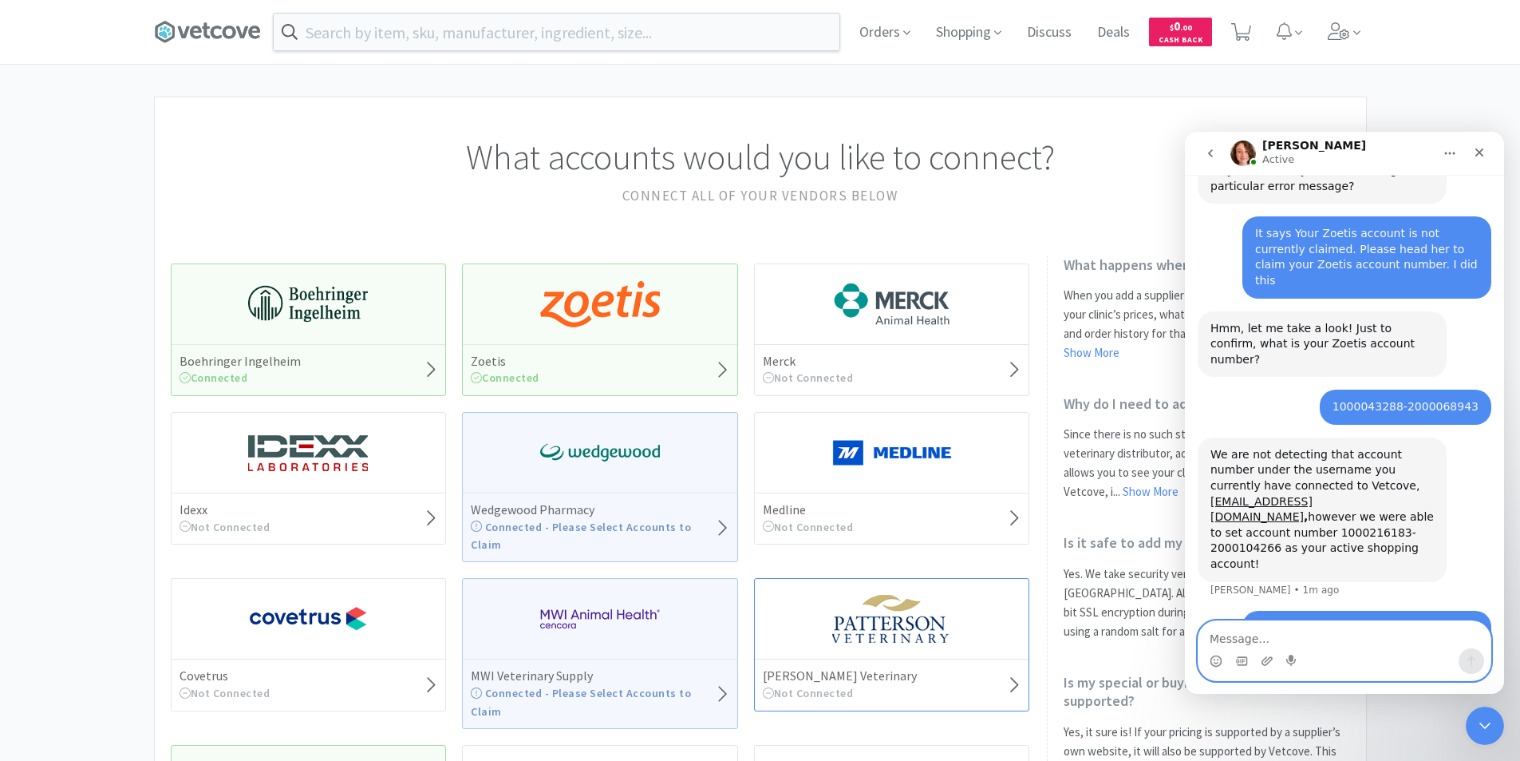
scroll to position [587, 0]
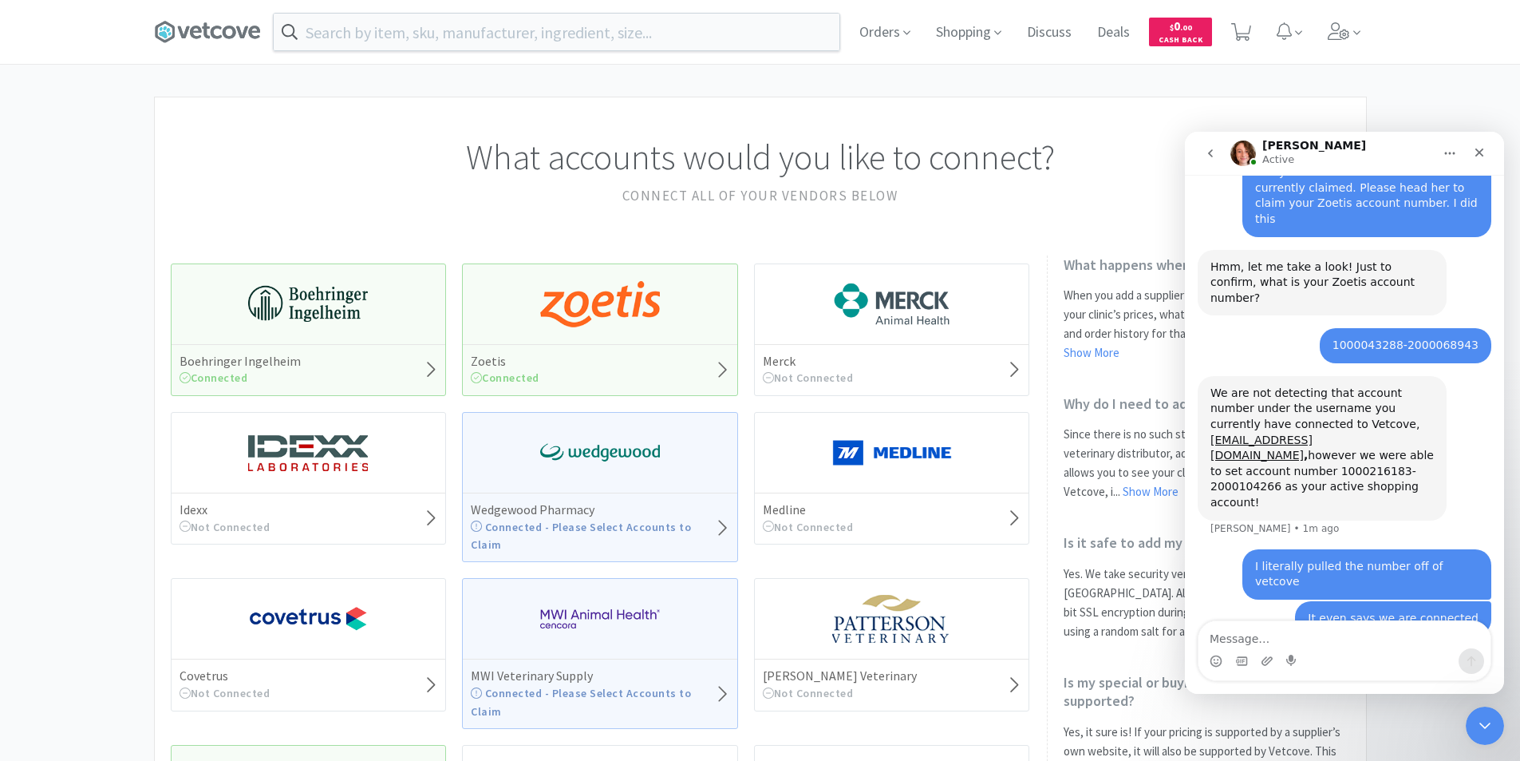
click at [723, 370] on icon at bounding box center [722, 369] width 14 height 22
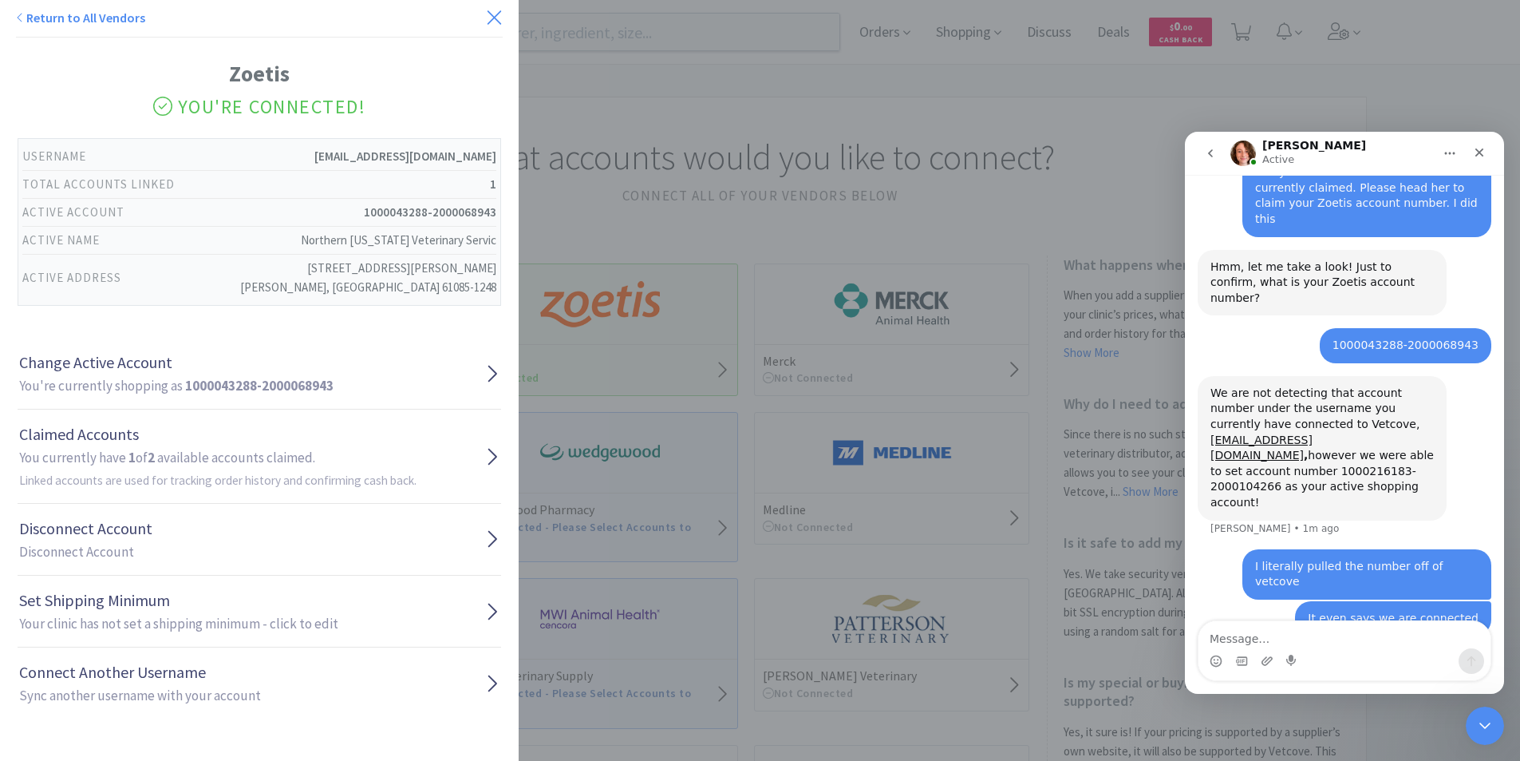
click at [486, 14] on icon at bounding box center [494, 17] width 17 height 22
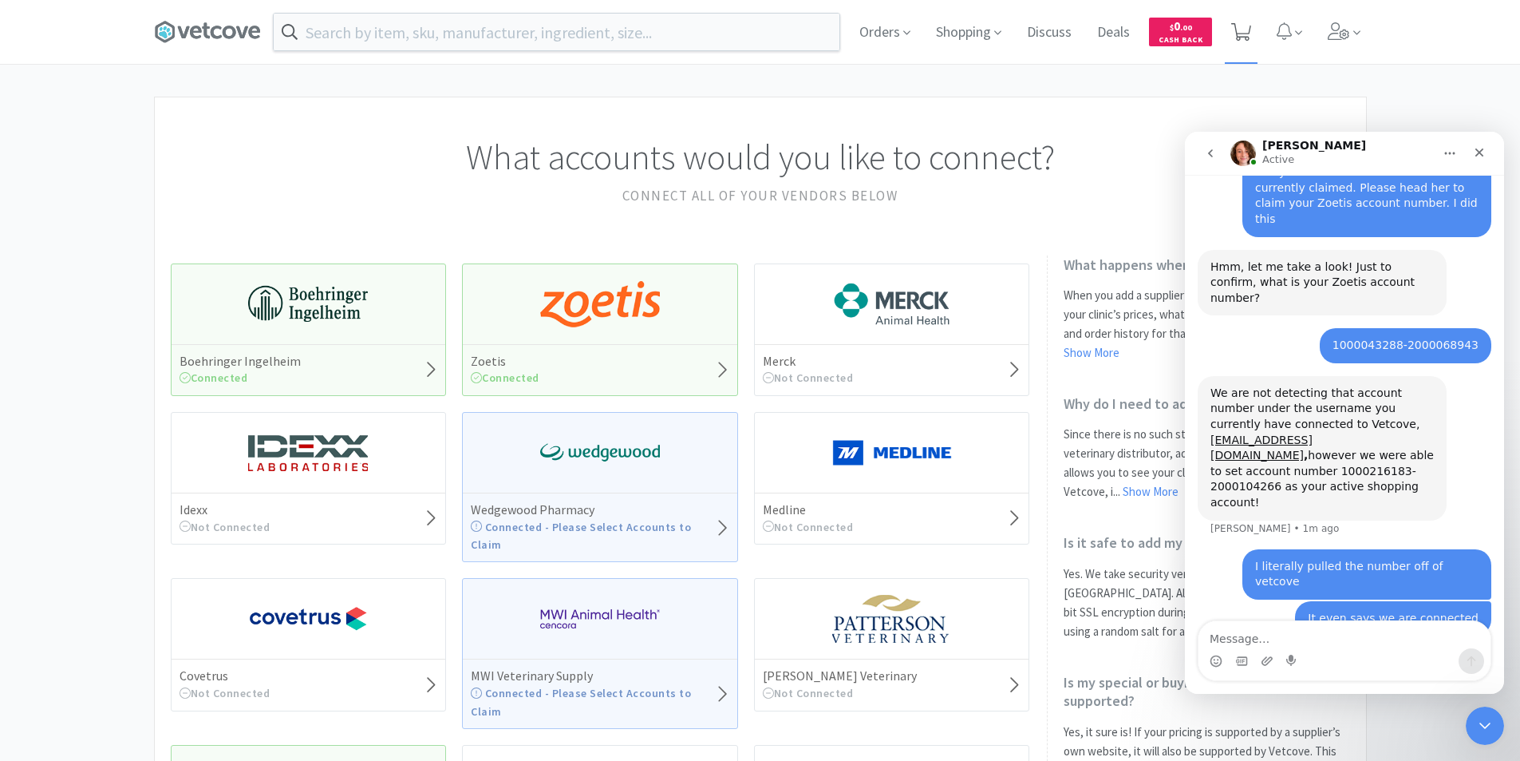
click at [1249, 35] on icon at bounding box center [1241, 32] width 20 height 18
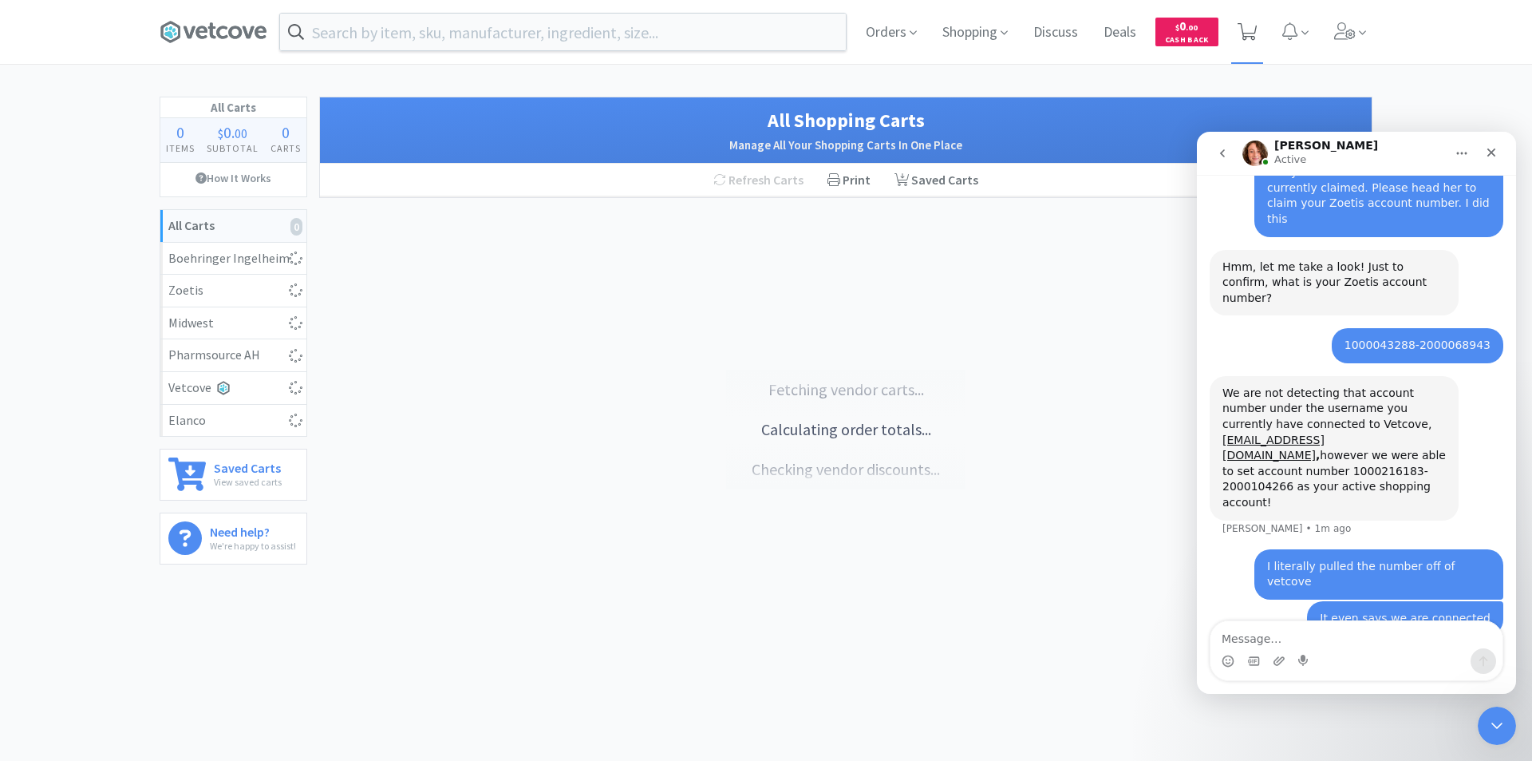
select select "1"
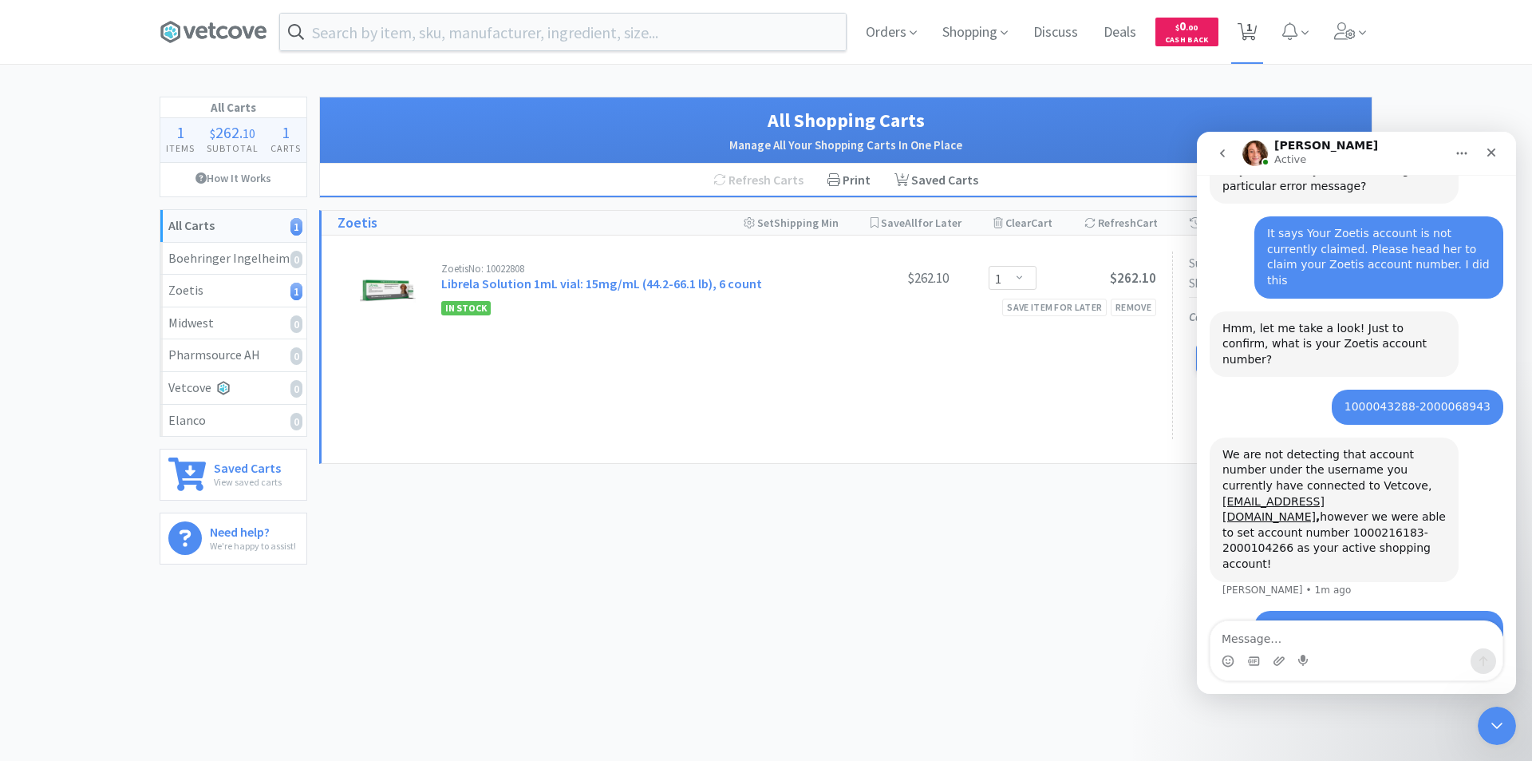
scroll to position [587, 0]
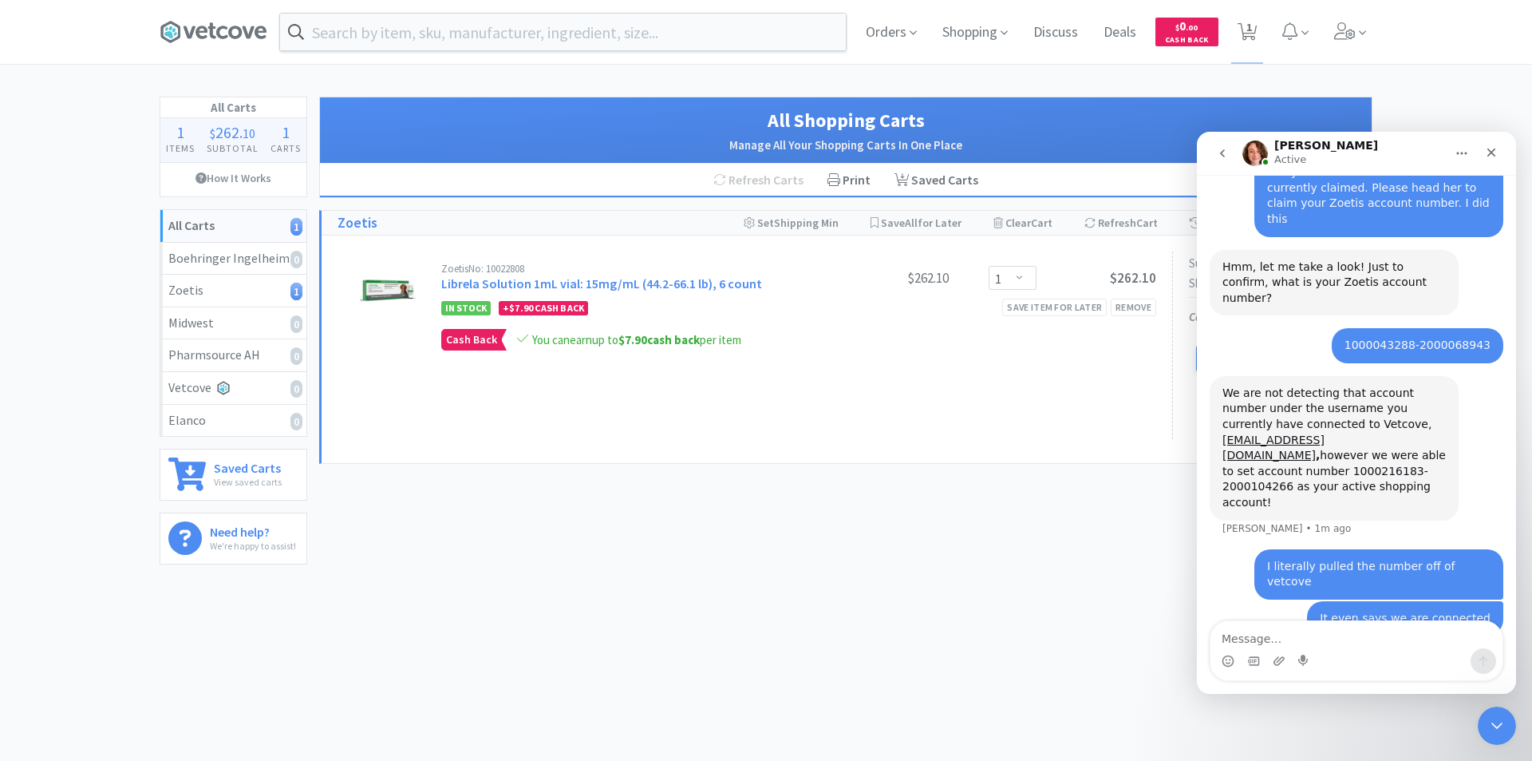
click at [931, 398] on div "Zoetis No: 10022808 Librela Solution 1mL vial: 15mg/mL (44.2-66.1 lb), 6 count …" at bounding box center [755, 345] width 835 height 188
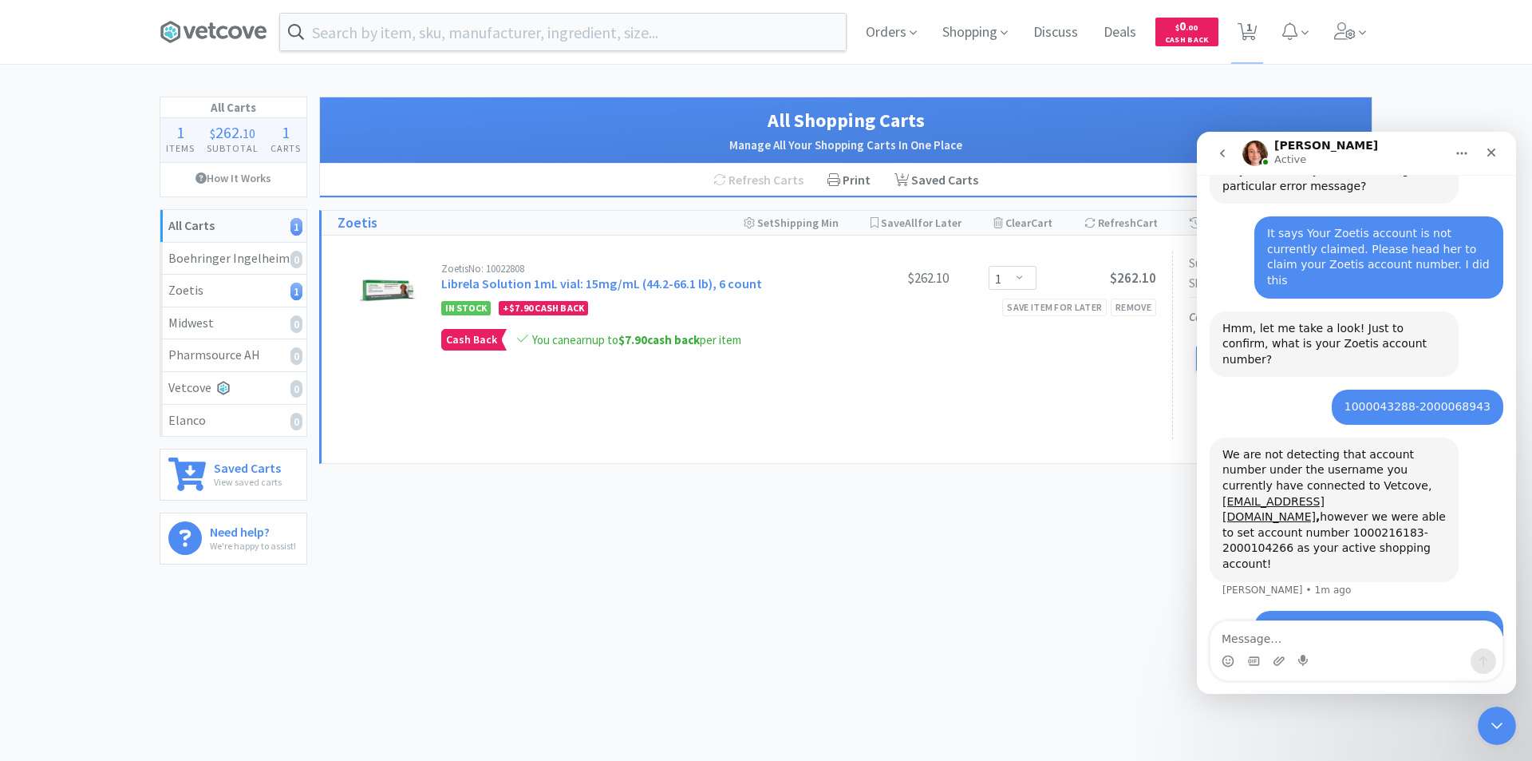
click at [1408, 113] on div "All Carts 1 Items $ 262 . 10 Subtotal 1 Carts How It Works All Carts 1 Boehring…" at bounding box center [766, 337] width 1532 height 480
click at [1105, 358] on div "Zoetis No: 10022808 Librela Solution 1mL vial: 15mg/mL (44.2-66.1 lb), 6 count …" at bounding box center [798, 316] width 715 height 107
click at [1180, 368] on div "Subtotal ( 1 item ): $262.10 Shipping: $12.00 Cash Back Earned : $7.90 Proceed …" at bounding box center [1264, 345] width 184 height 188
click at [1490, 725] on icon "Close Intercom Messenger" at bounding box center [1494, 722] width 19 height 19
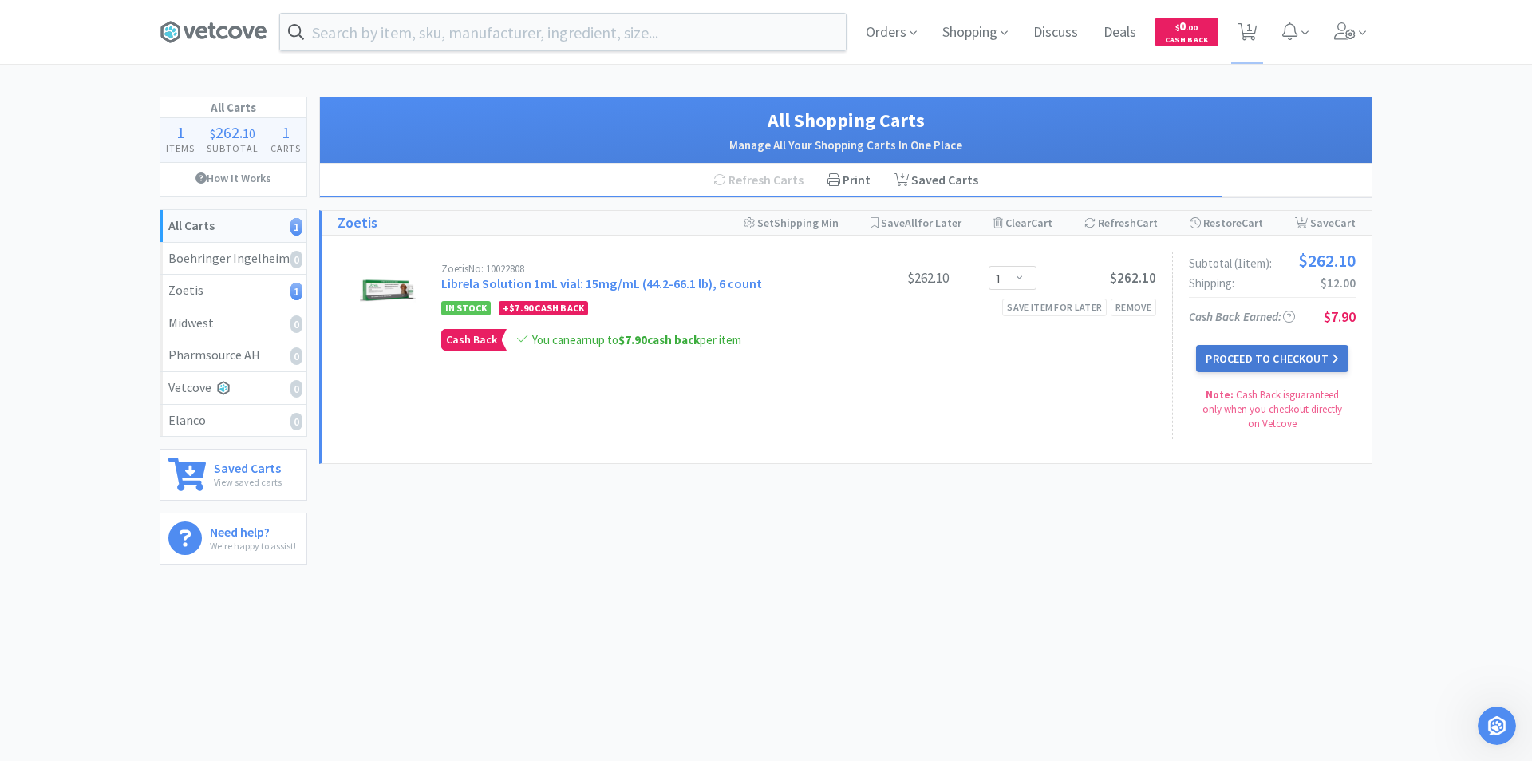
click at [1296, 360] on button "Proceed to Checkout" at bounding box center [1272, 358] width 152 height 27
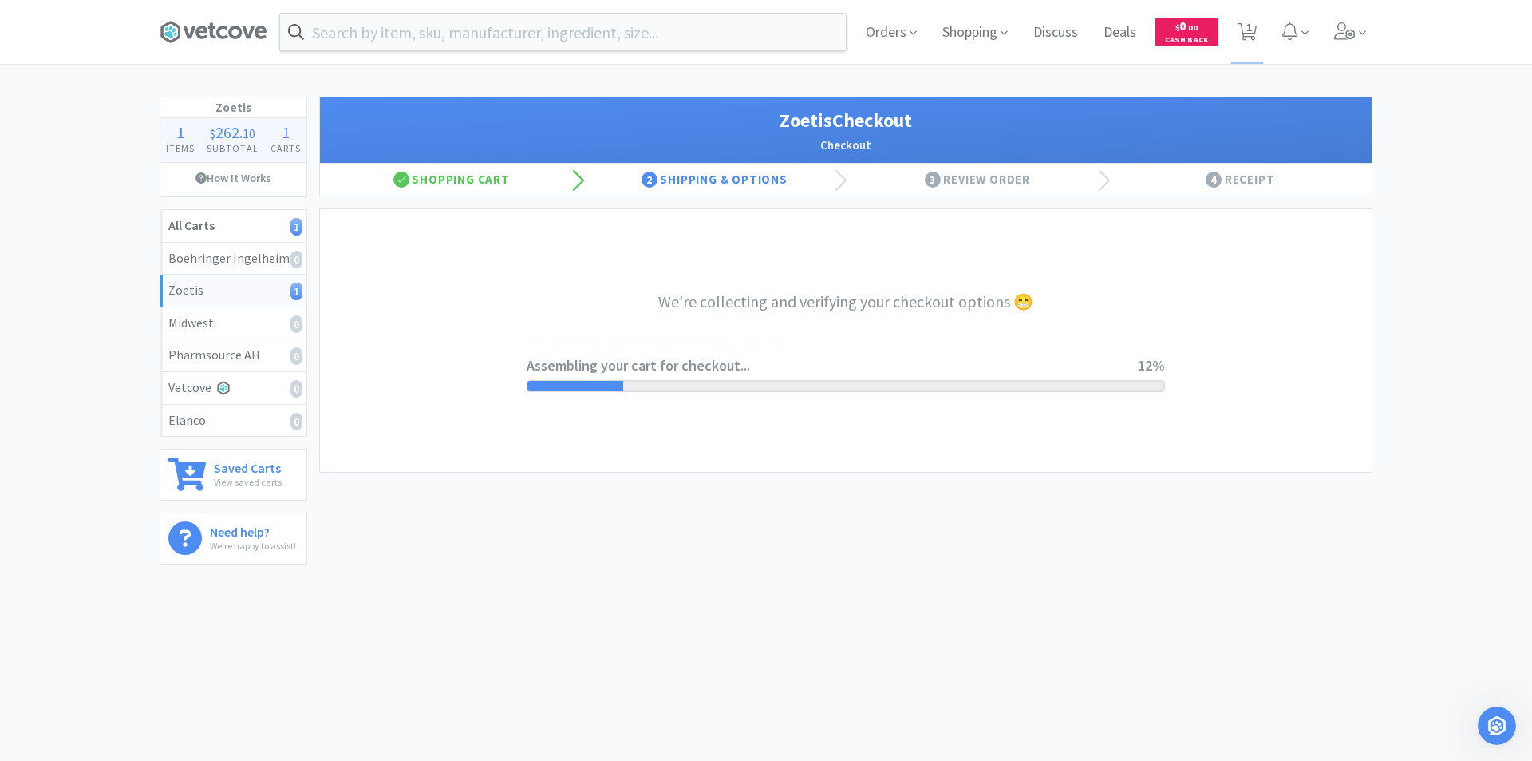
select select "invoice"
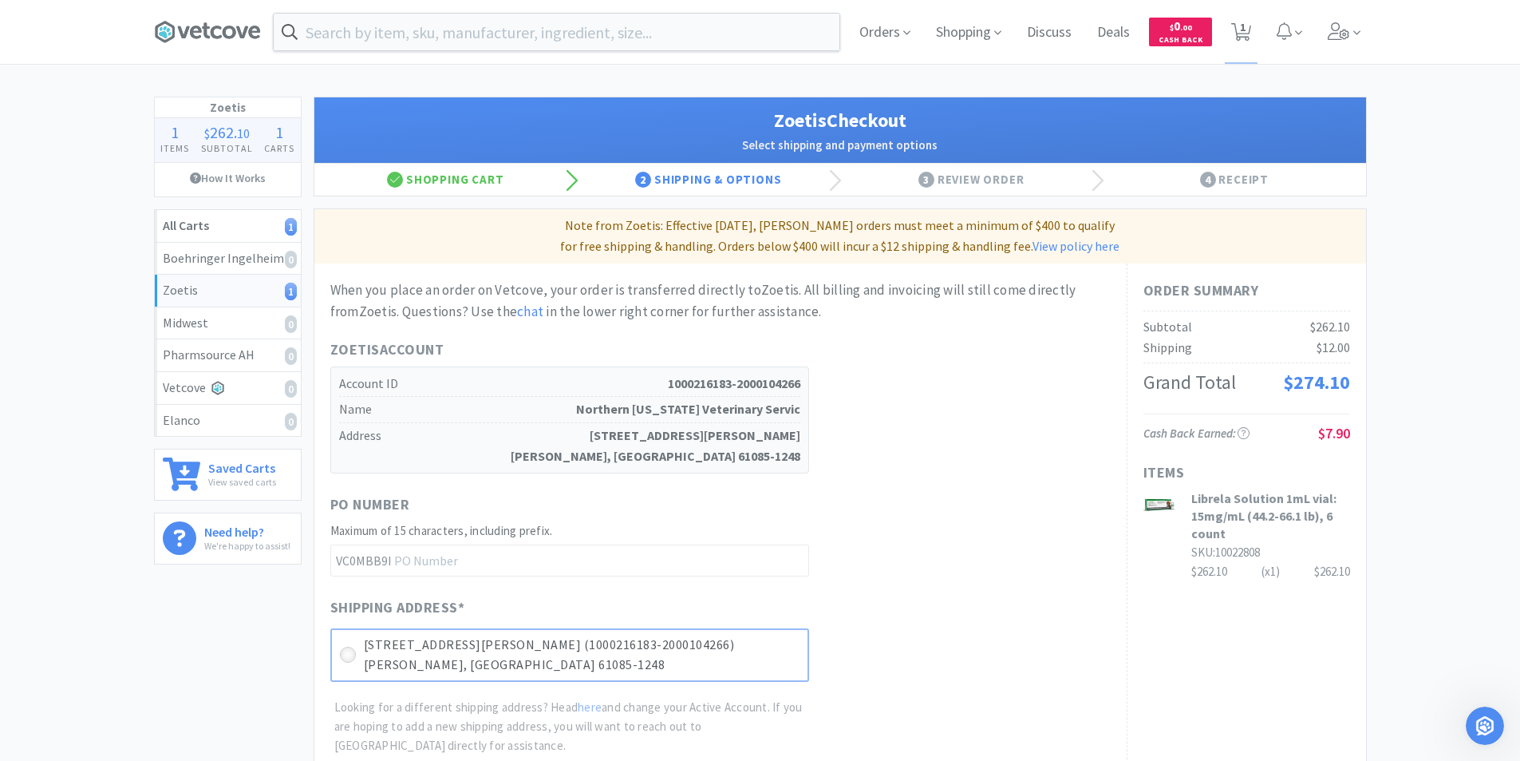
click at [348, 654] on icon at bounding box center [348, 655] width 12 height 12
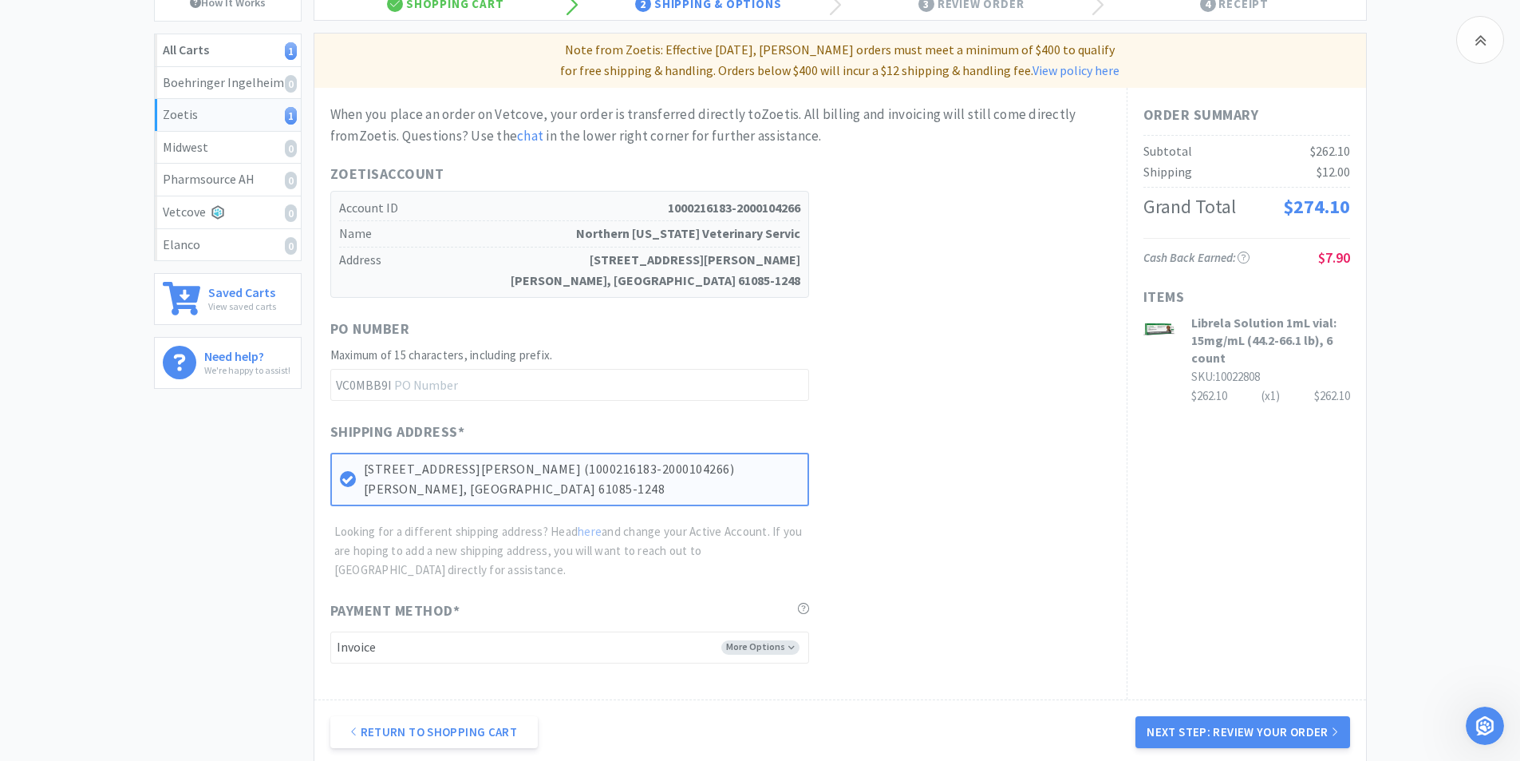
scroll to position [319, 0]
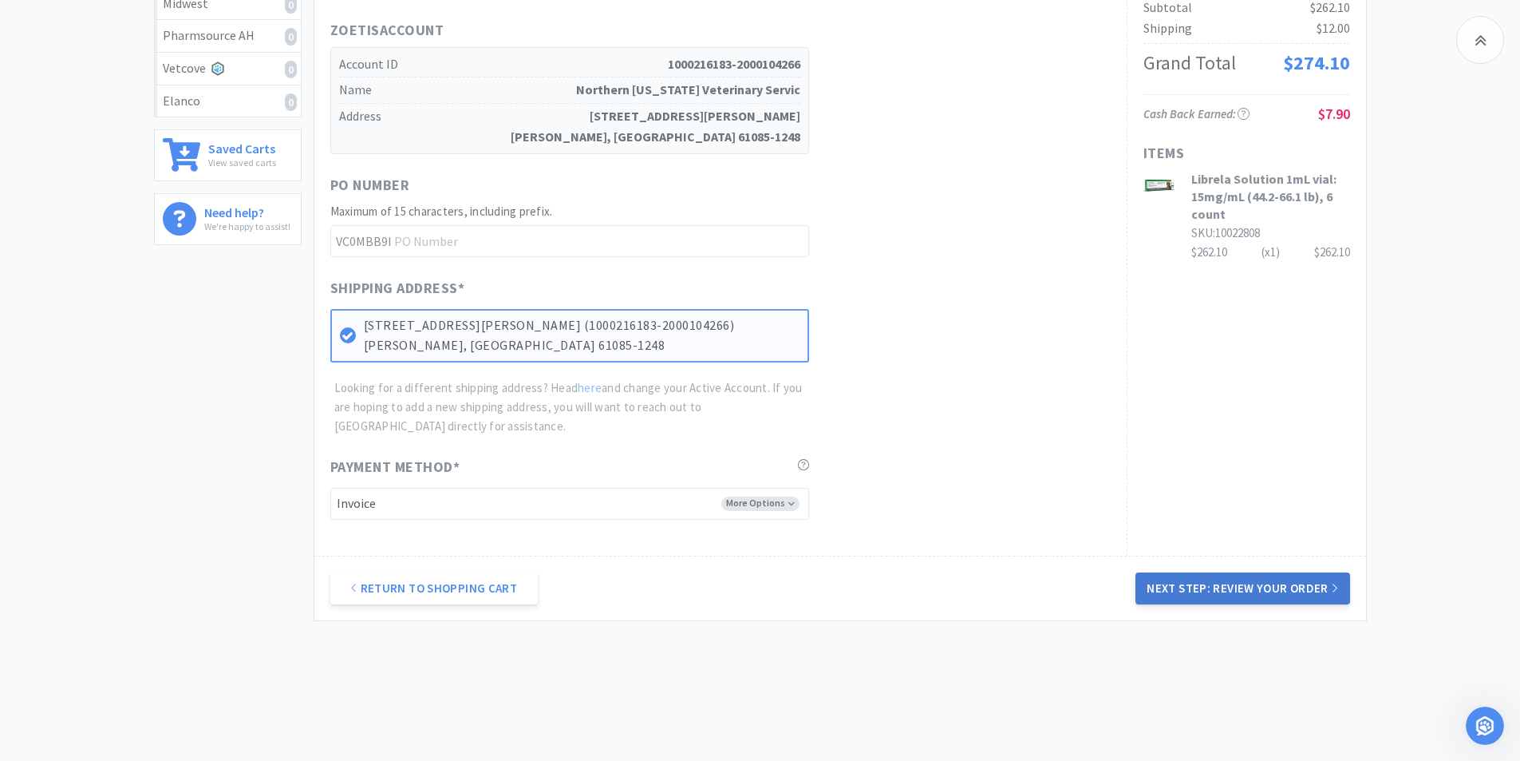
click at [1159, 587] on button "Next Step: Review Your Order" at bounding box center [1243, 588] width 214 height 32
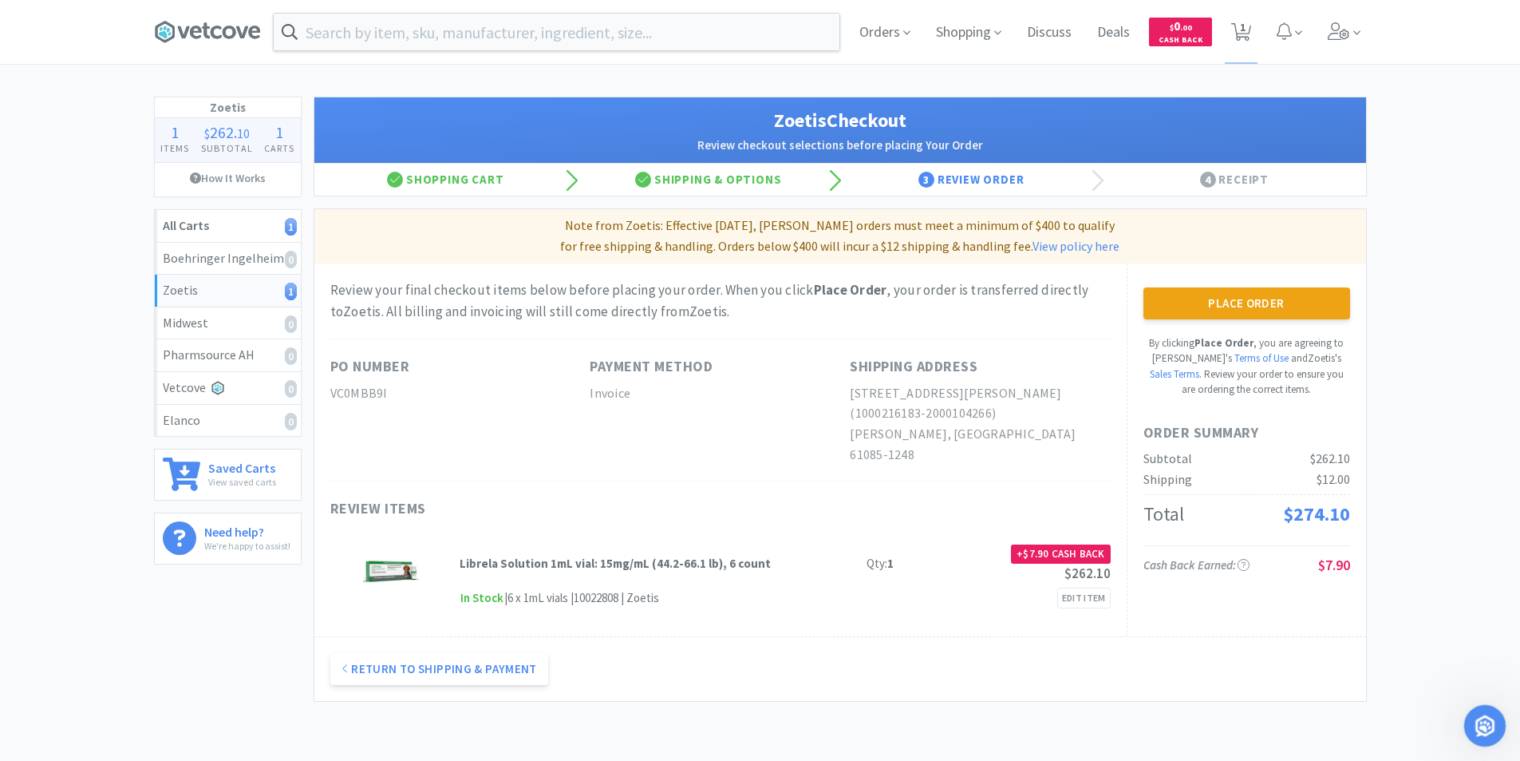
click at [1480, 718] on icon "Open Intercom Messenger" at bounding box center [1483, 723] width 26 height 26
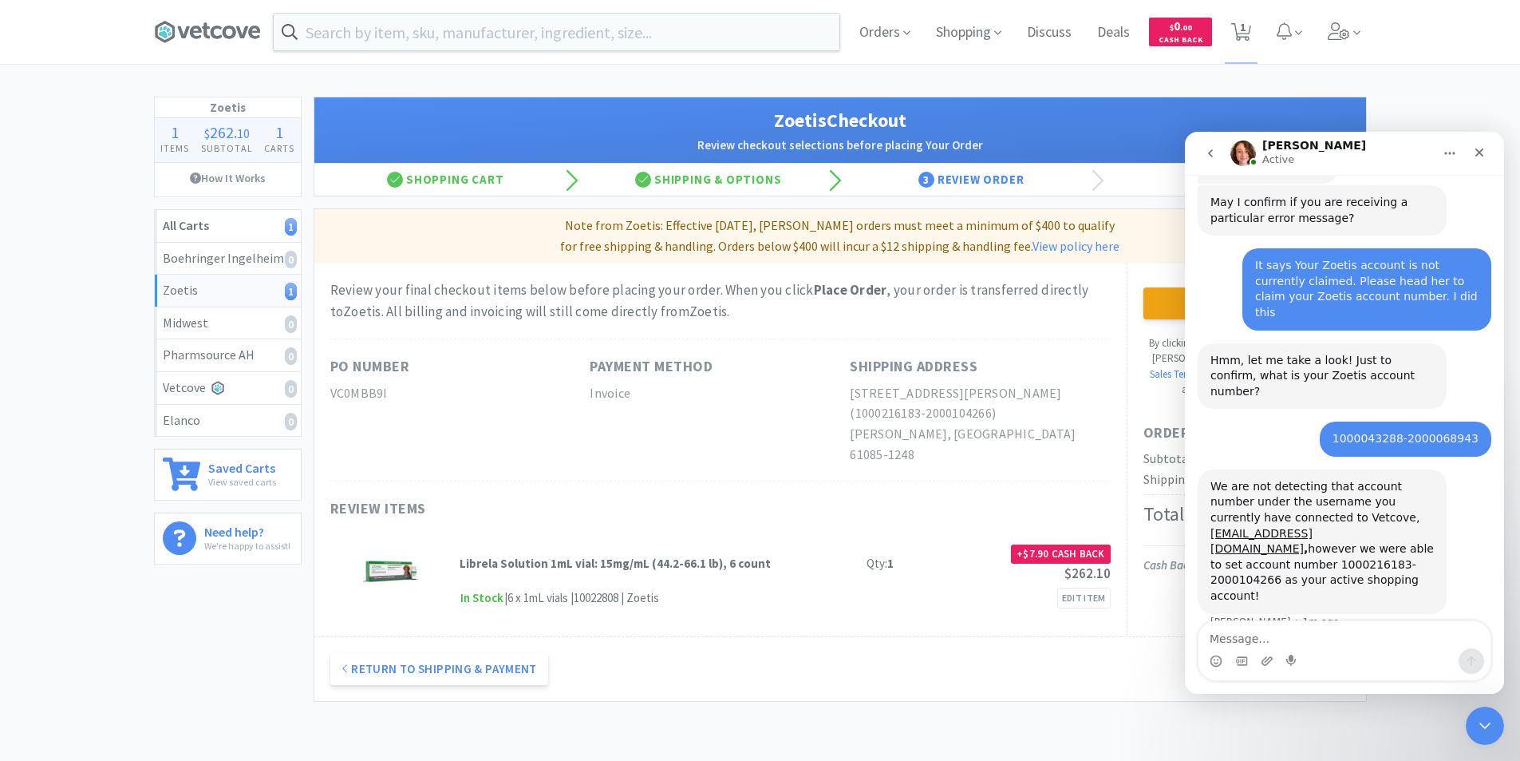
scroll to position [525, 0]
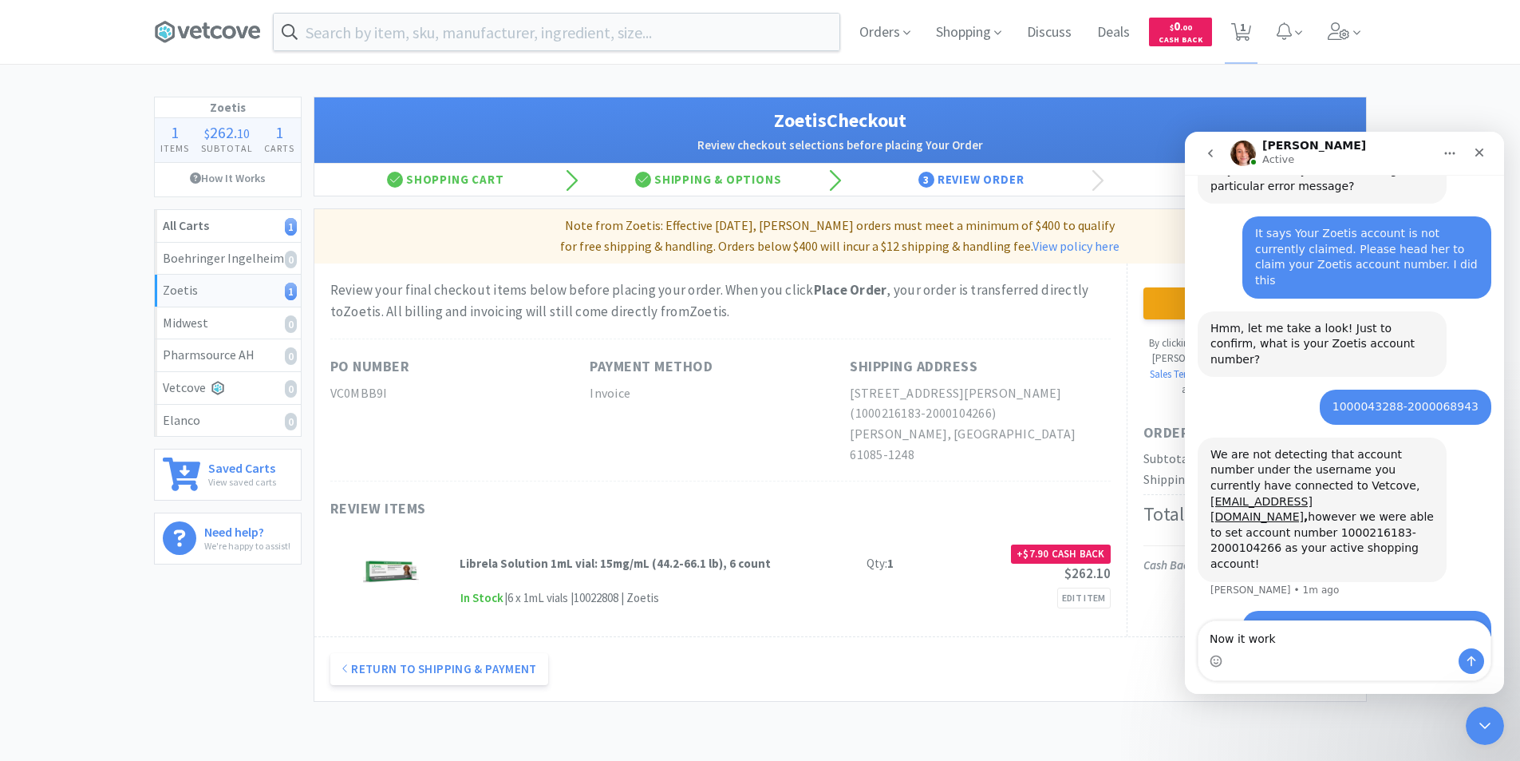
type textarea "Now it works"
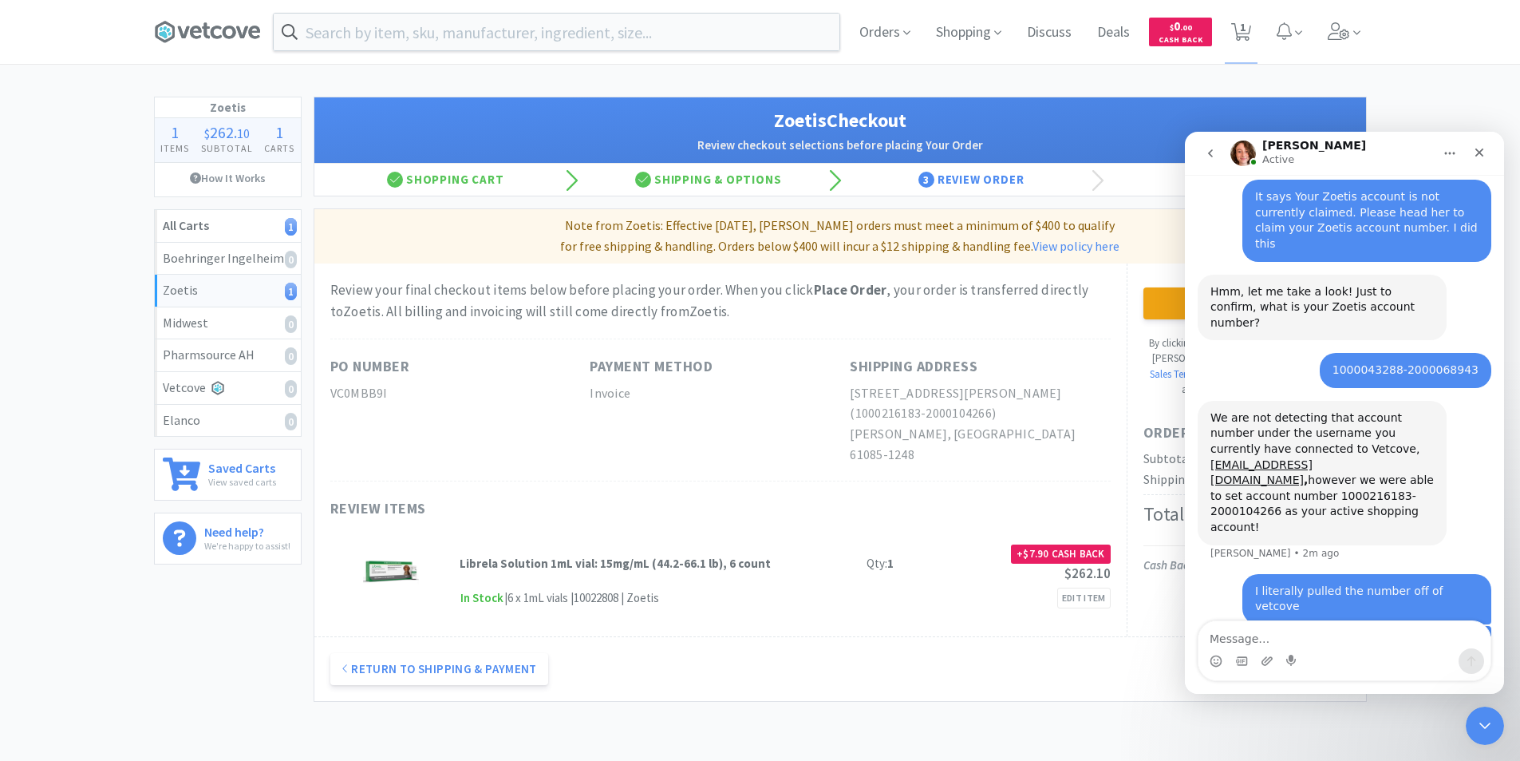
click at [1075, 330] on div "Review your final checkout items below before placing your order. When you clic…" at bounding box center [720, 449] width 812 height 373
click at [1168, 302] on button "Place Order" at bounding box center [1247, 303] width 207 height 32
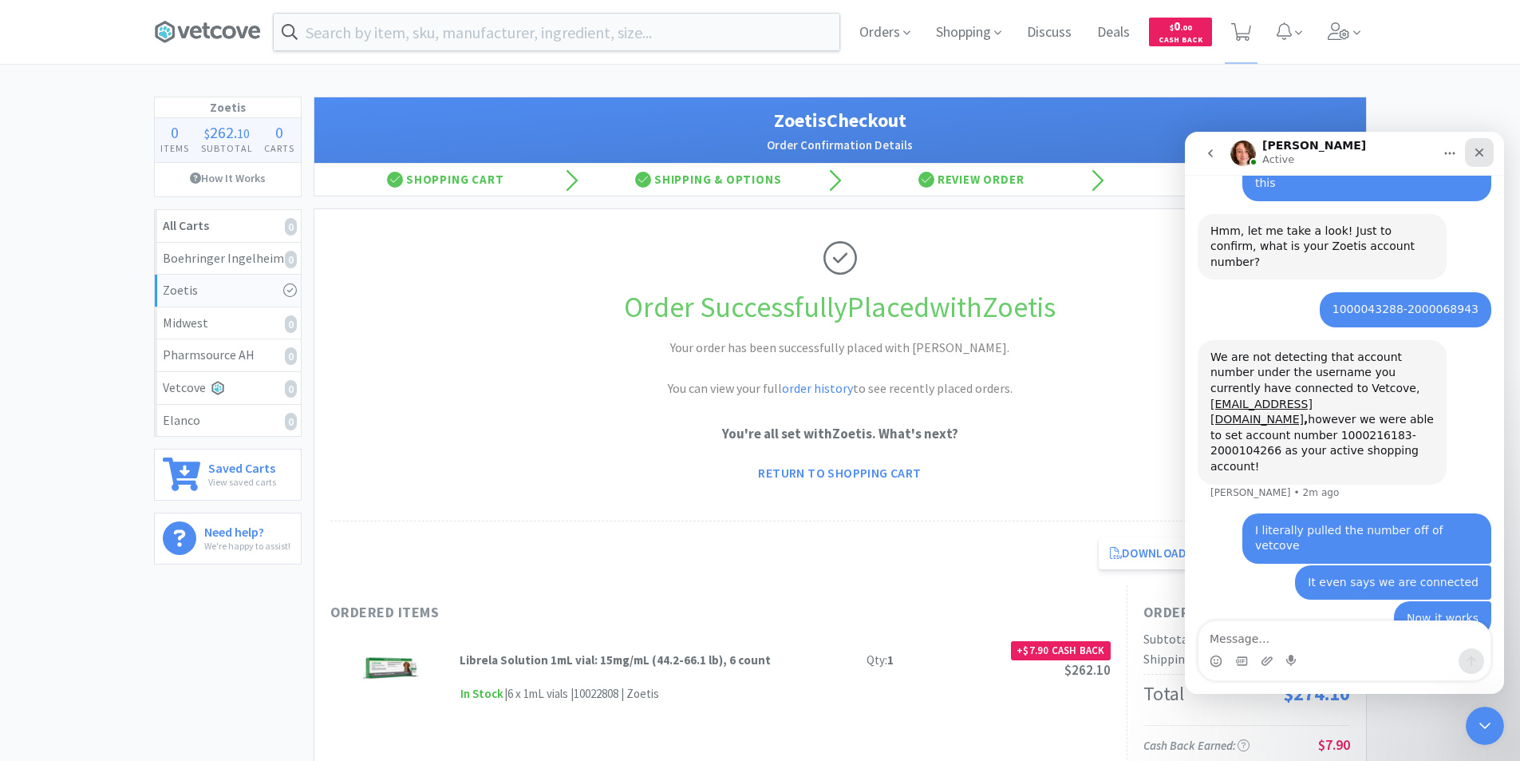
scroll to position [623, 0]
click at [1485, 148] on icon "Close" at bounding box center [1479, 152] width 13 height 13
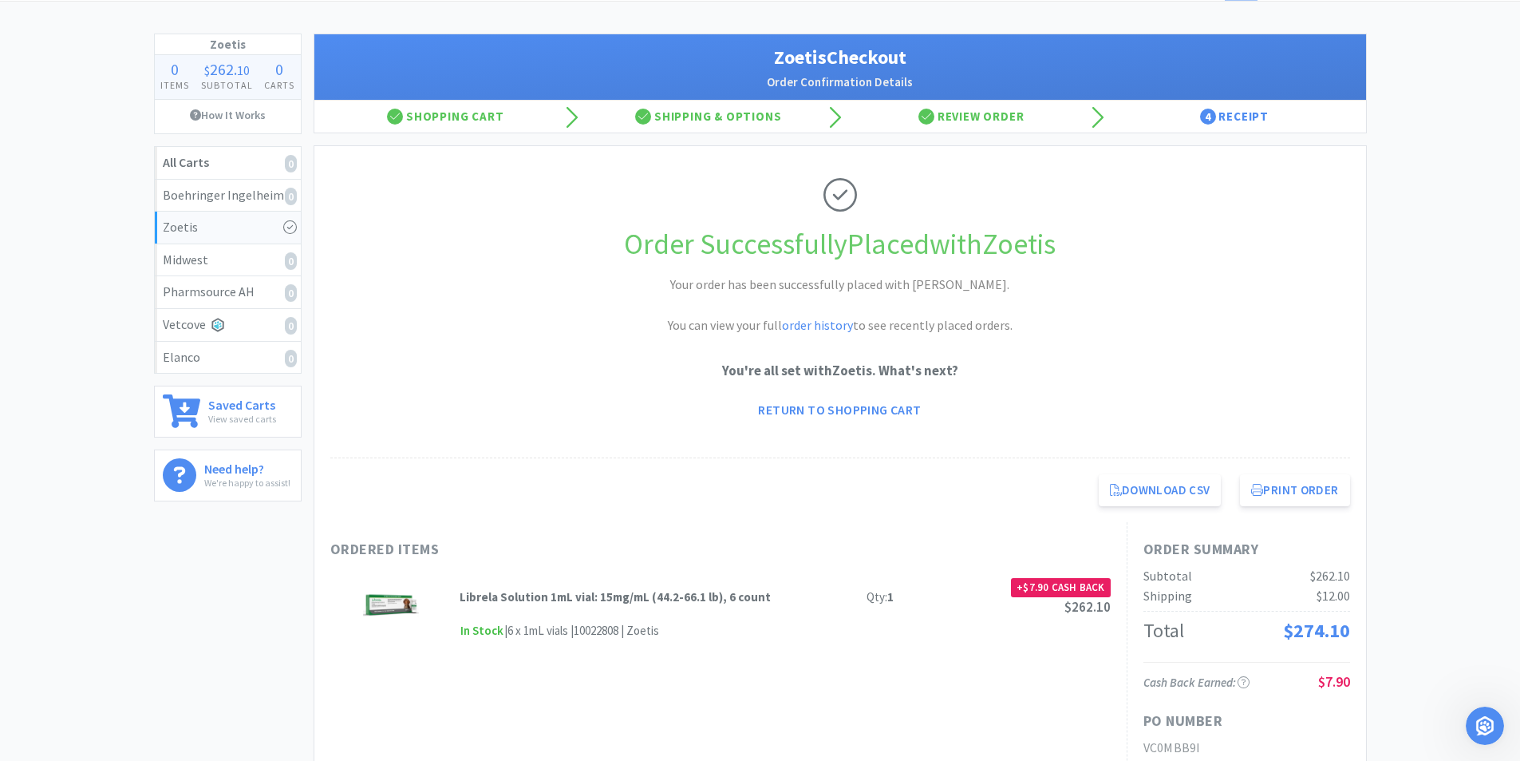
scroll to position [0, 0]
